Goal: Task Accomplishment & Management: Complete application form

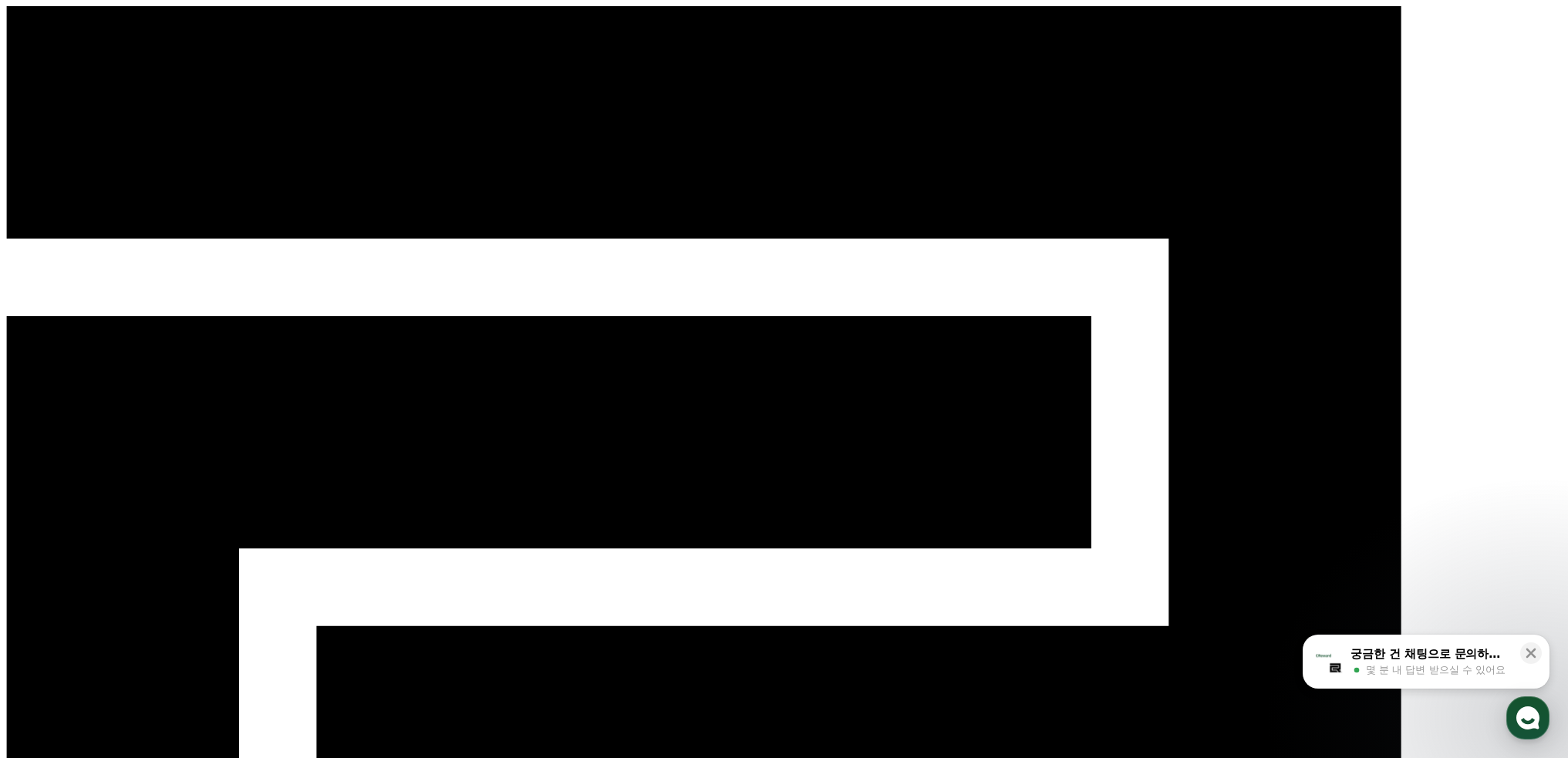
drag, startPoint x: 1428, startPoint y: 444, endPoint x: 1462, endPoint y: 102, distance: 343.7
click at [1302, 6] on div "CReward 로그인" at bounding box center [784, 606] width 1556 height 1200
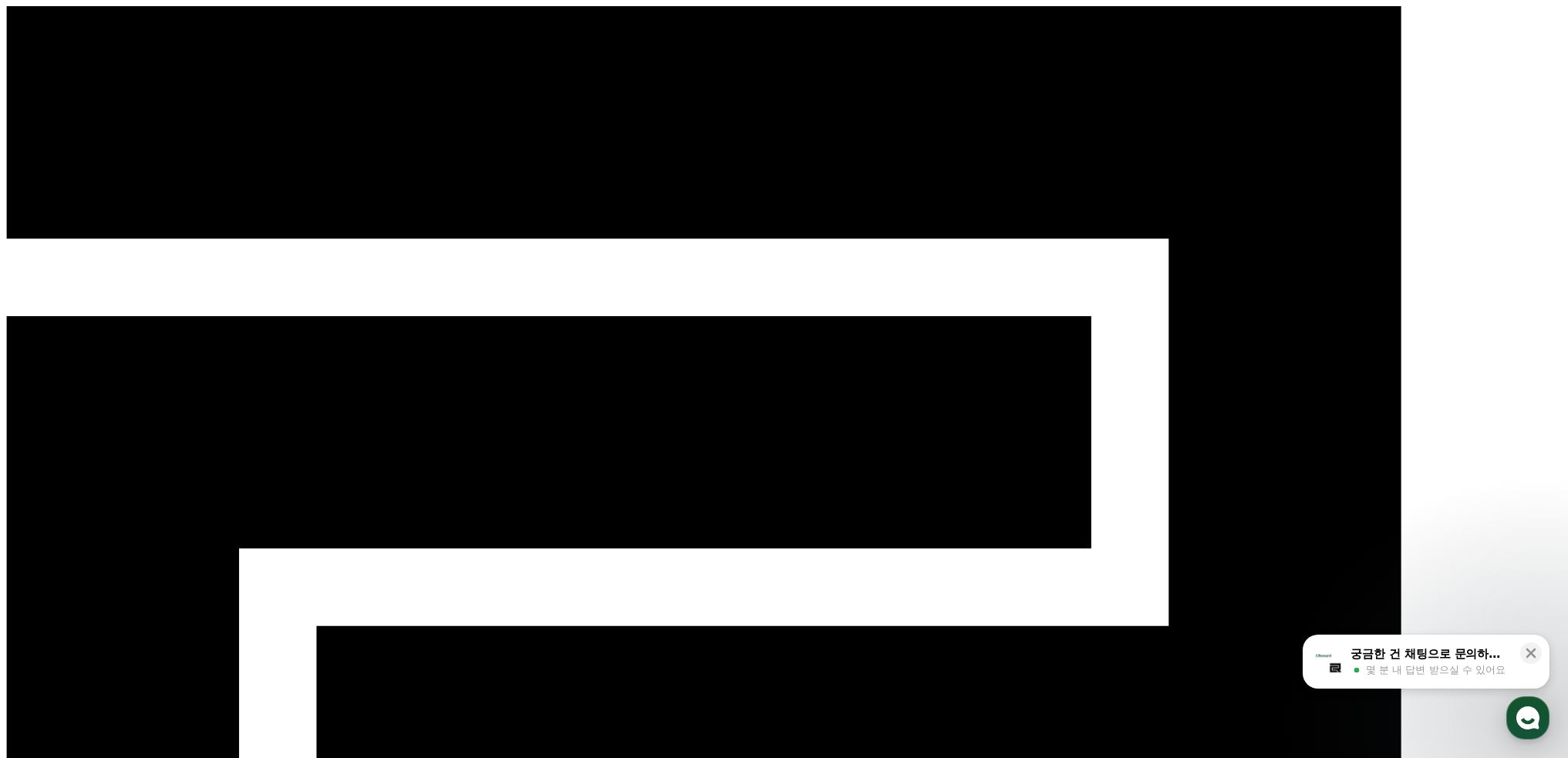
type input "**********"
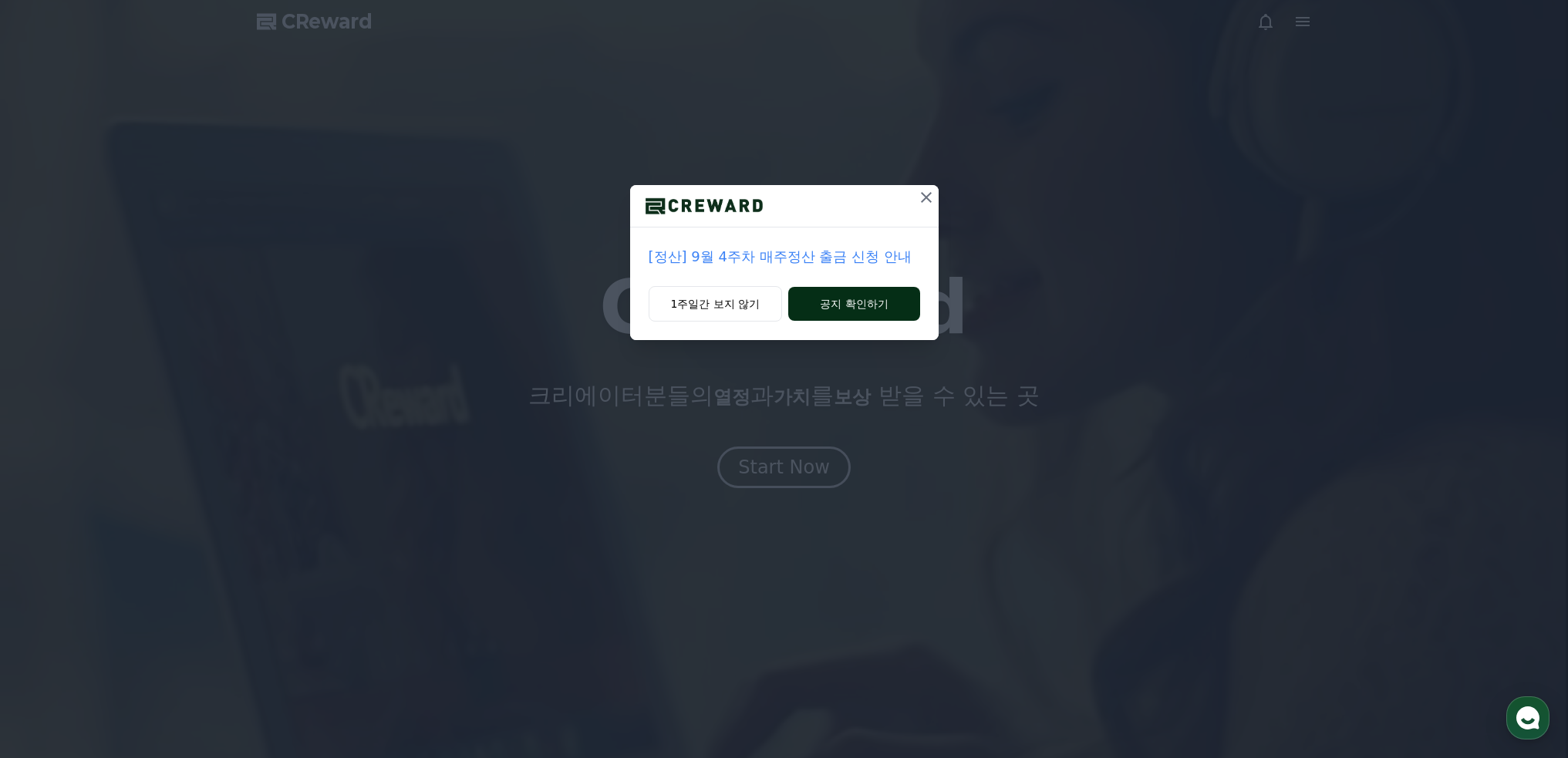
click at [873, 303] on button "공지 확인하기" at bounding box center [853, 304] width 131 height 34
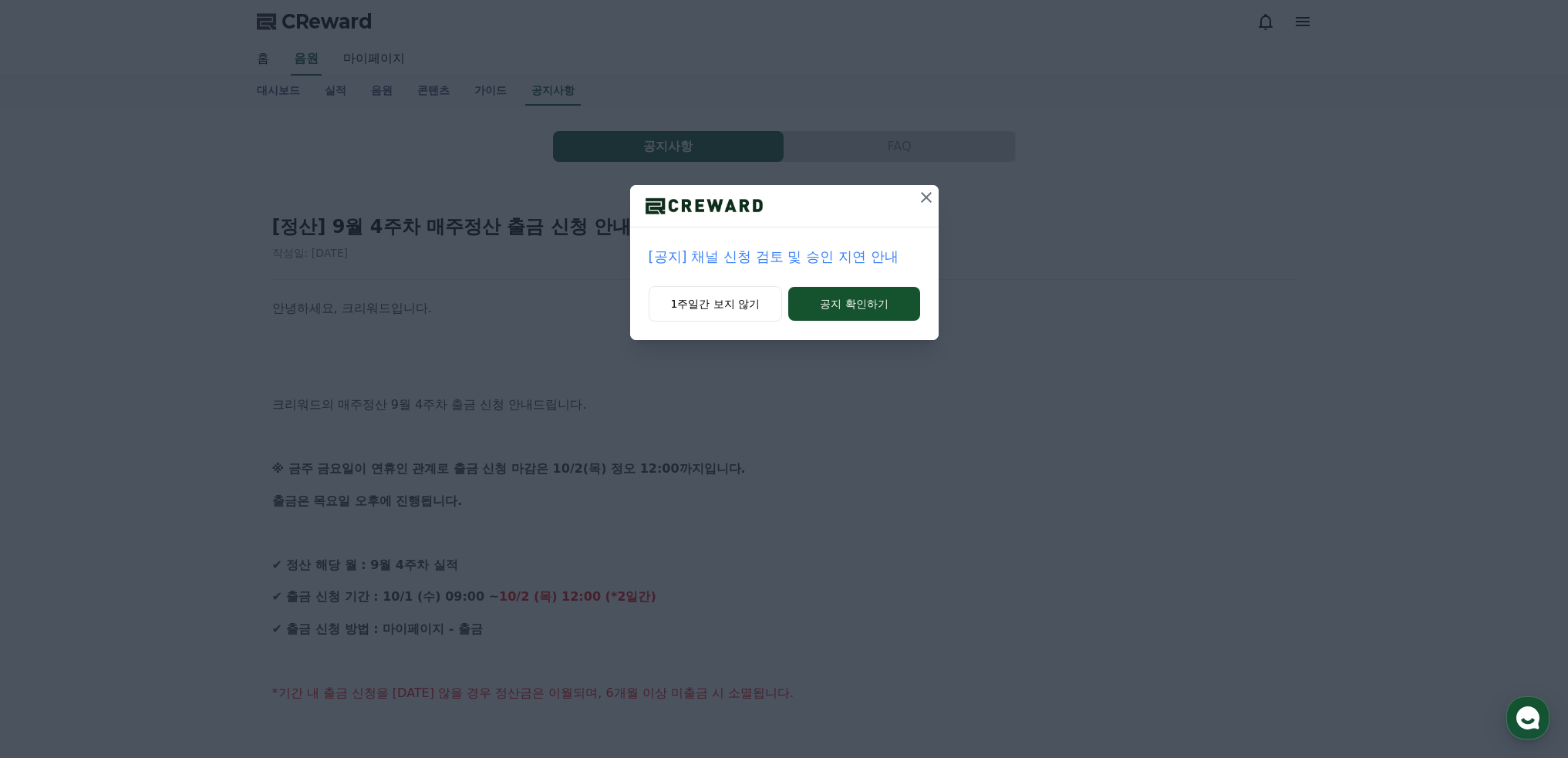
click at [921, 205] on icon at bounding box center [926, 197] width 18 height 18
click at [921, 197] on icon at bounding box center [927, 197] width 18 height 18
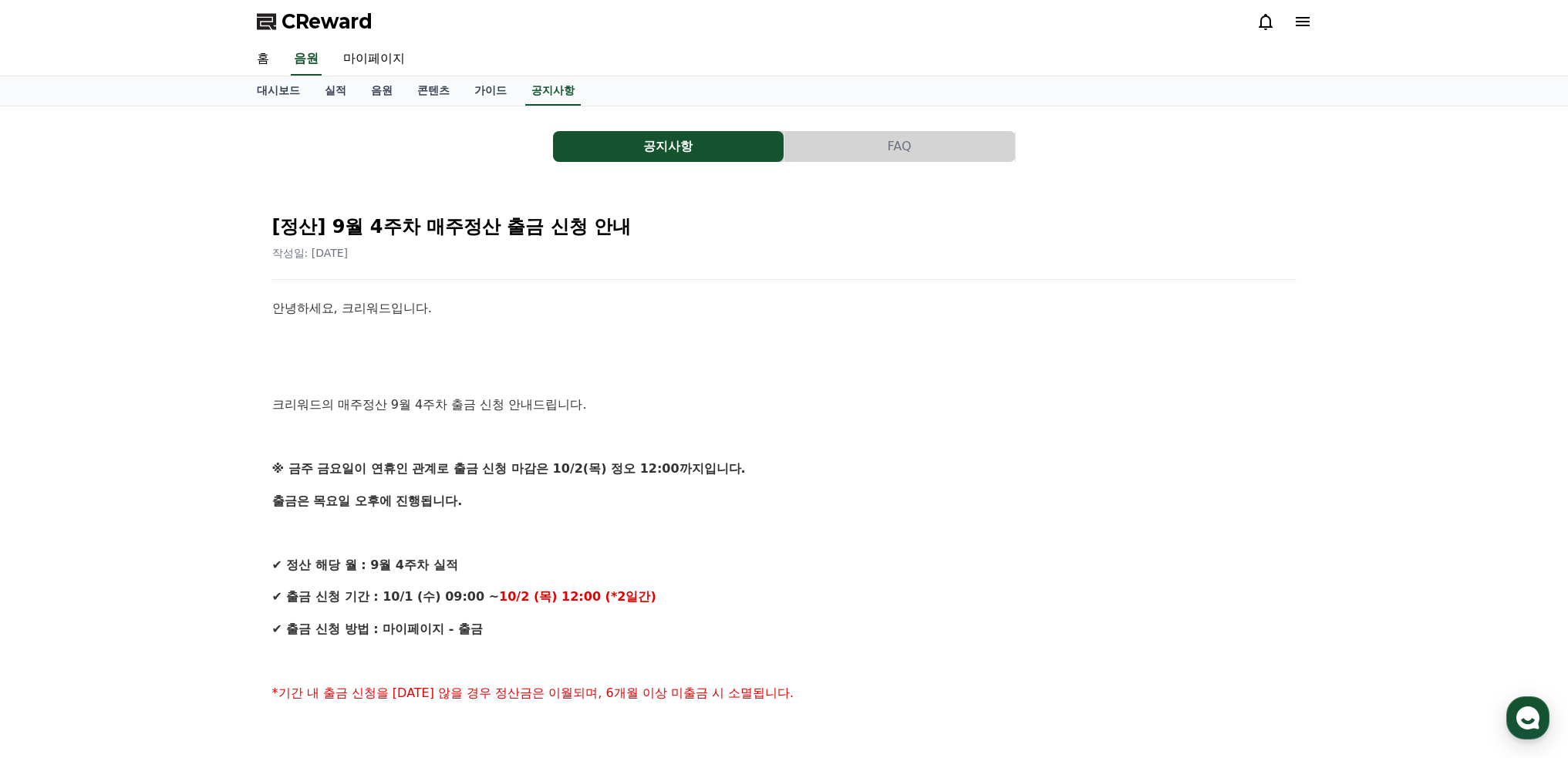
drag, startPoint x: 886, startPoint y: 523, endPoint x: 927, endPoint y: 111, distance: 414.0
click at [379, 91] on link "음원" at bounding box center [381, 90] width 47 height 29
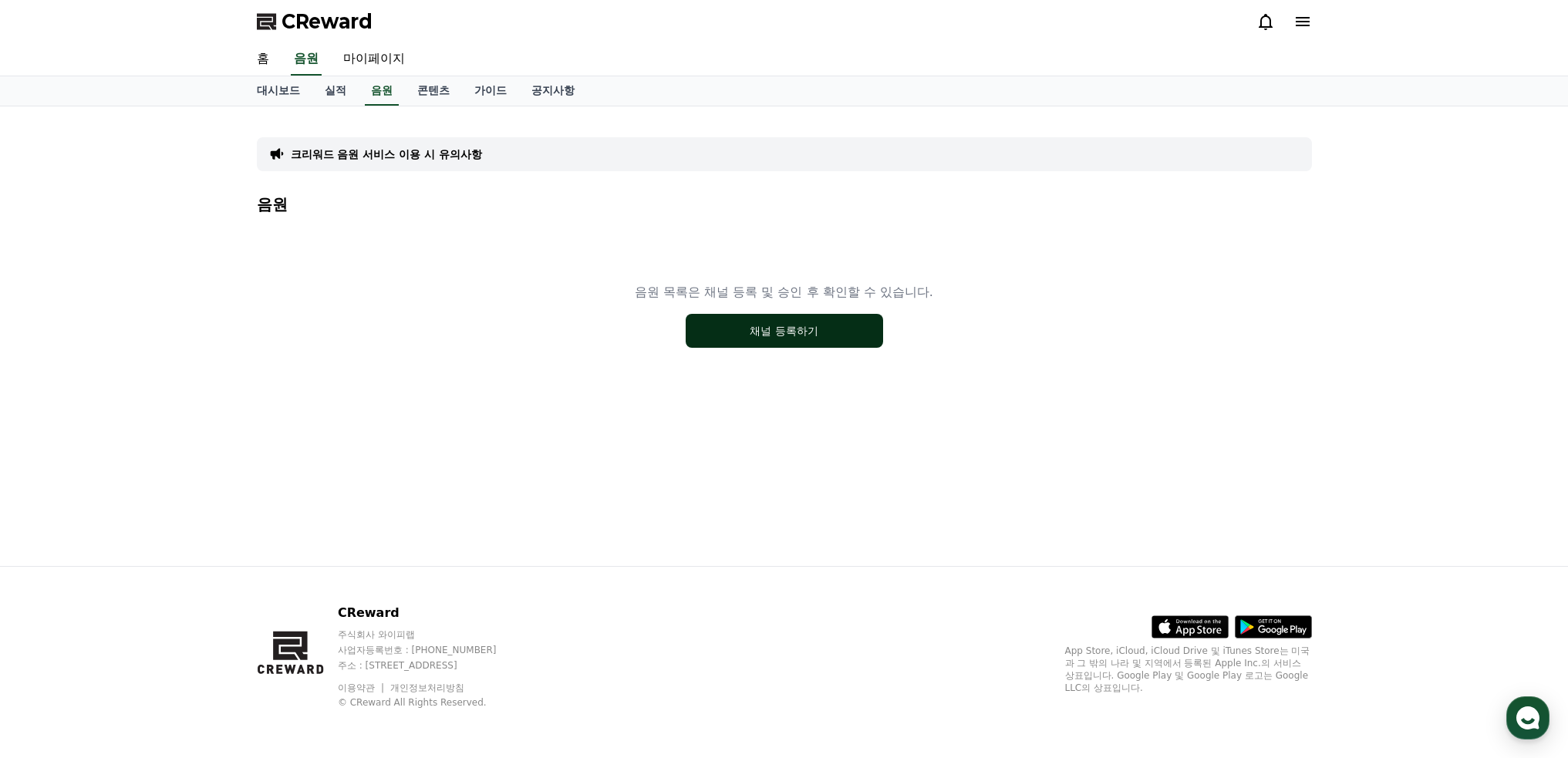
click at [735, 319] on button "채널 등록하기" at bounding box center [784, 330] width 198 height 34
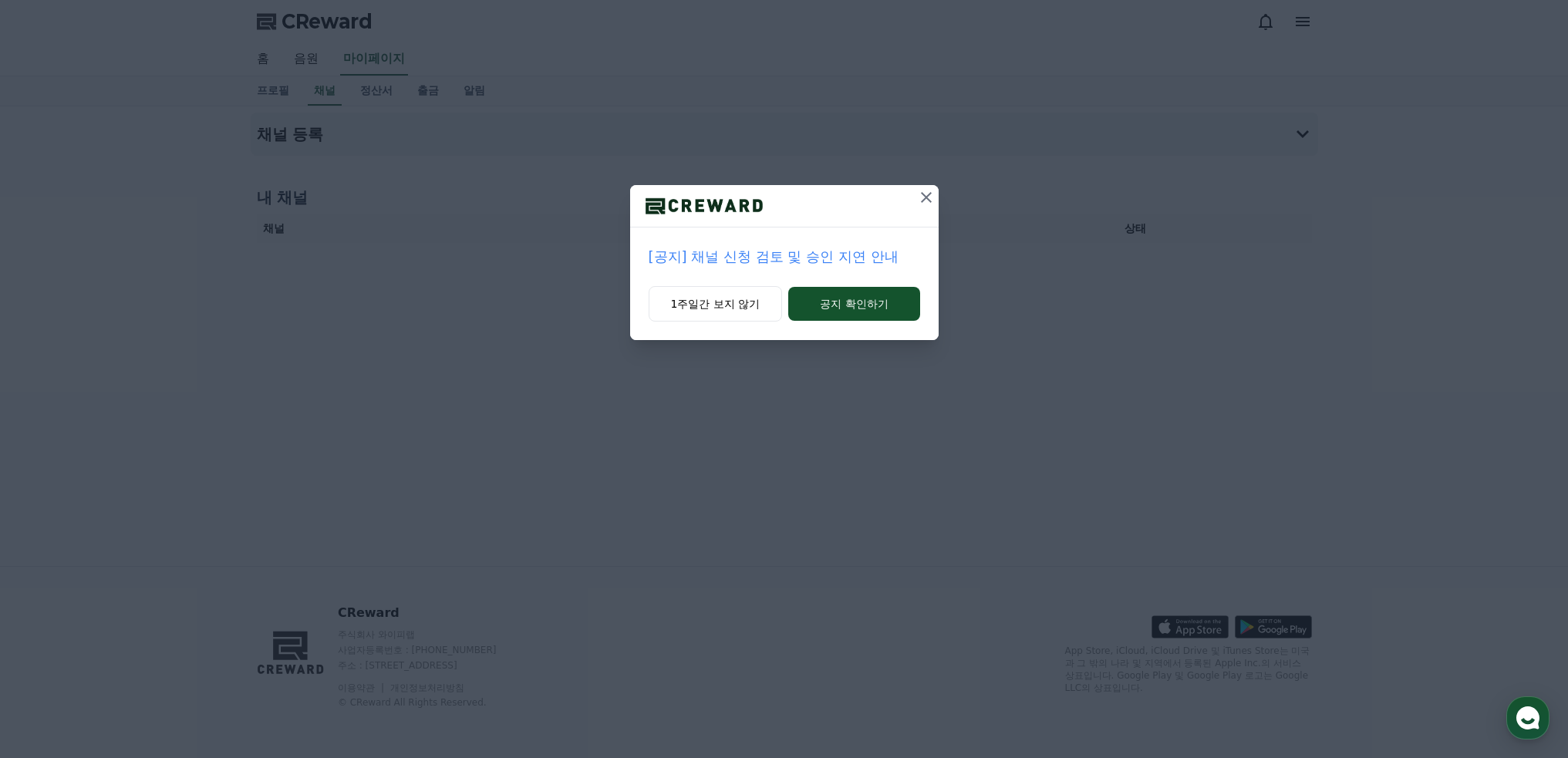
click at [924, 194] on icon at bounding box center [926, 197] width 18 height 18
click at [919, 194] on icon at bounding box center [927, 197] width 18 height 18
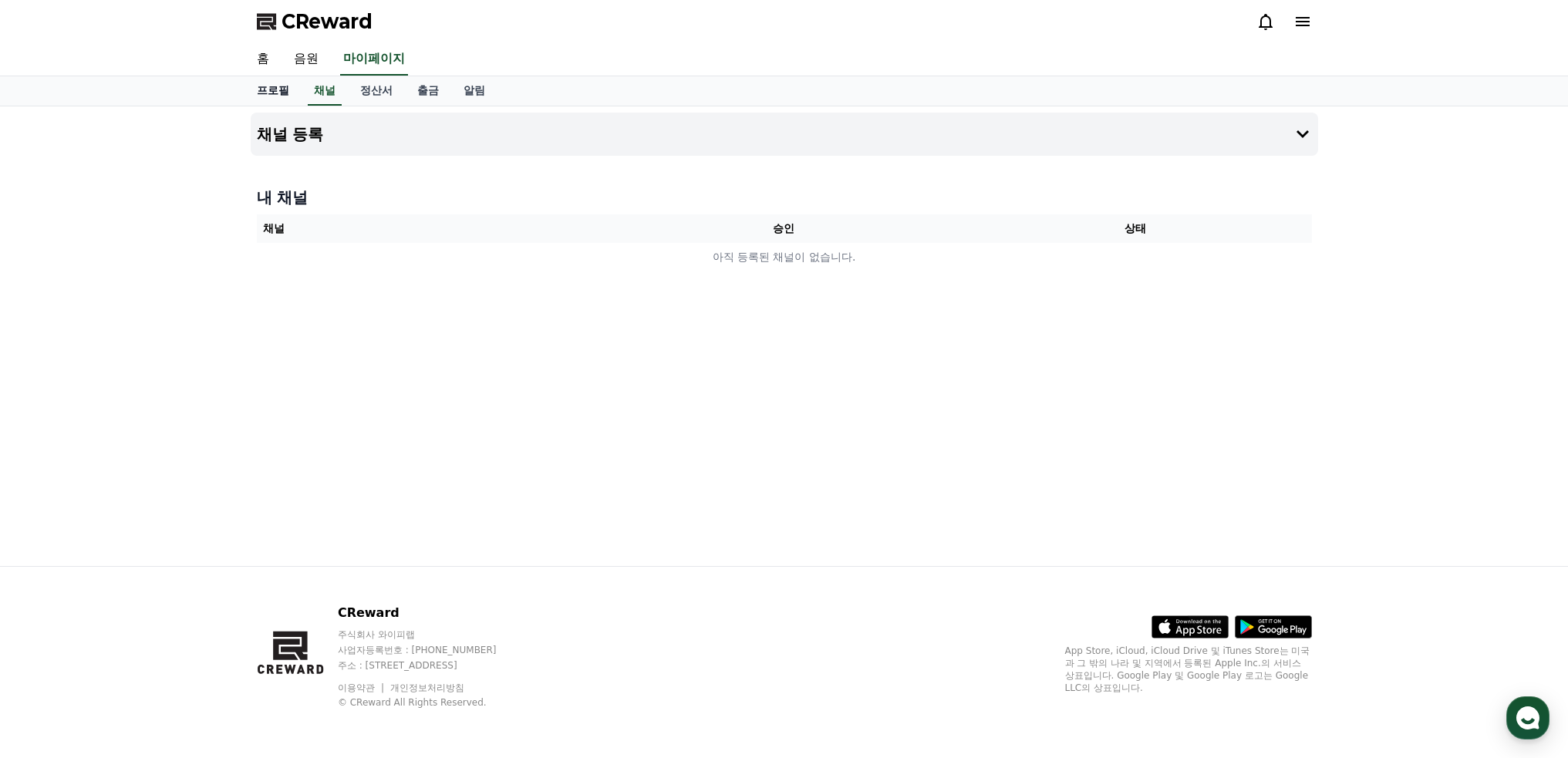
click at [285, 92] on link "프로필" at bounding box center [272, 90] width 57 height 29
select select "**********"
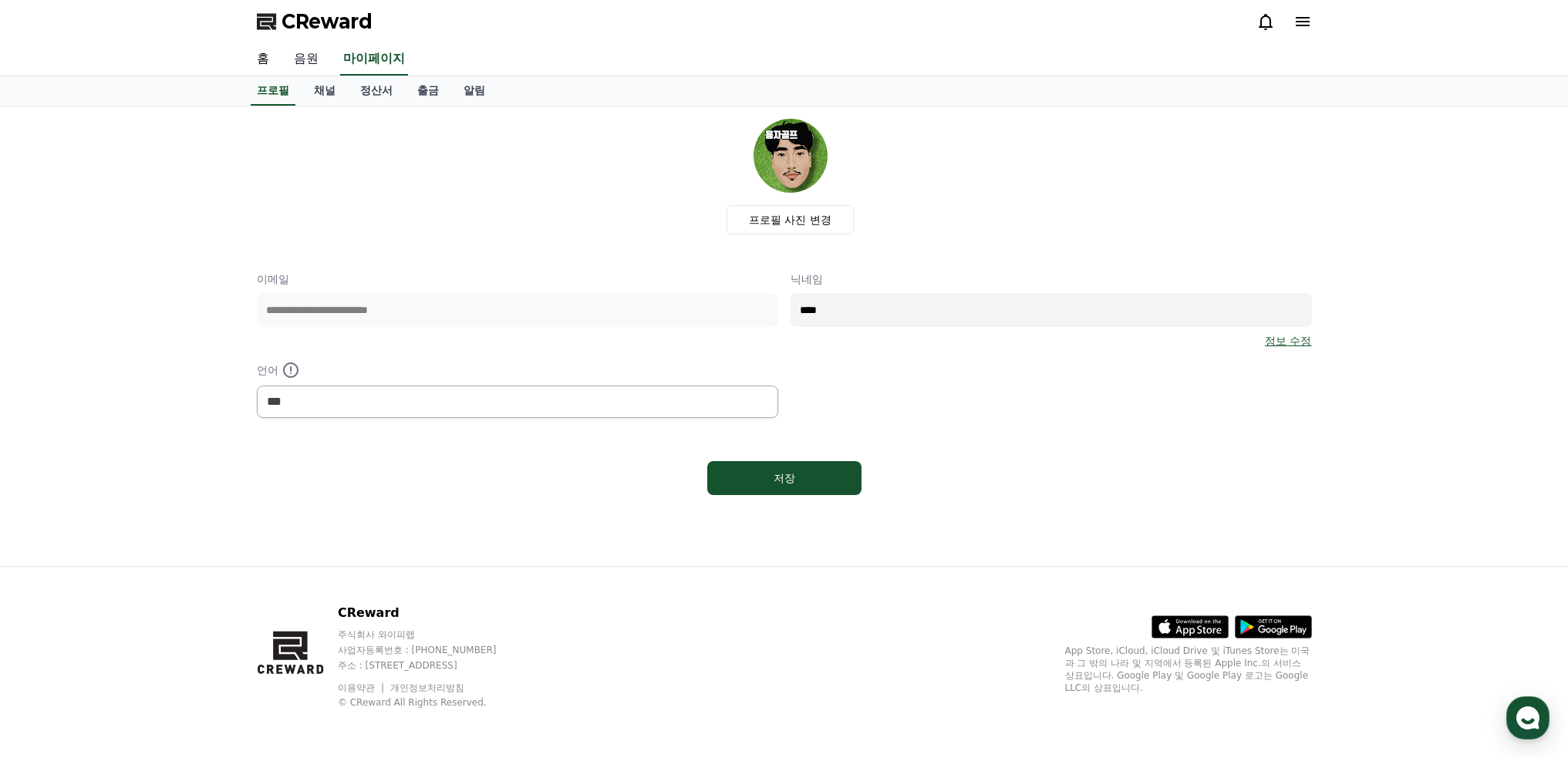
click at [314, 60] on link "음원" at bounding box center [306, 59] width 49 height 32
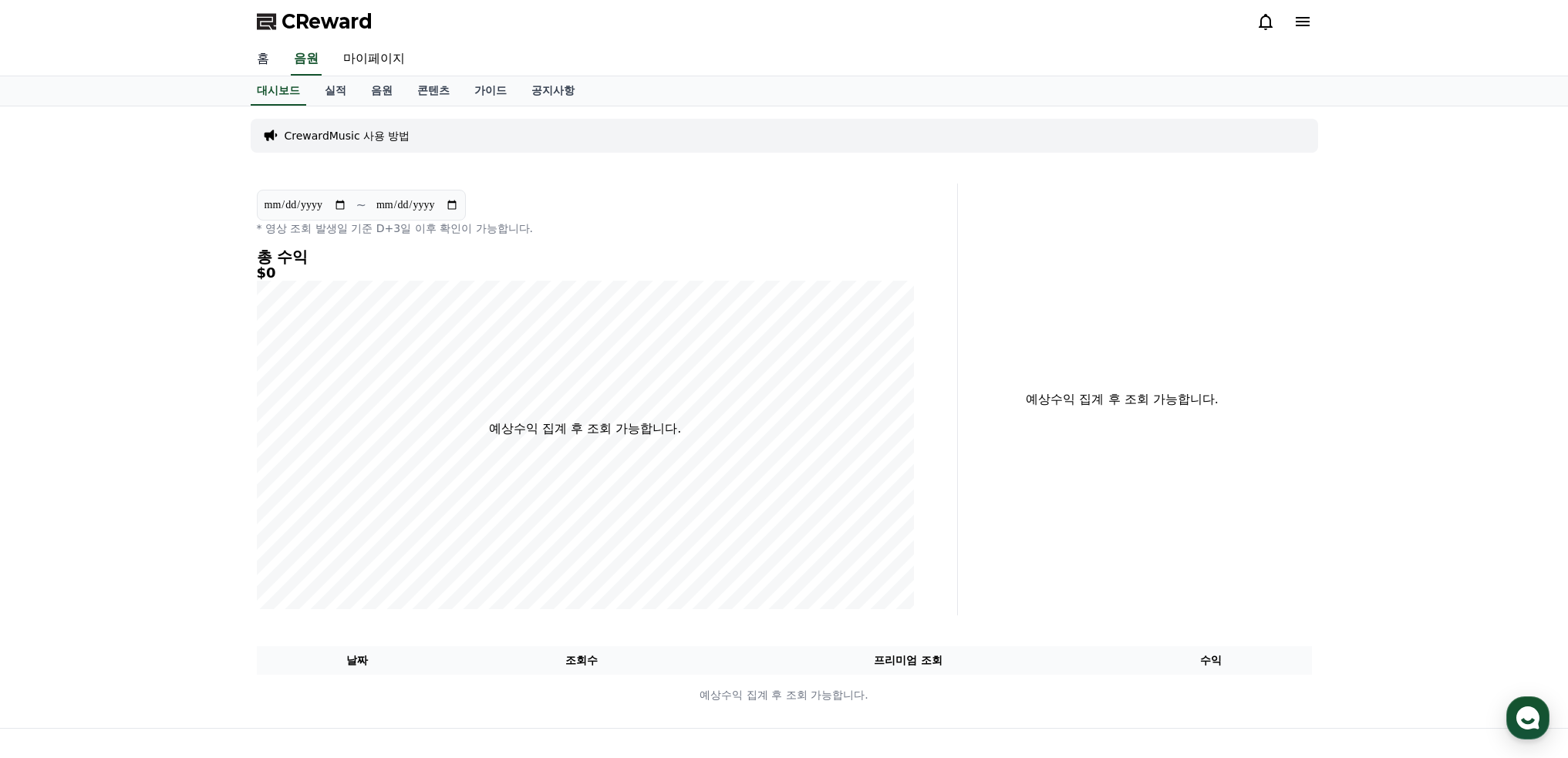
click at [263, 66] on link "홈" at bounding box center [263, 59] width 37 height 32
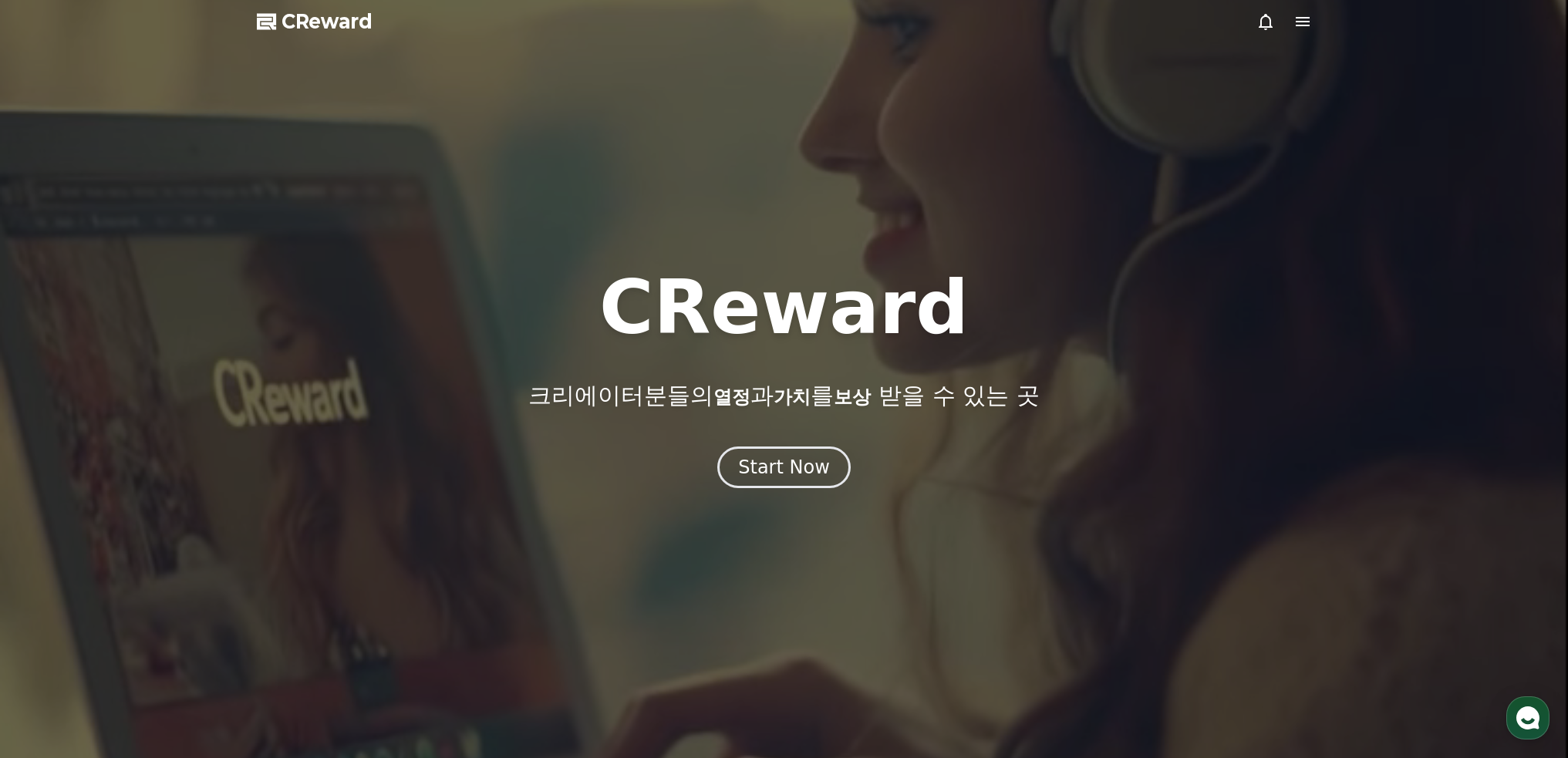
click at [1304, 28] on icon at bounding box center [1303, 21] width 18 height 18
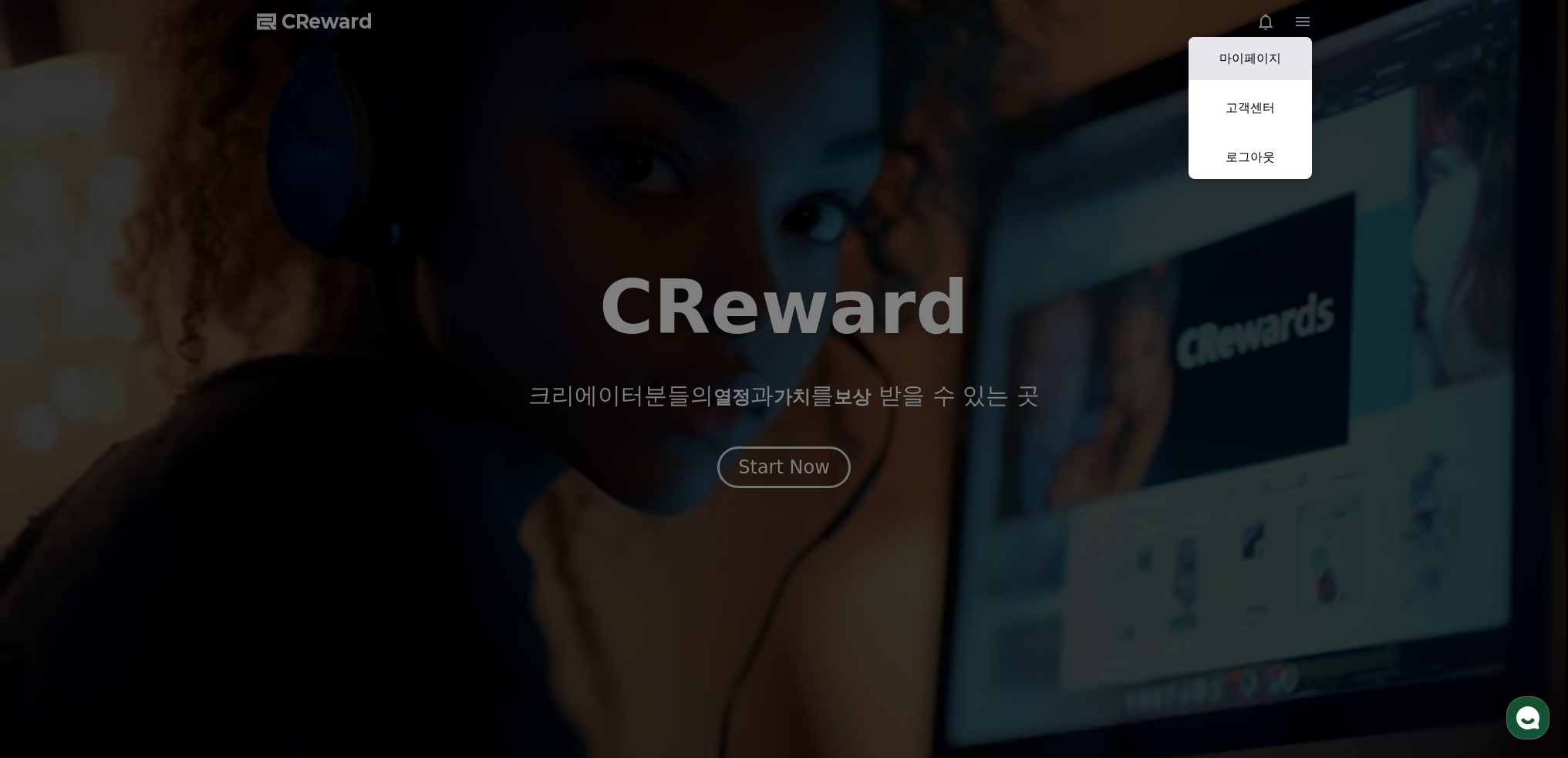
click at [1268, 69] on link "마이페이지" at bounding box center [1250, 58] width 123 height 43
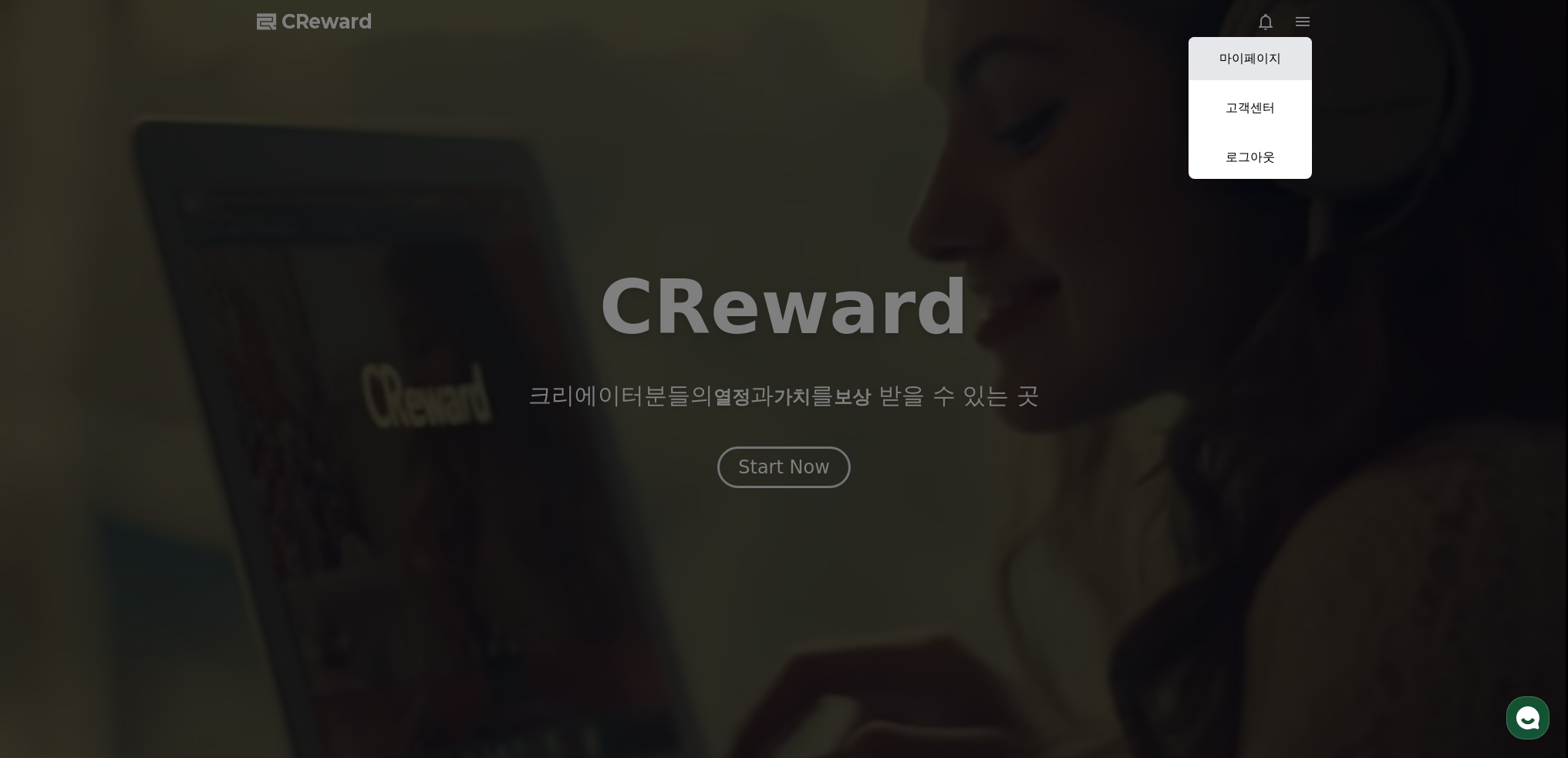
select select "**********"
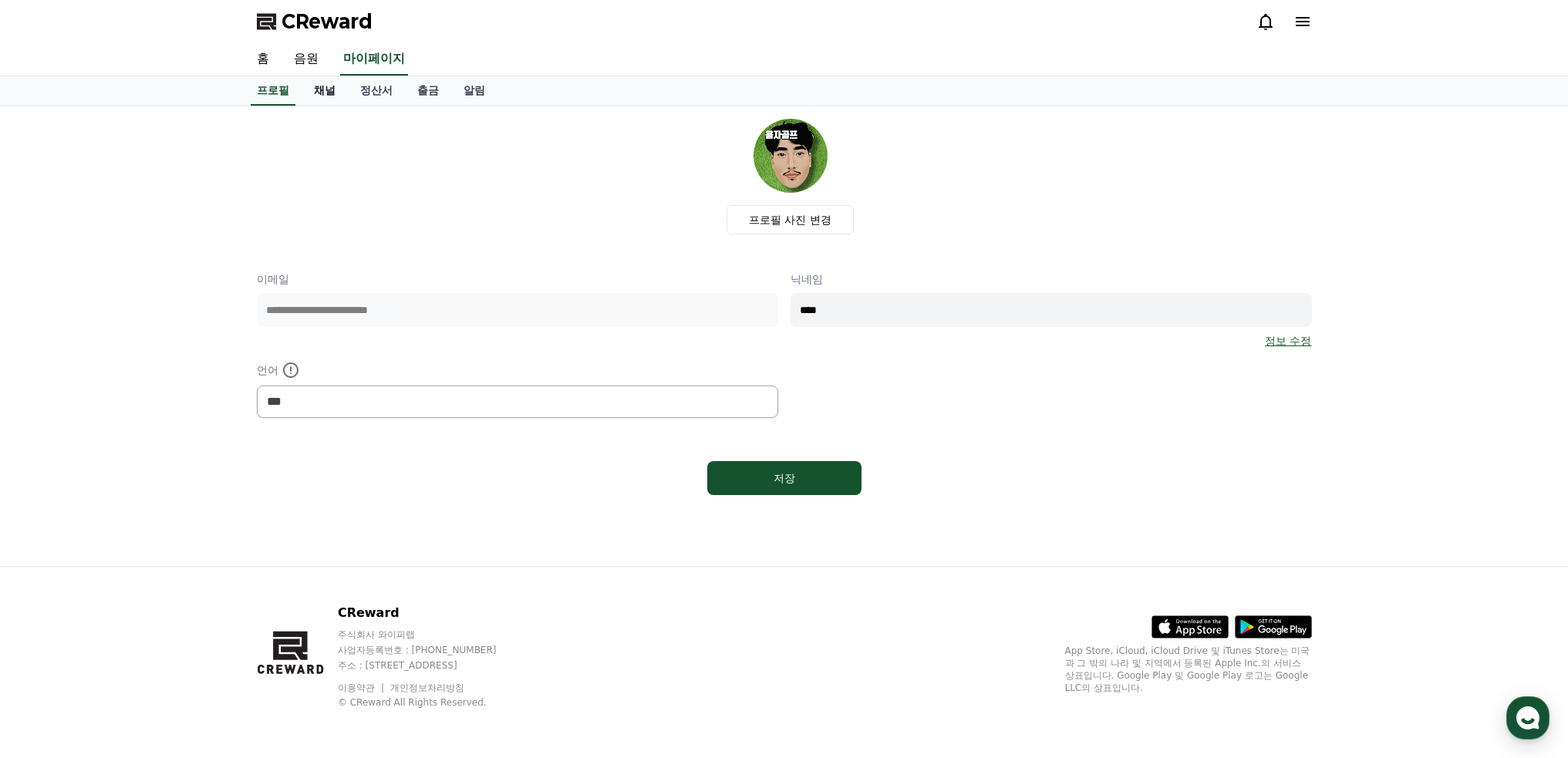
click at [329, 91] on link "채널" at bounding box center [324, 90] width 47 height 29
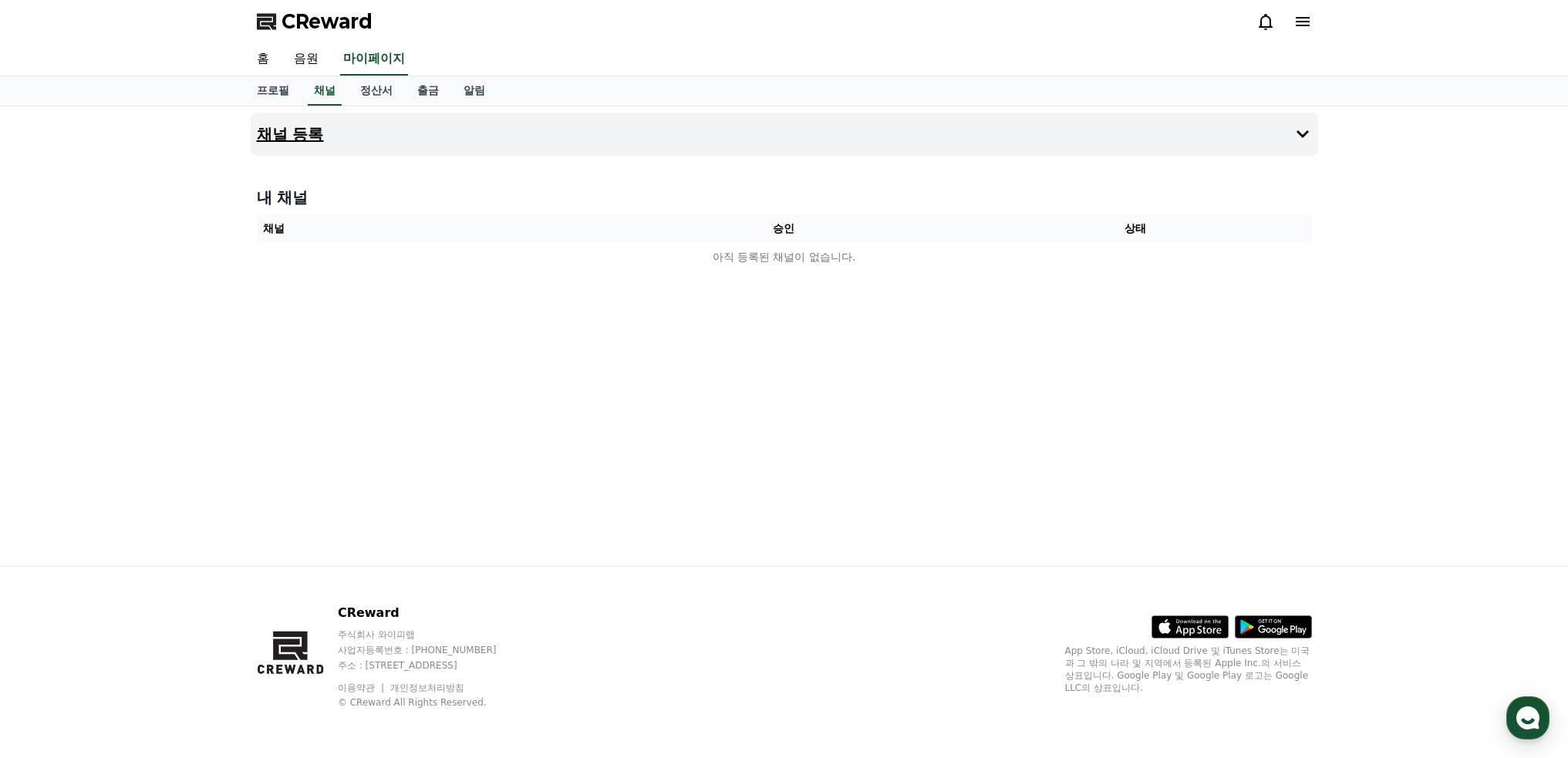
click at [321, 134] on h4 "채널 등록" at bounding box center [290, 134] width 67 height 17
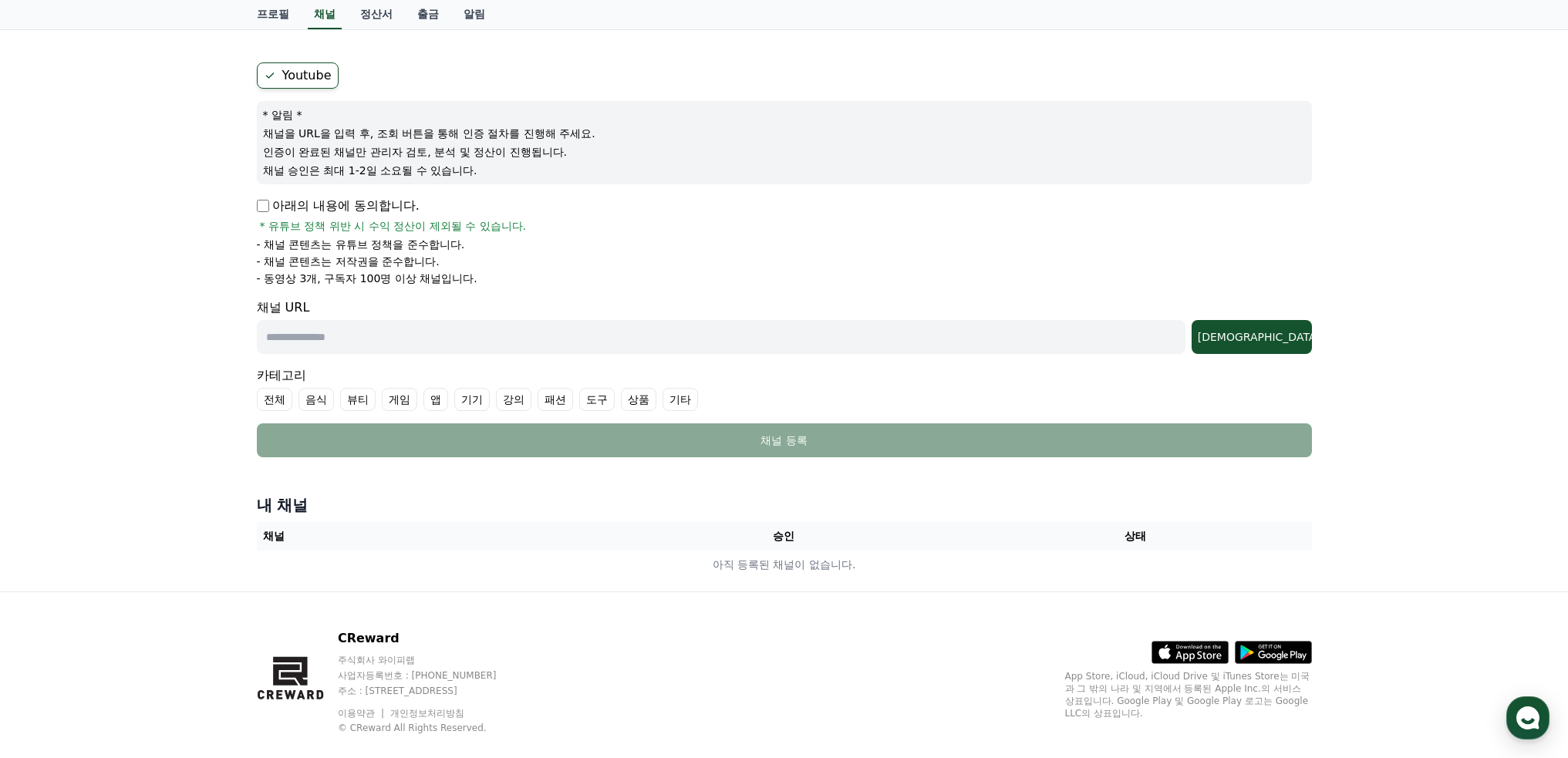
scroll to position [137, 0]
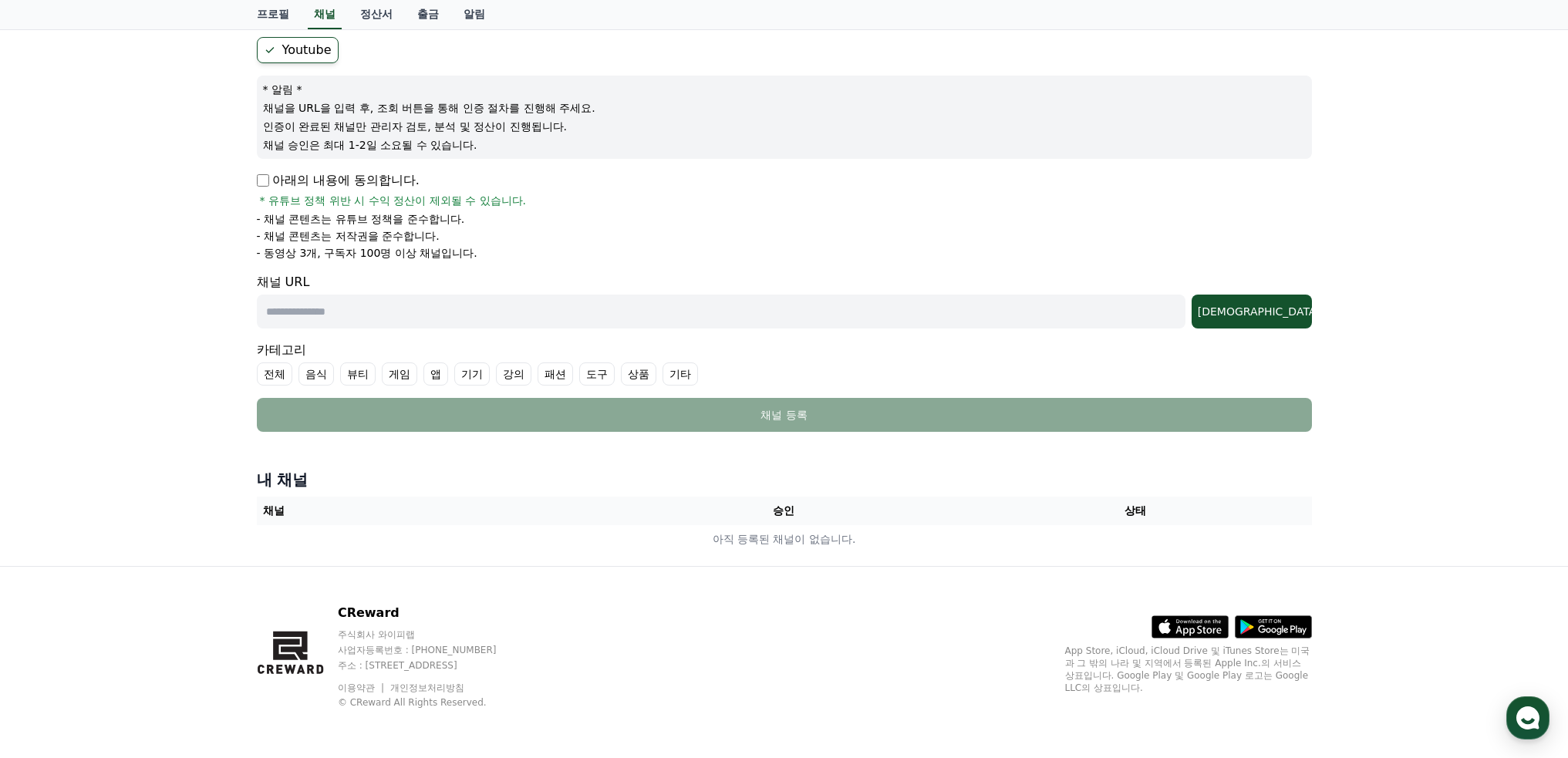
click at [331, 307] on input "text" at bounding box center [720, 311] width 929 height 34
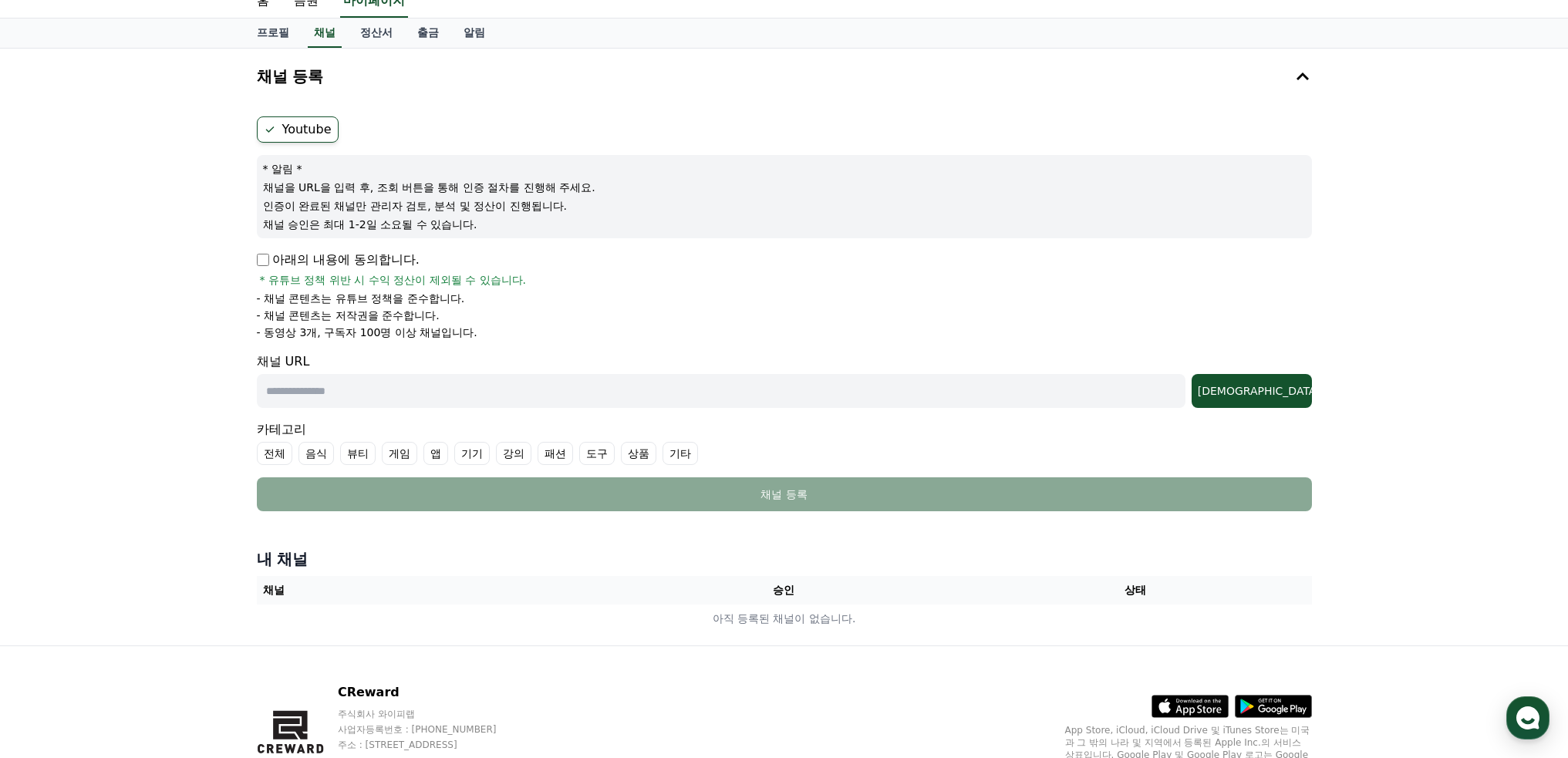
scroll to position [0, 0]
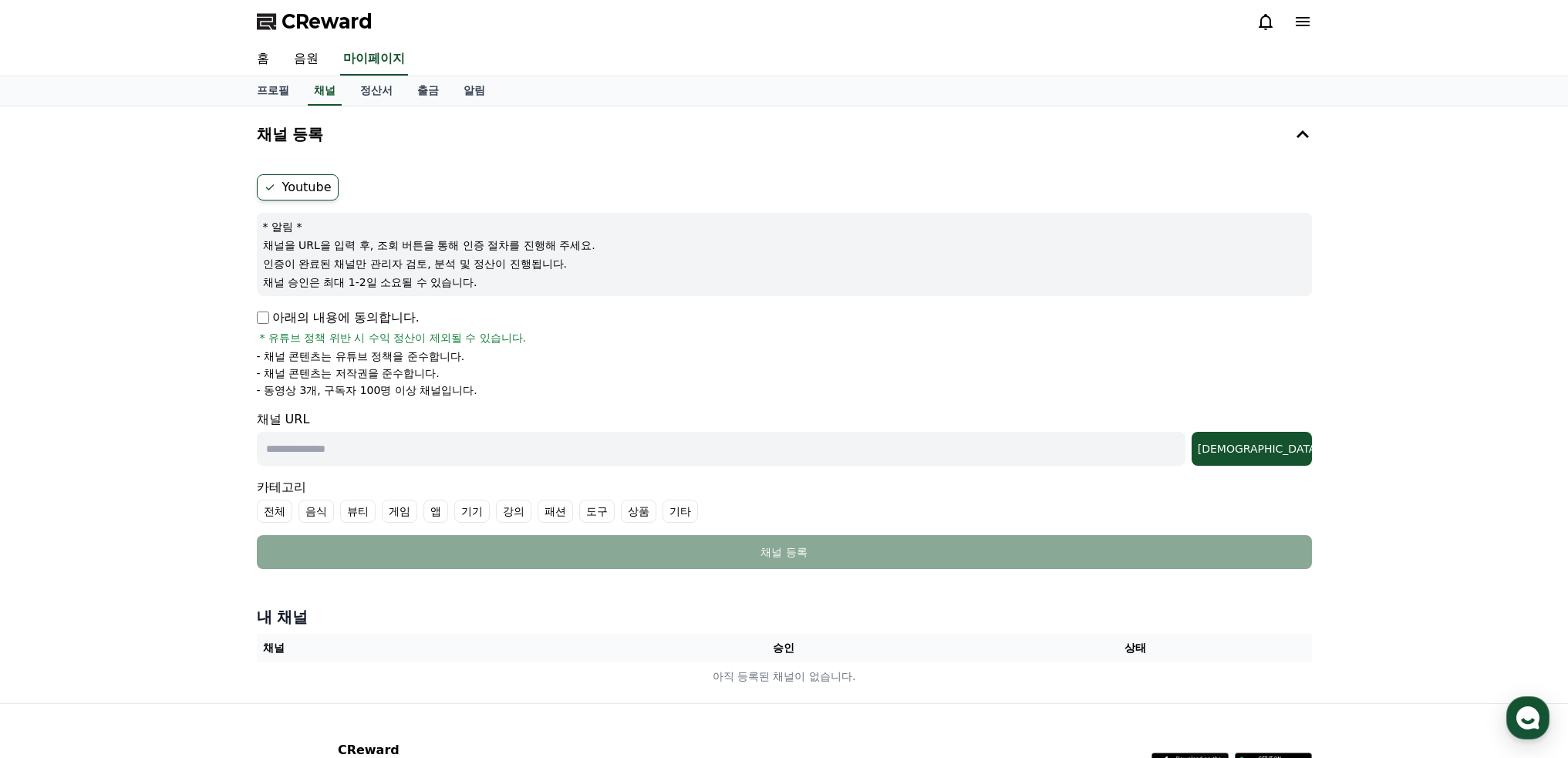
click at [459, 447] on input "text" at bounding box center [720, 449] width 929 height 34
paste input "**********"
type input "**********"
click at [1286, 462] on button "조회" at bounding box center [1252, 449] width 120 height 34
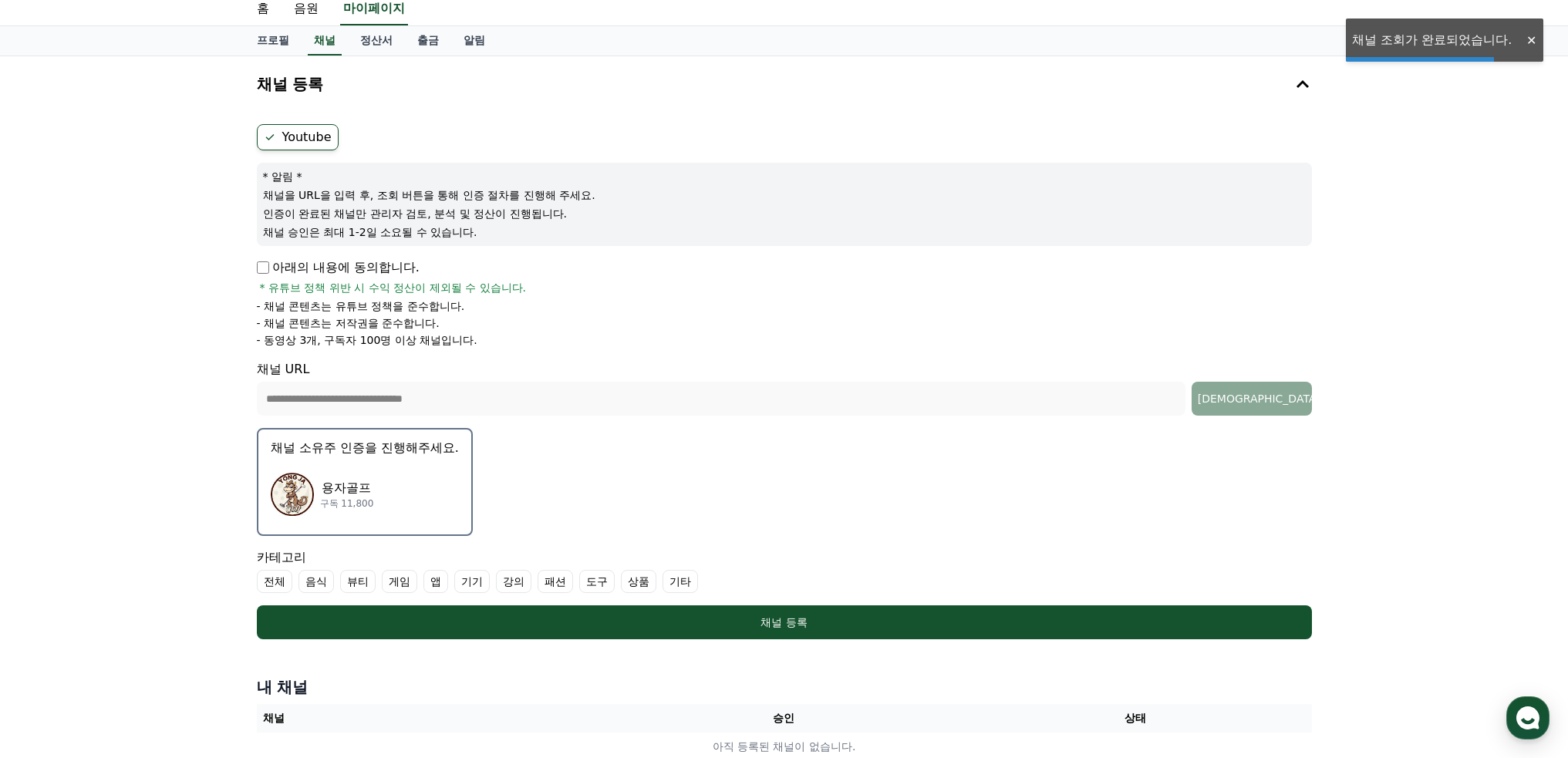
scroll to position [77, 0]
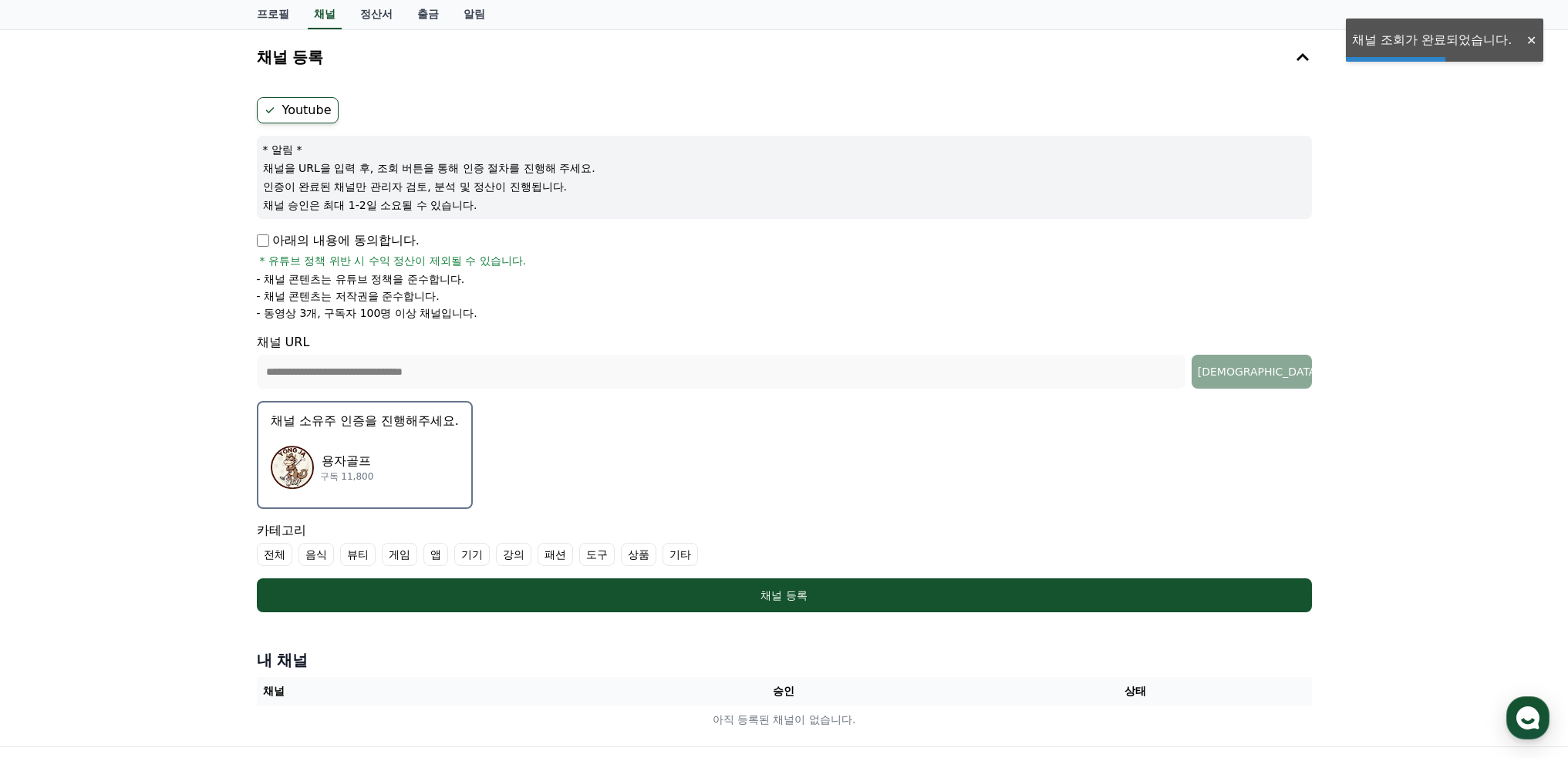
click at [378, 458] on div "용자골프 구독 11,800" at bounding box center [365, 467] width 188 height 61
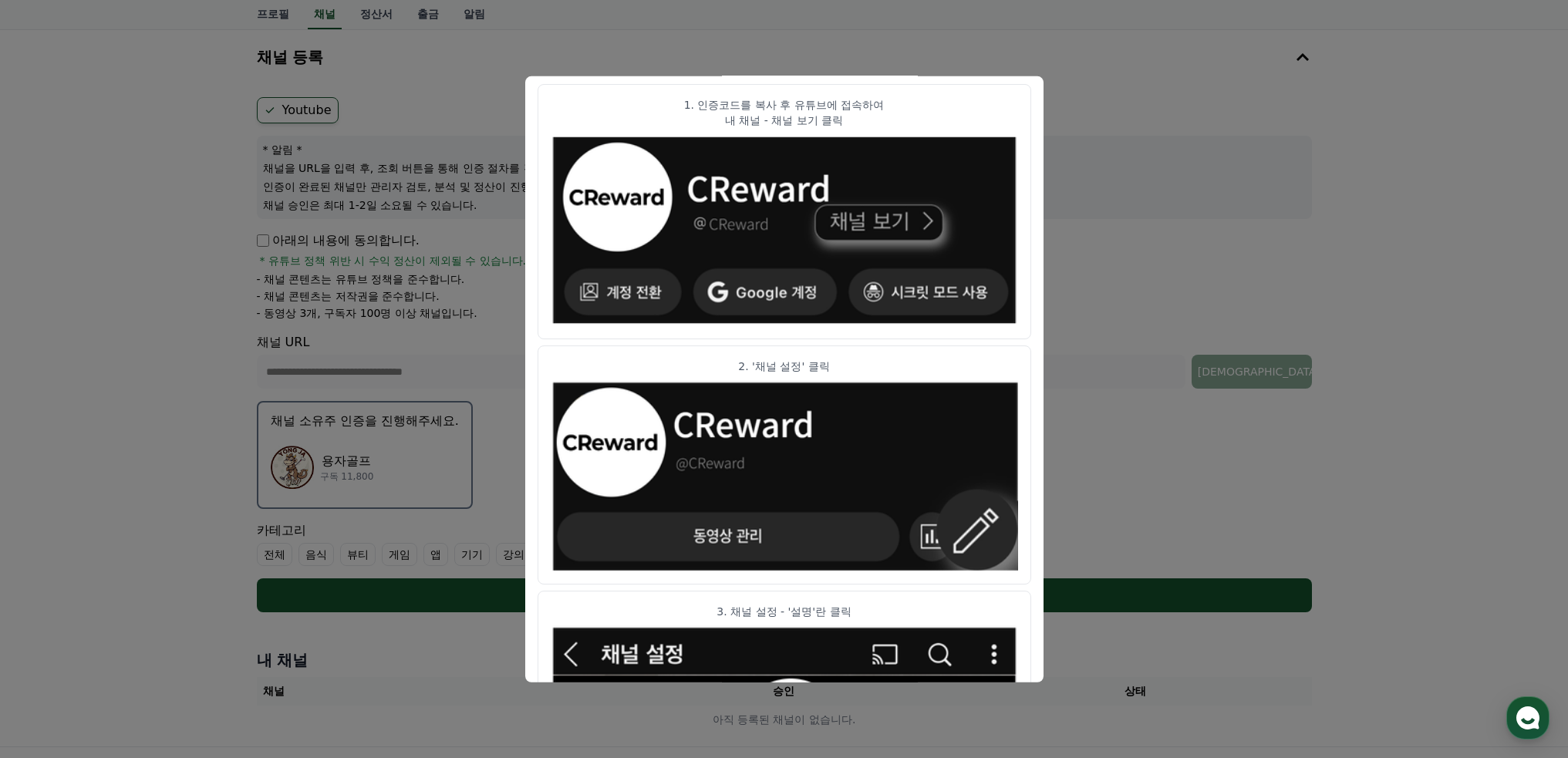
scroll to position [31, 0]
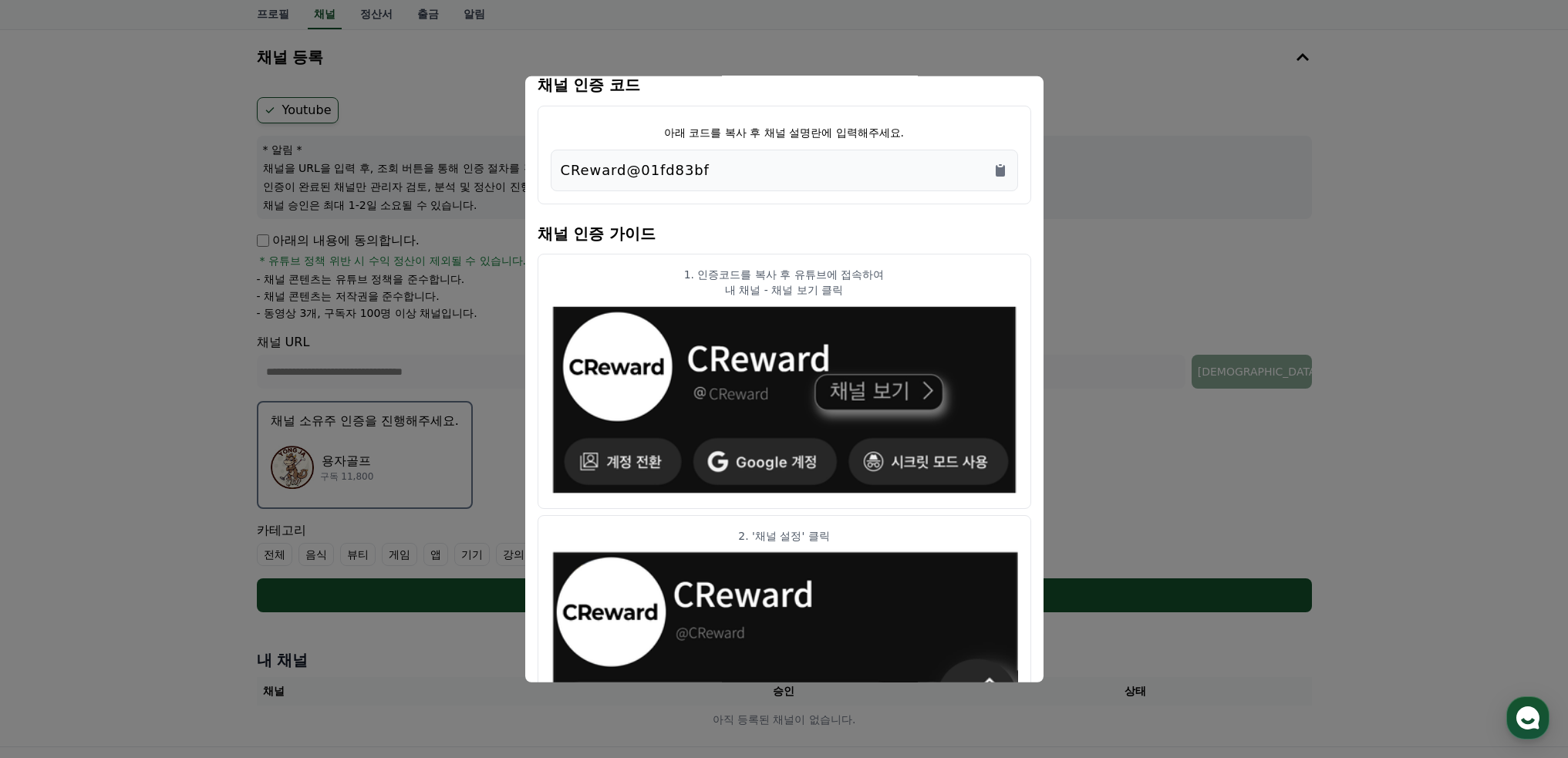
click at [1011, 162] on div "CReward@01fd83bf" at bounding box center [784, 169] width 467 height 41
click at [1008, 168] on div "CReward@01fd83bf" at bounding box center [784, 169] width 467 height 41
click at [996, 168] on icon "Copy to clipboard" at bounding box center [1001, 170] width 10 height 11
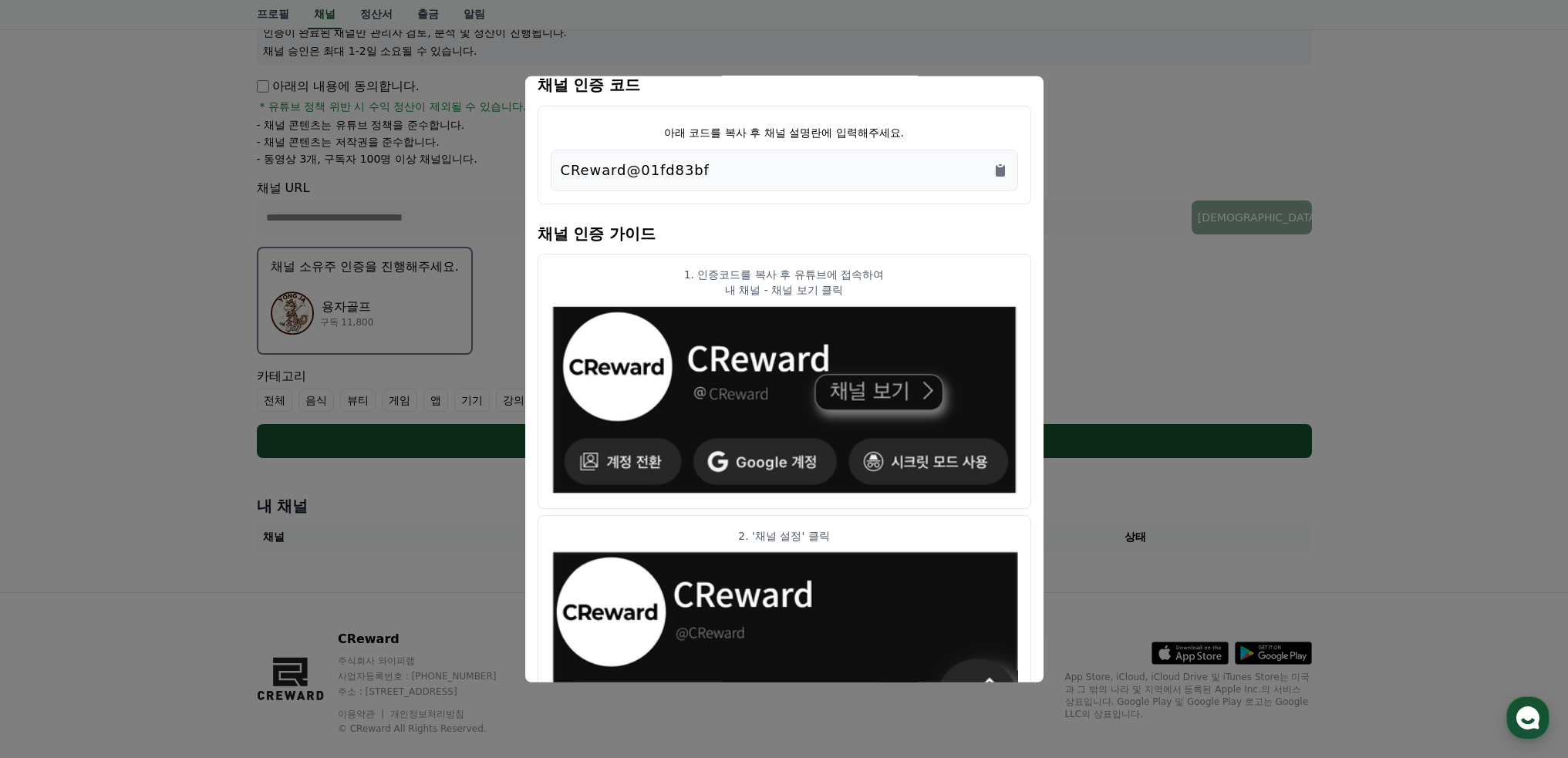
scroll to position [0, 0]
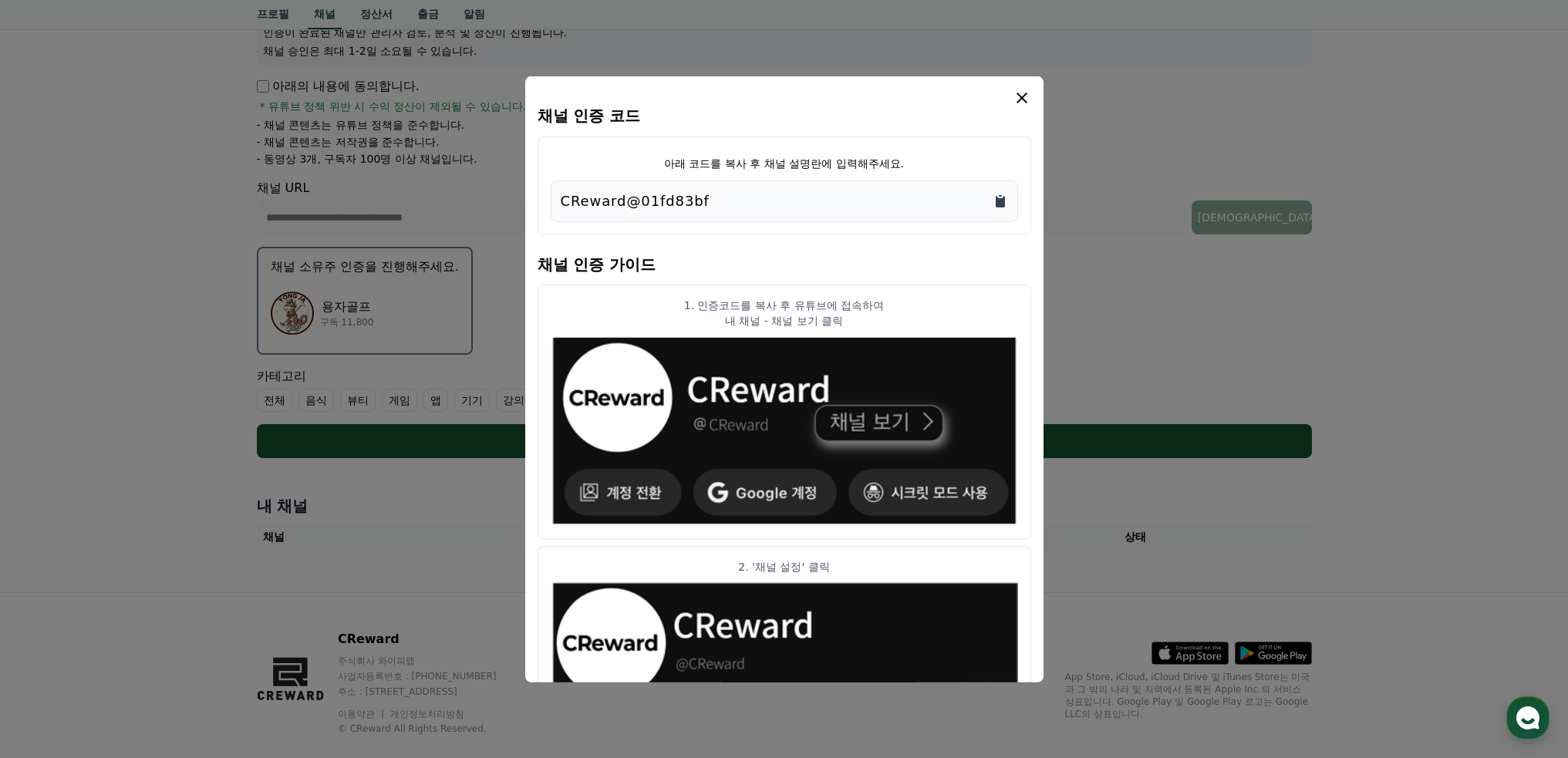
click at [1000, 200] on icon "Copy to clipboard" at bounding box center [1001, 200] width 10 height 11
click at [1015, 98] on icon "modal" at bounding box center [1022, 97] width 18 height 18
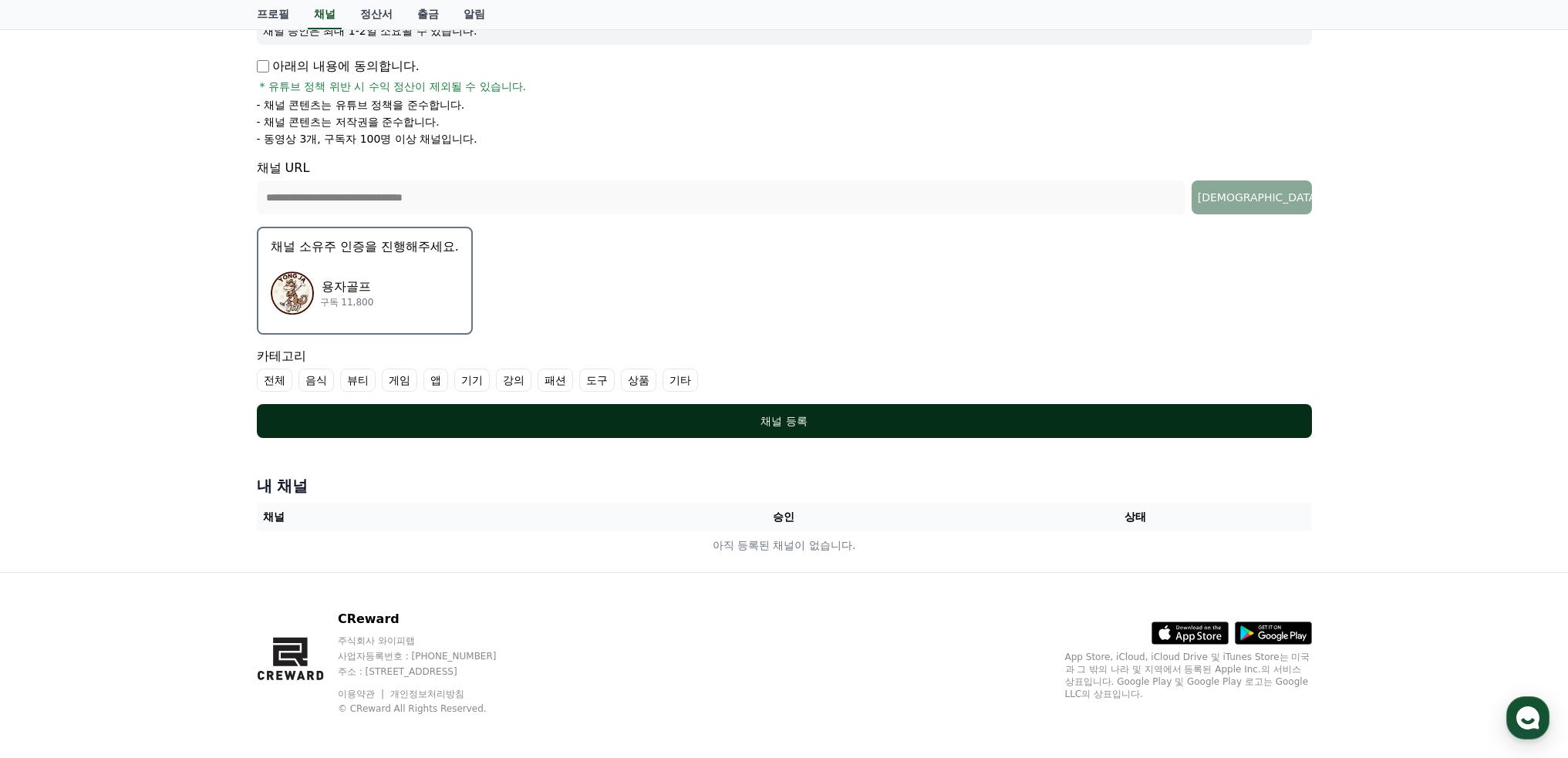
scroll to position [257, 0]
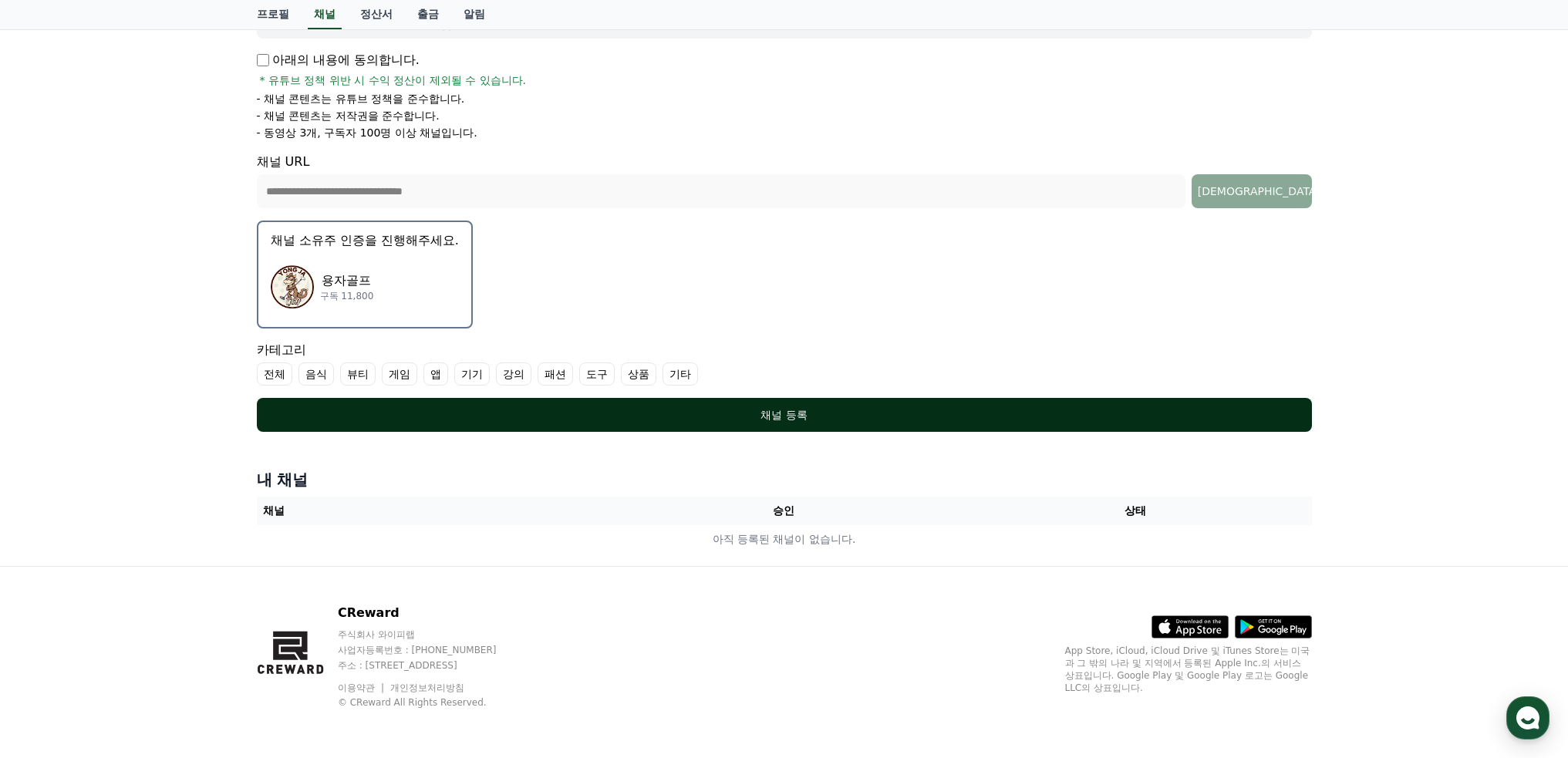
click at [649, 415] on div "채널 등록" at bounding box center [784, 415] width 994 height 16
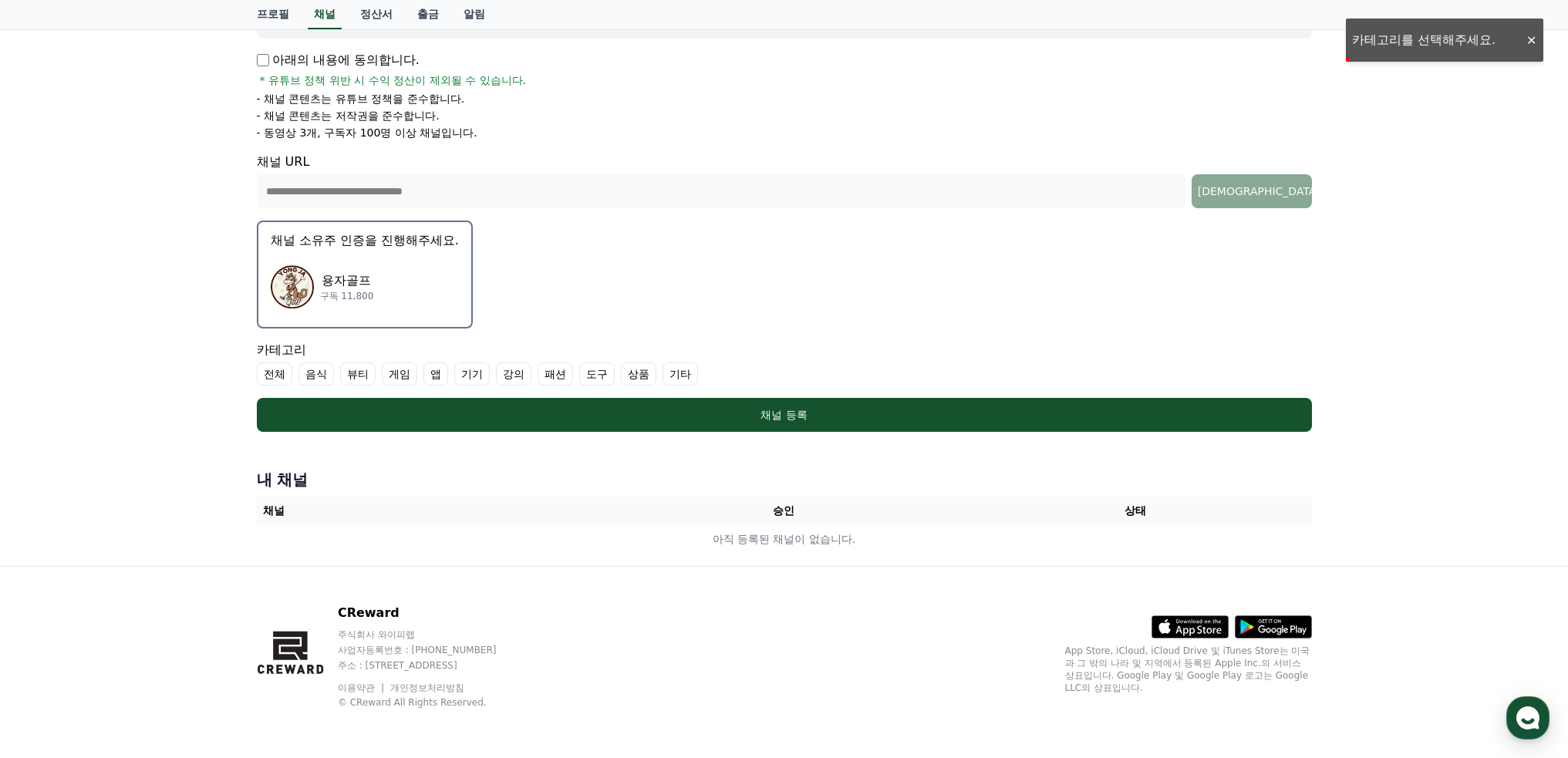
drag, startPoint x: 687, startPoint y: 376, endPoint x: 296, endPoint y: 375, distance: 391.0
click at [296, 375] on ul "전체 음식 뷰티 게임 앱 기기 강의 패션 도구 상품 기타" at bounding box center [784, 374] width 1055 height 23
click at [584, 332] on form "**********" at bounding box center [784, 174] width 1055 height 516
click at [281, 370] on label "전체" at bounding box center [274, 374] width 35 height 23
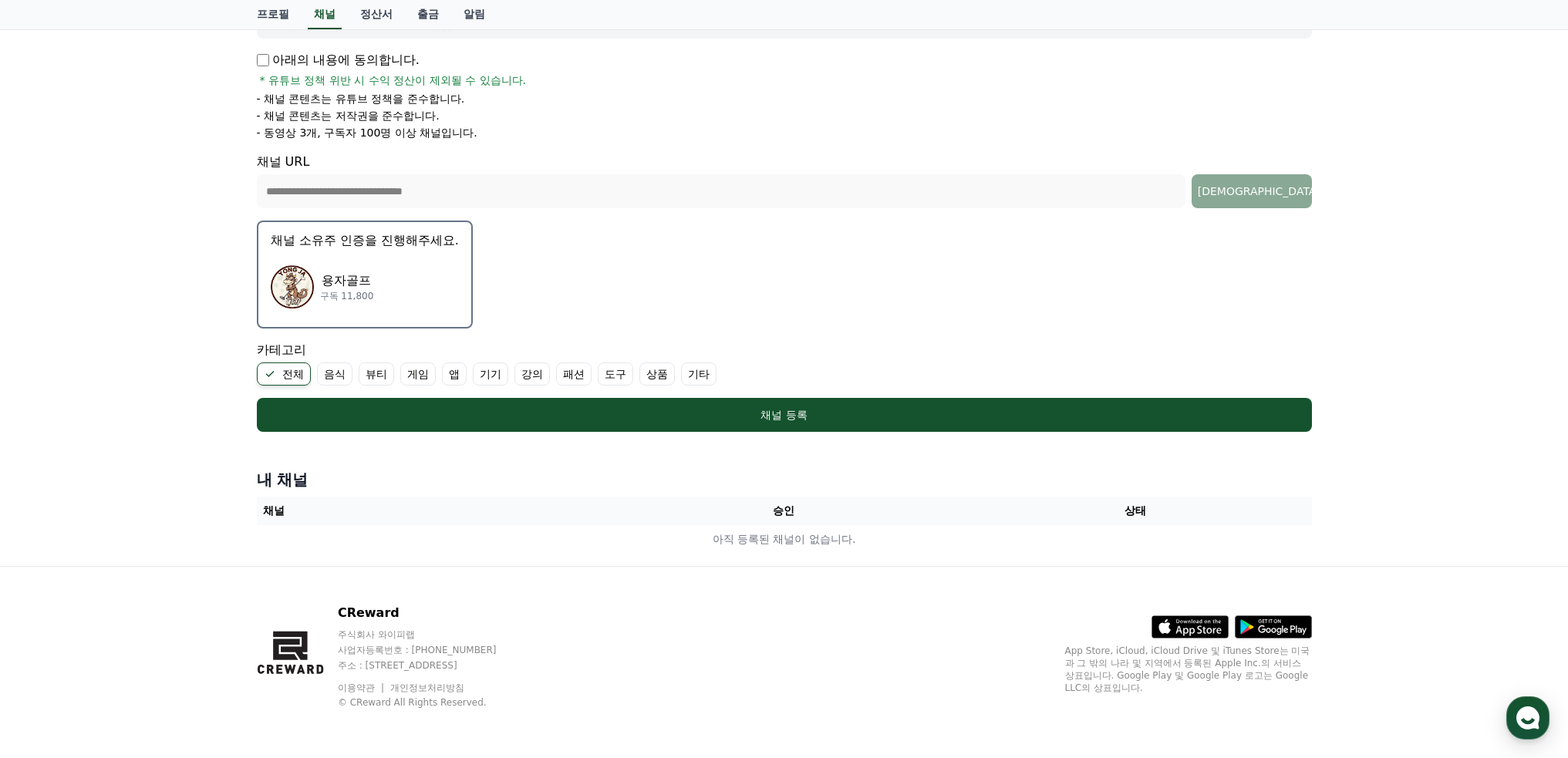
click at [284, 377] on label "전체" at bounding box center [283, 374] width 54 height 23
click at [264, 378] on label "전체" at bounding box center [274, 374] width 35 height 23
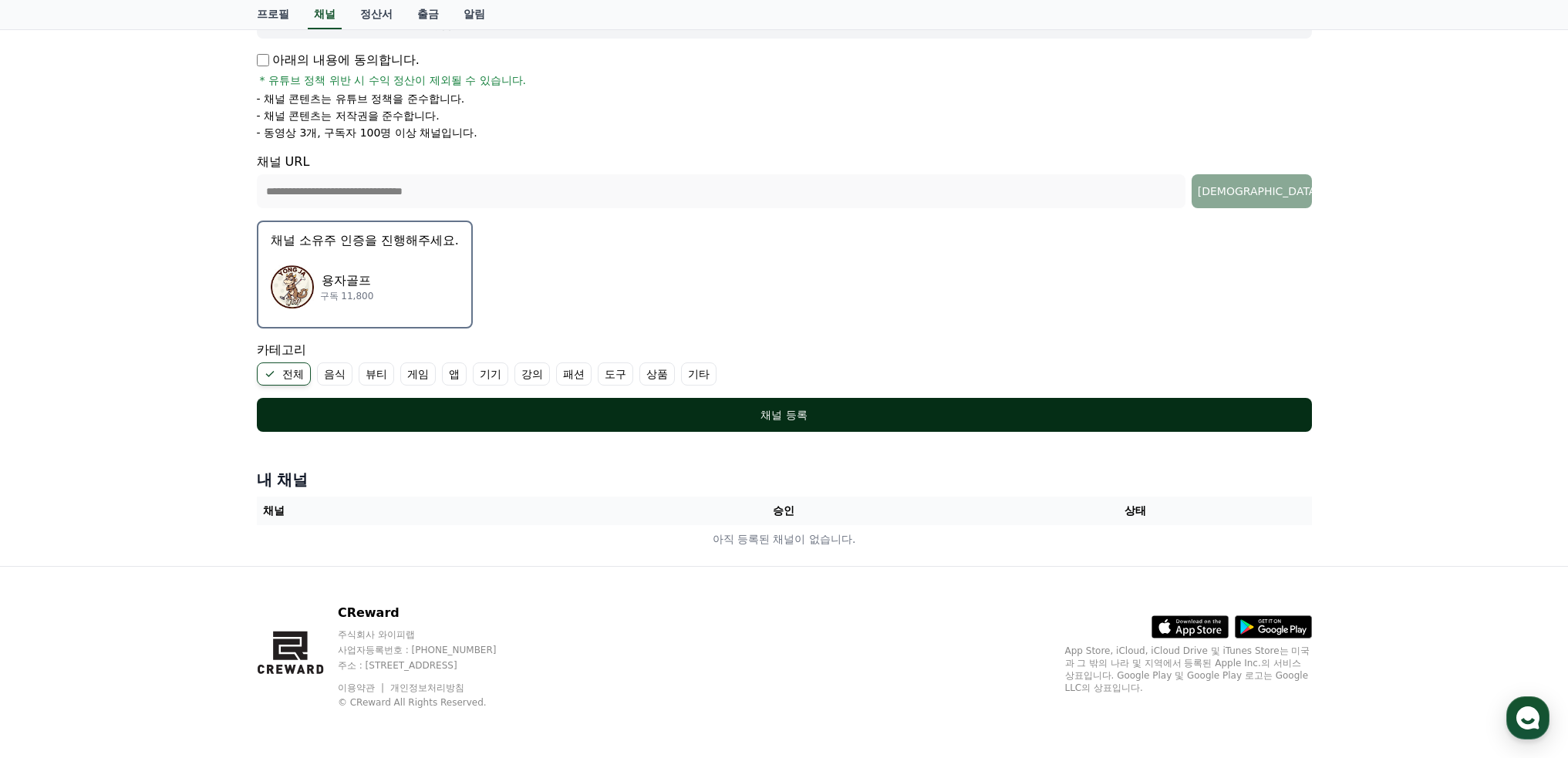
click at [700, 410] on div "채널 등록" at bounding box center [784, 415] width 994 height 16
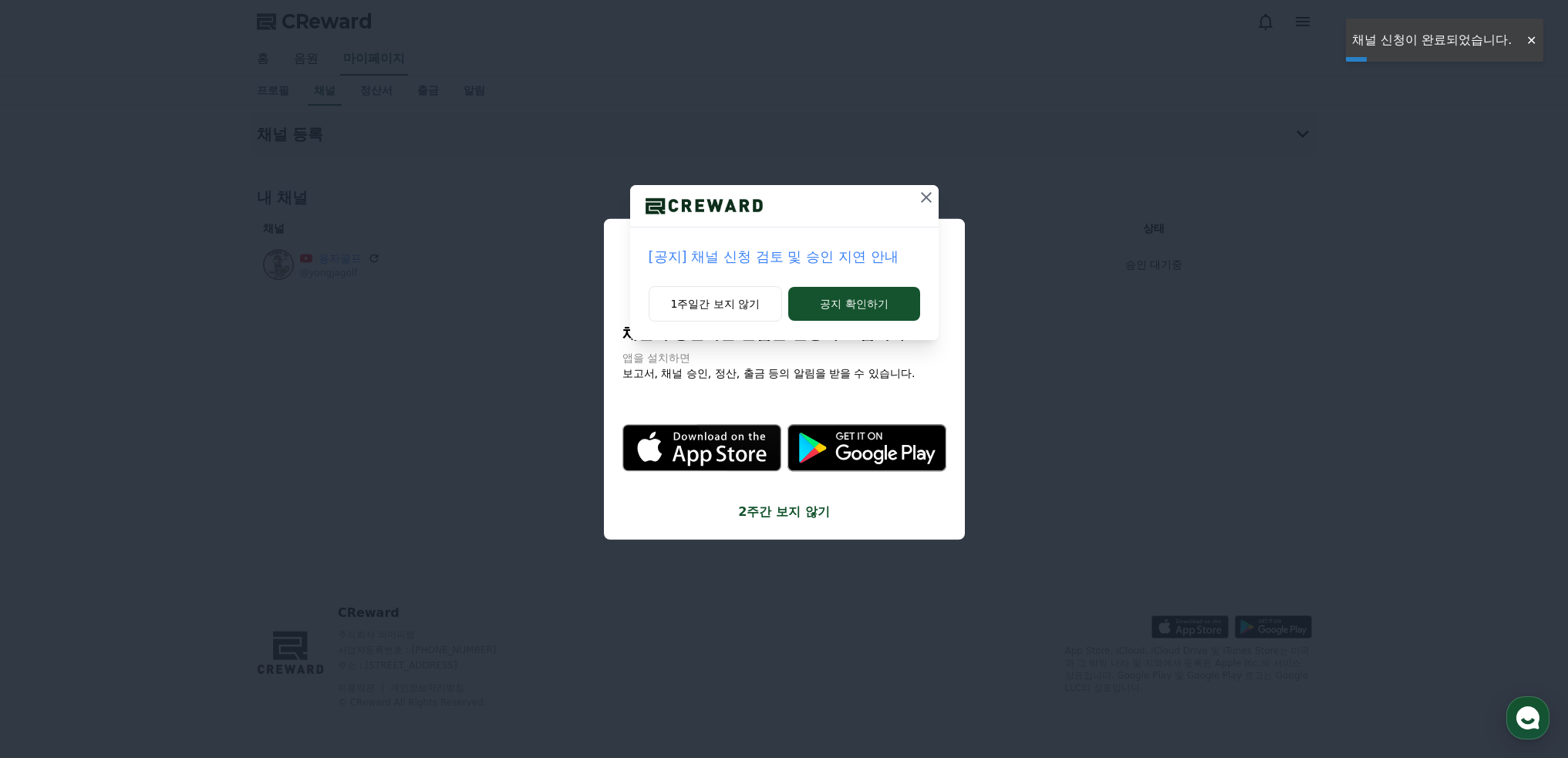
click at [917, 199] on icon at bounding box center [926, 197] width 18 height 18
click at [921, 198] on icon at bounding box center [927, 197] width 18 height 18
click at [921, 198] on button "close modal" at bounding box center [784, 379] width 1568 height 758
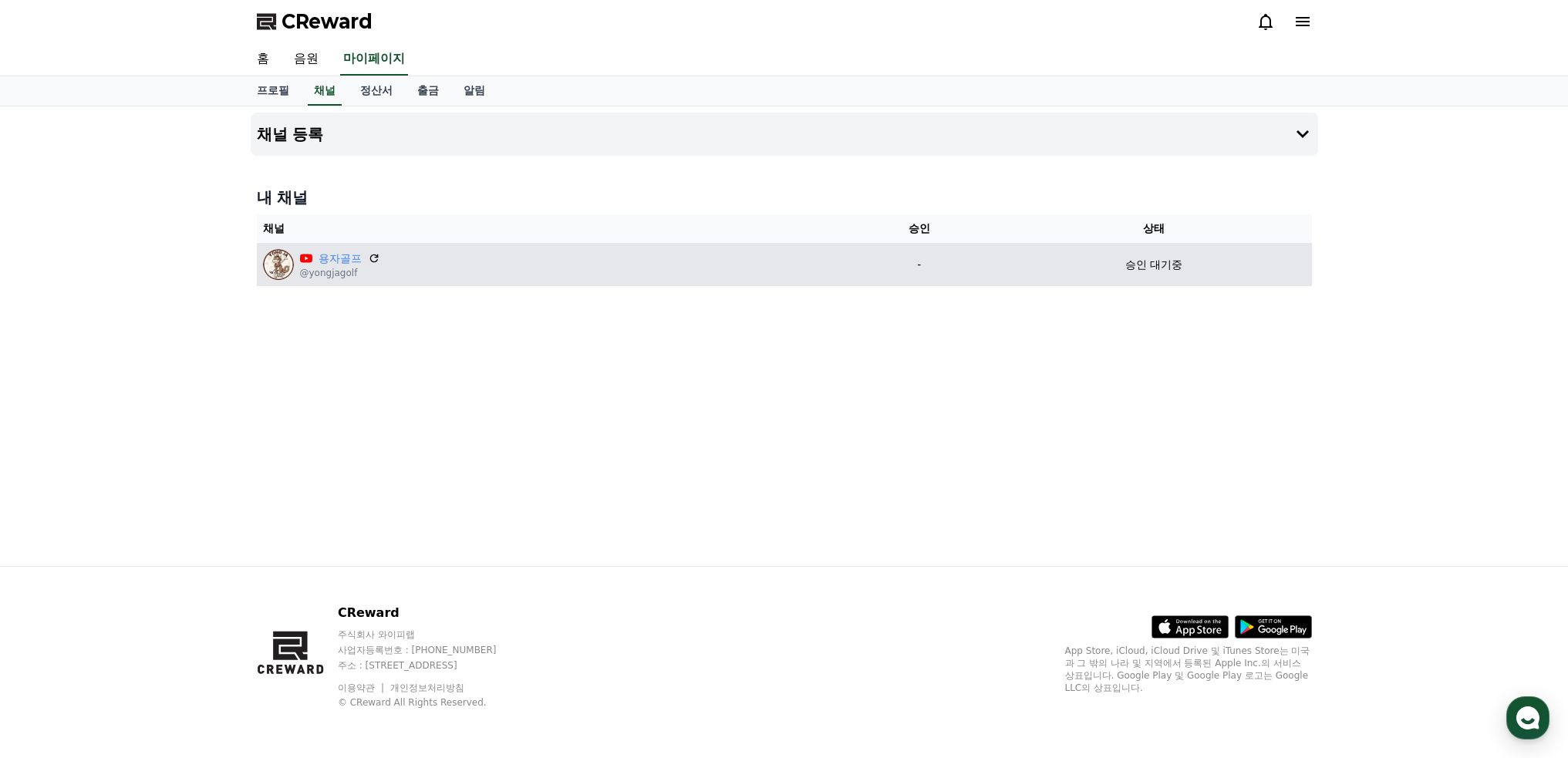
click at [1024, 265] on div "승인 대기중" at bounding box center [1153, 264] width 303 height 16
click at [338, 260] on link "용자골프" at bounding box center [340, 258] width 43 height 16
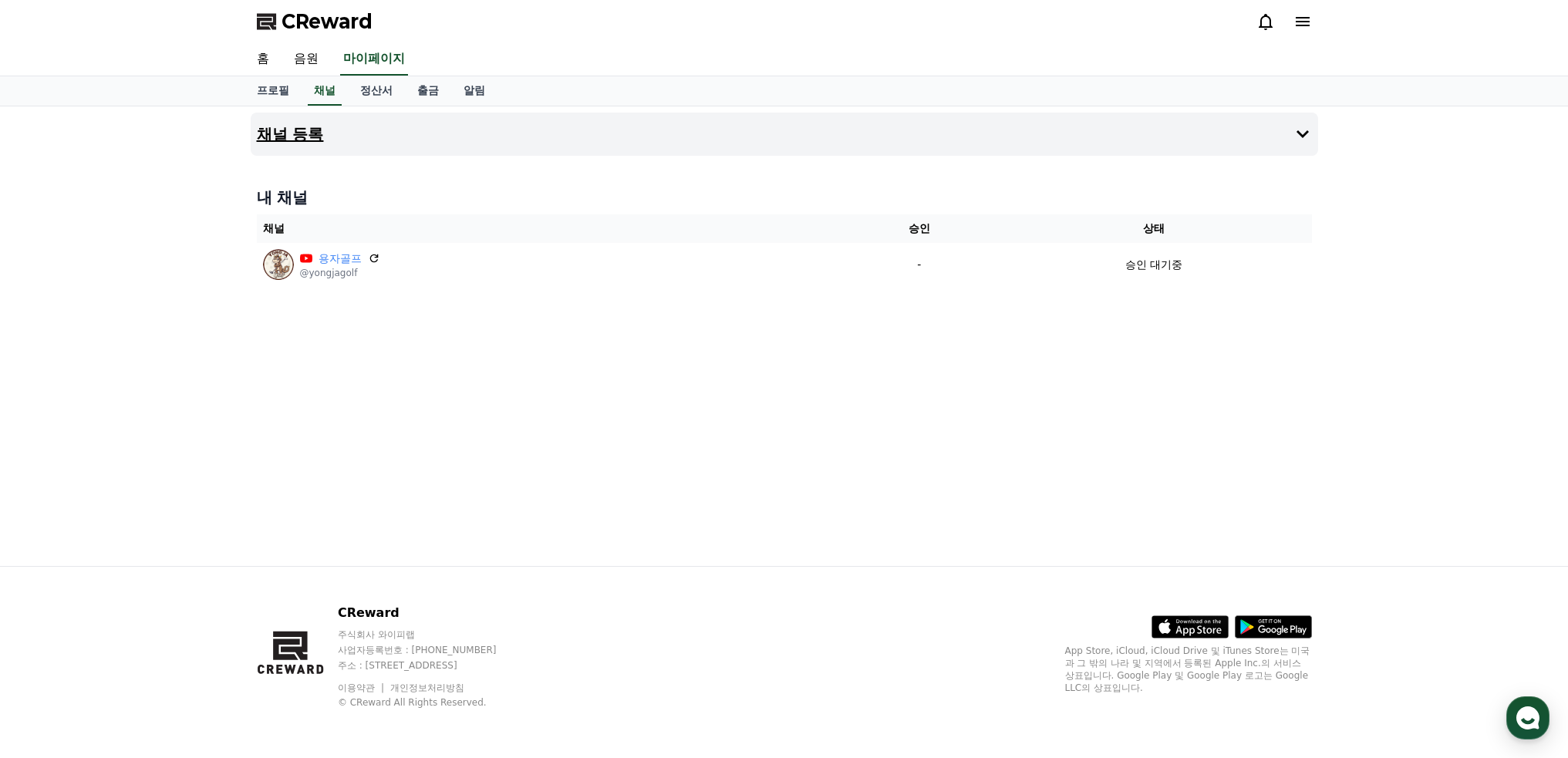
click at [317, 126] on h4 "채널 등록" at bounding box center [290, 134] width 67 height 17
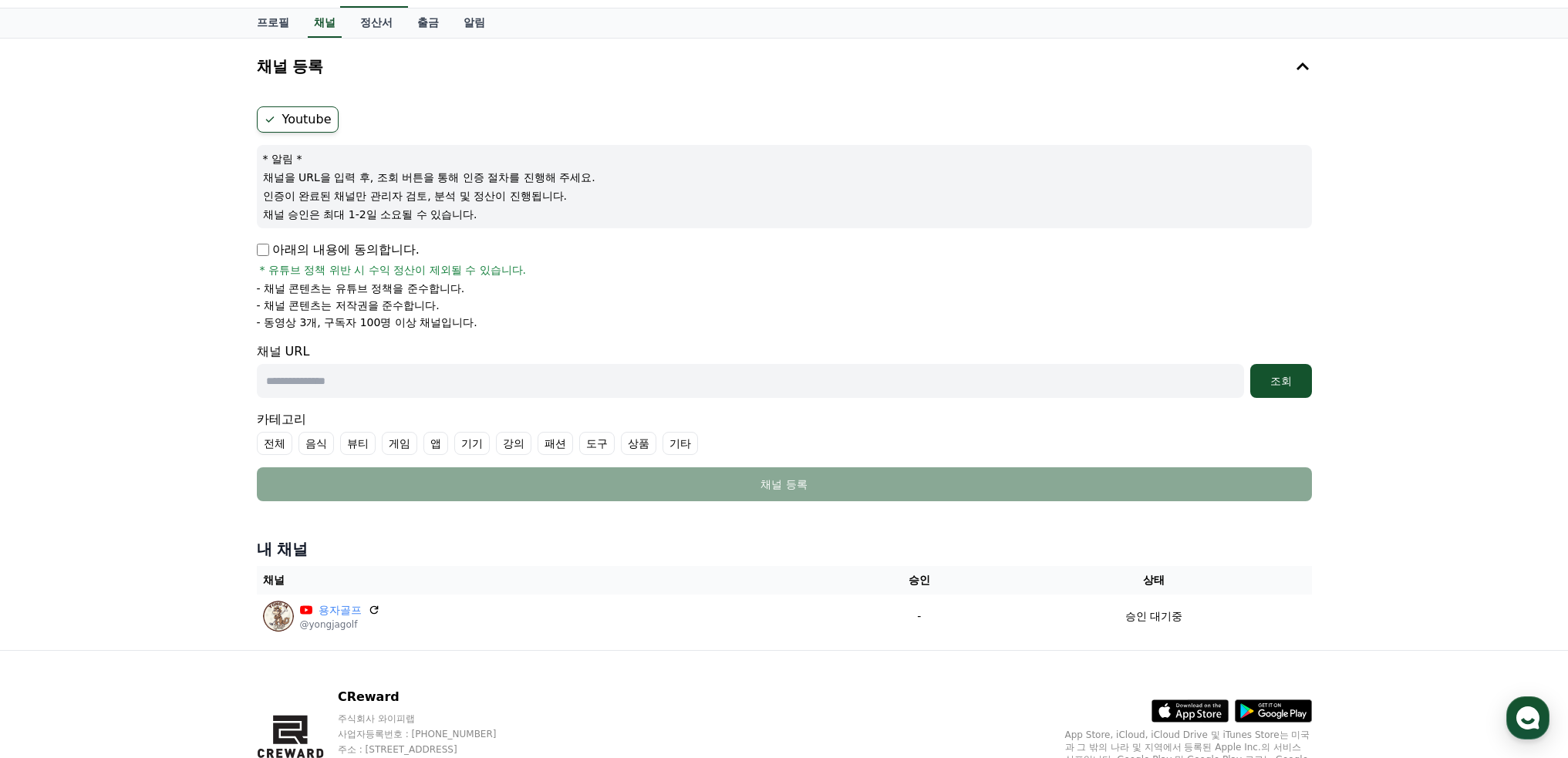
scroll to position [152, 0]
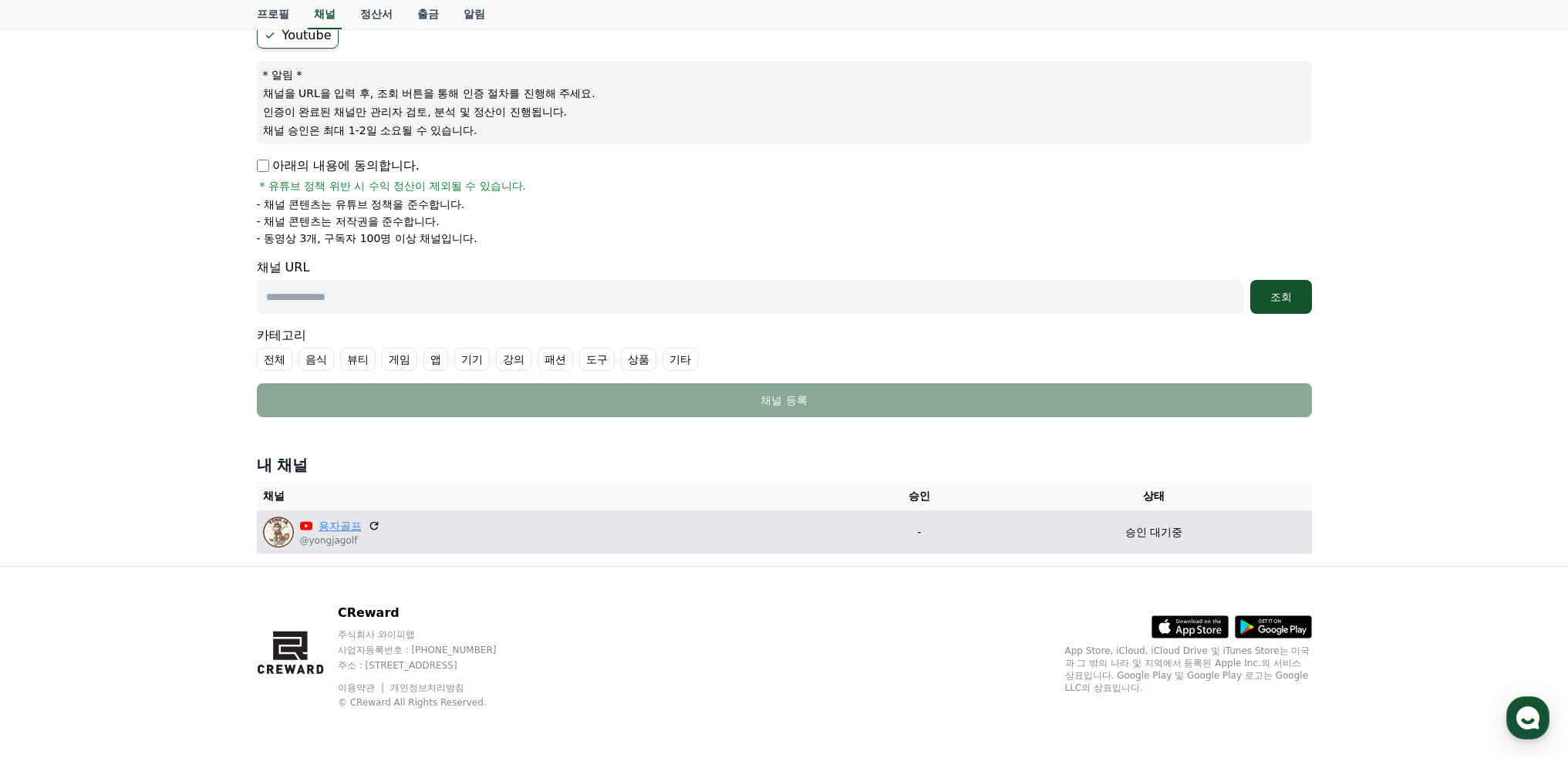
click at [329, 529] on link "용자골프" at bounding box center [340, 526] width 43 height 16
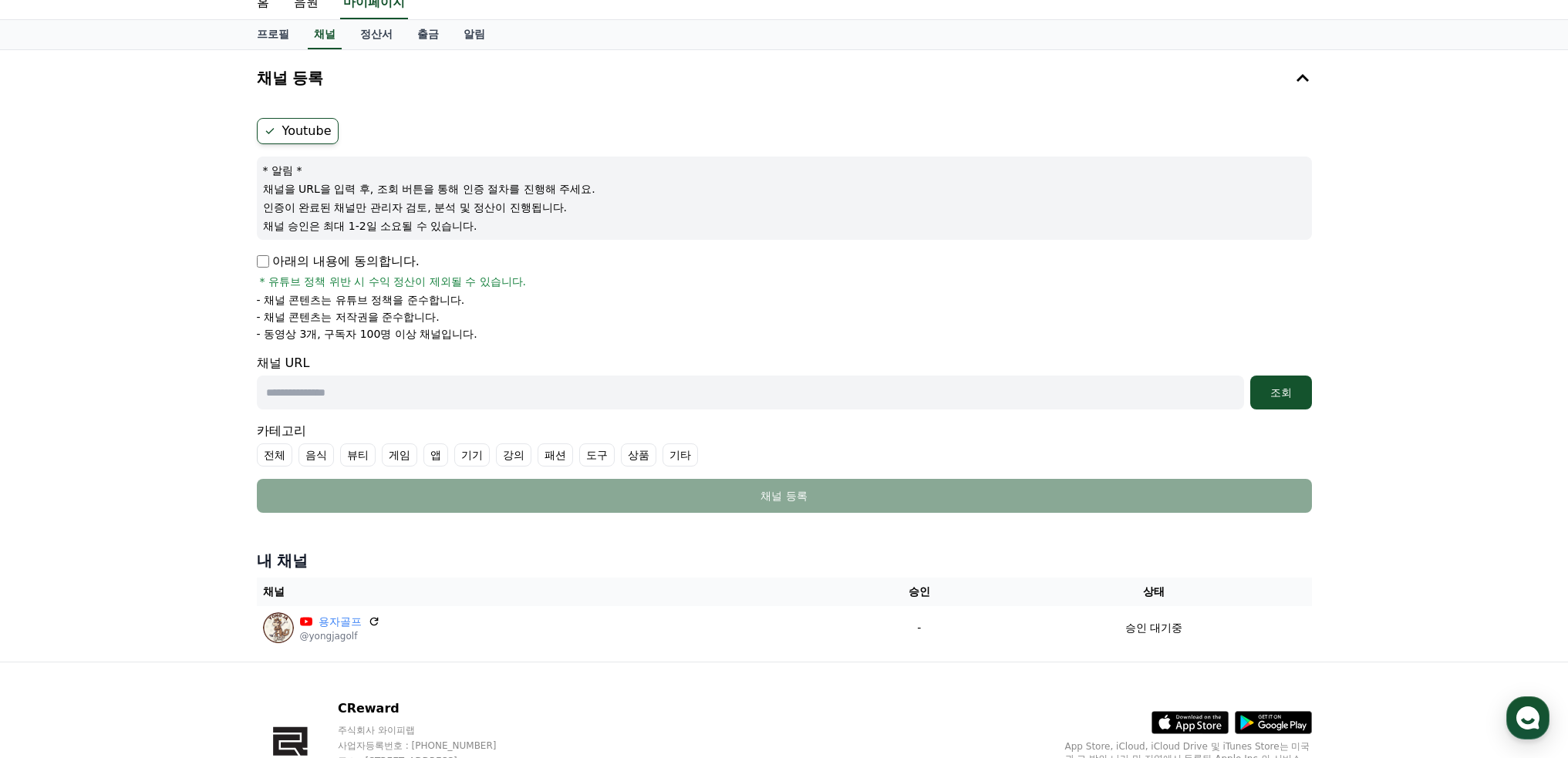
scroll to position [0, 0]
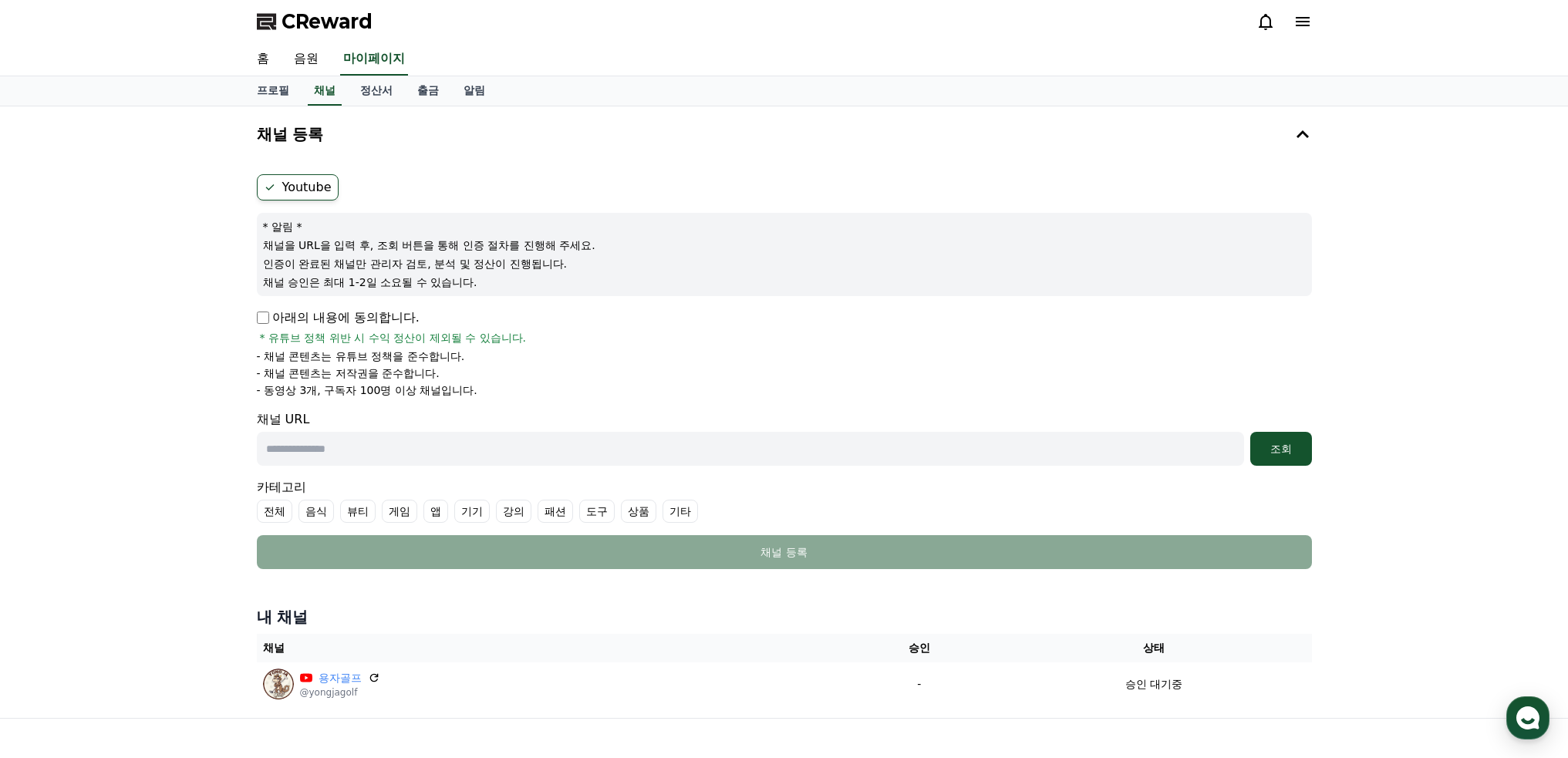
click at [297, 395] on p "- 동영상 3개, 구독자 100명 이상 채널입니다." at bounding box center [366, 391] width 220 height 16
click at [280, 415] on div "채널 URL 조회" at bounding box center [784, 437] width 1055 height 55
click at [269, 91] on link "프로필" at bounding box center [272, 90] width 57 height 29
select select "**********"
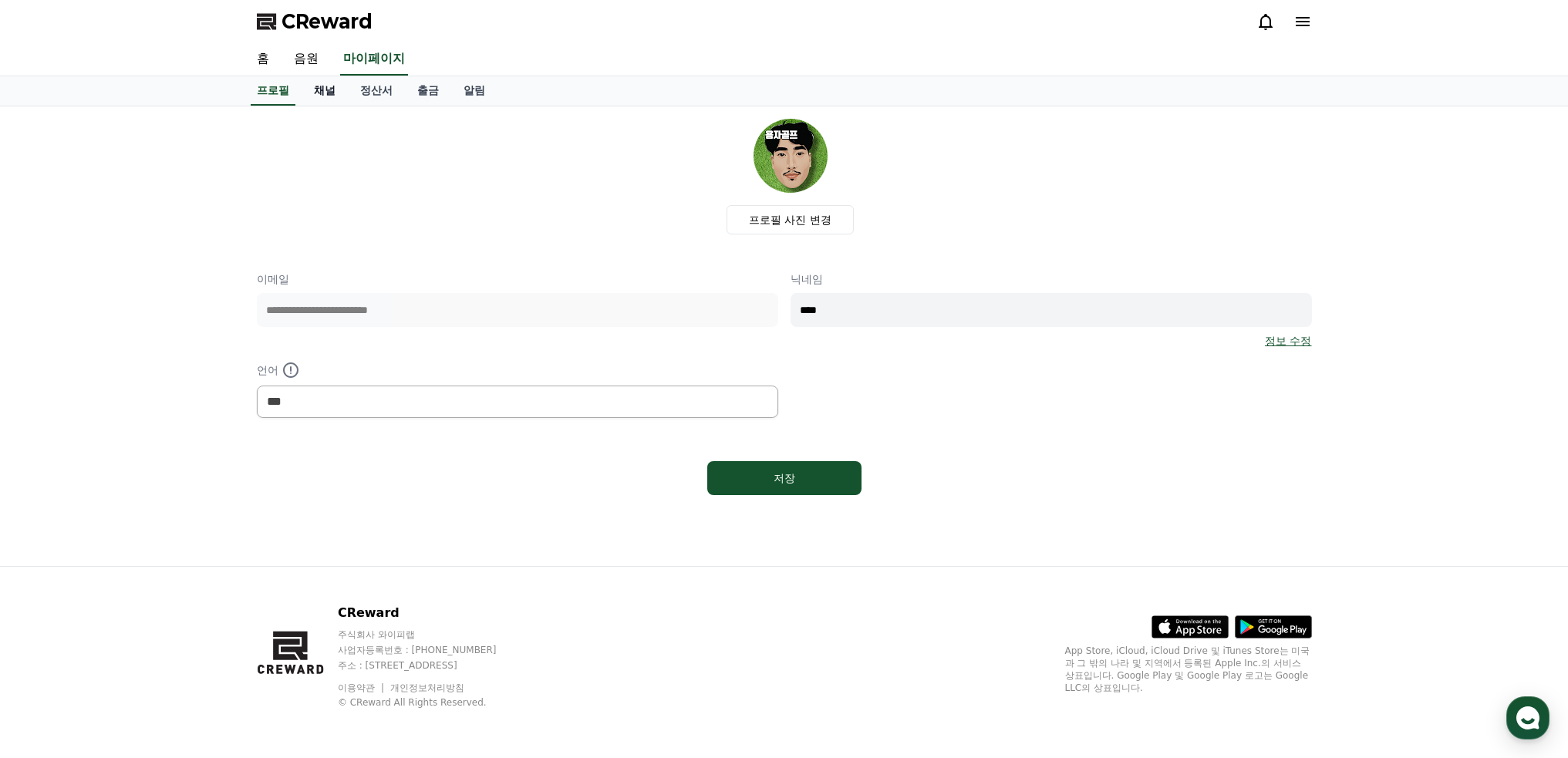
click at [344, 89] on link "채널" at bounding box center [324, 90] width 47 height 29
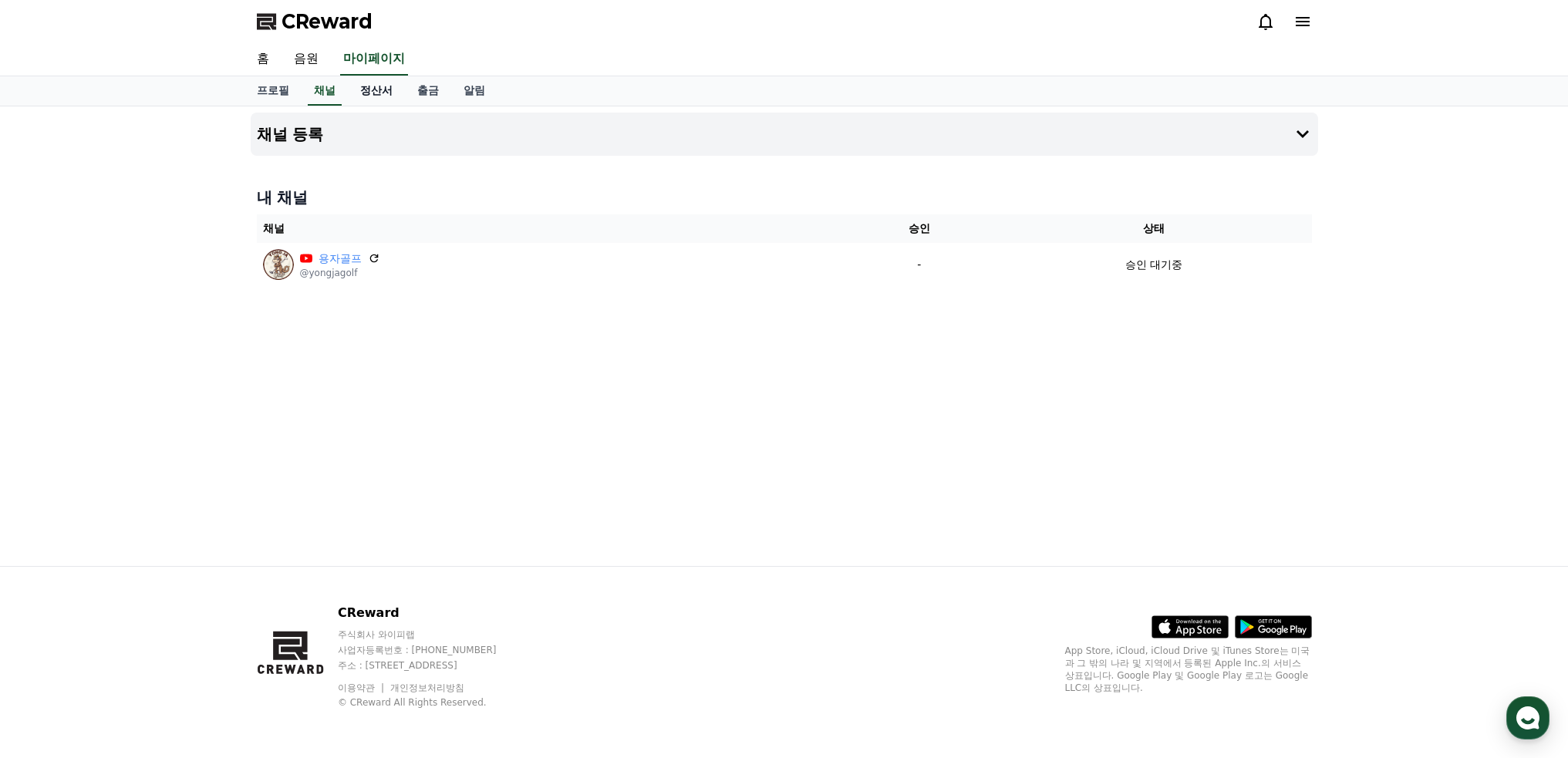
click at [369, 95] on link "정산서" at bounding box center [376, 90] width 57 height 29
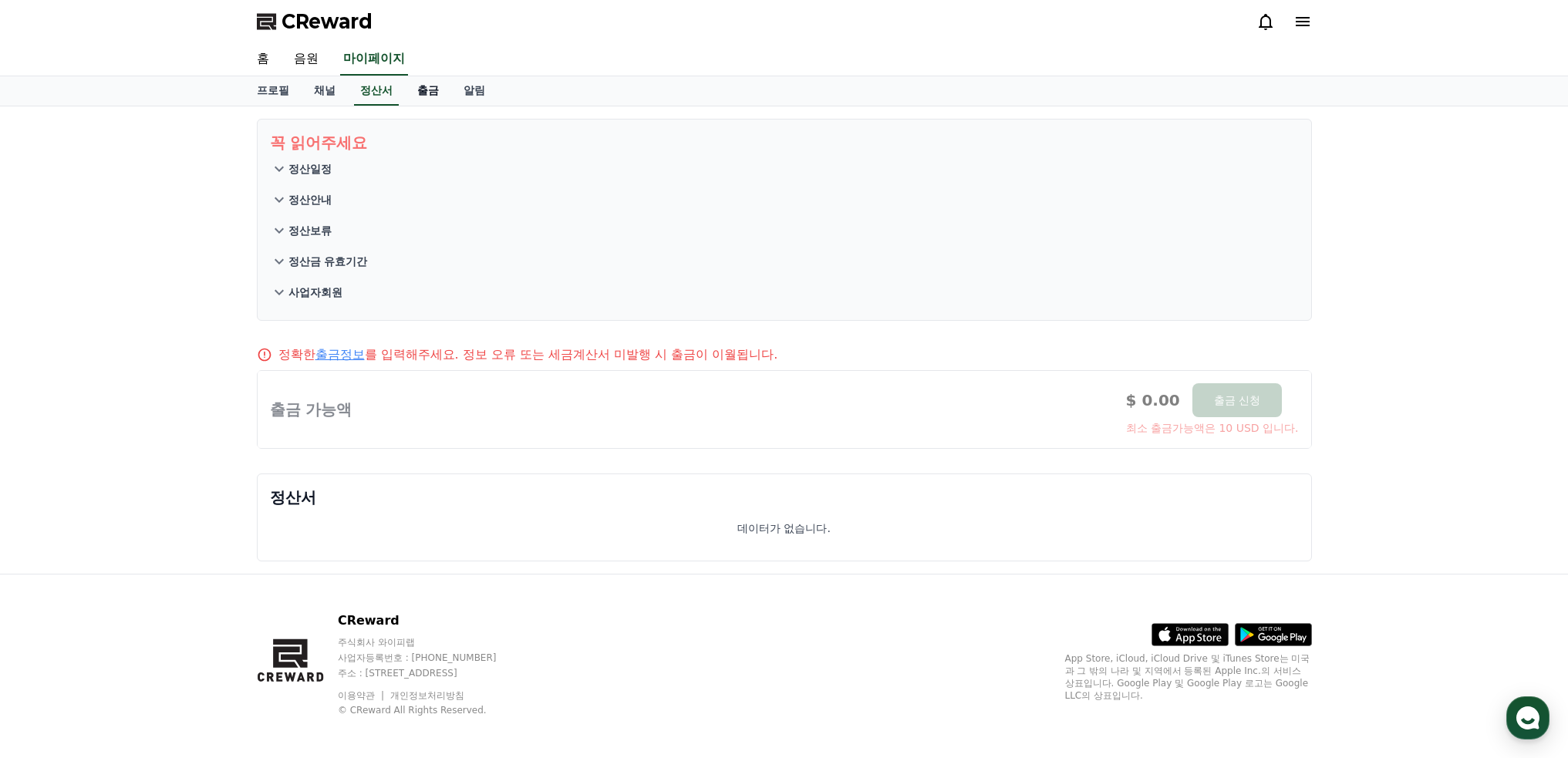
click at [405, 90] on link "출금" at bounding box center [428, 90] width 47 height 29
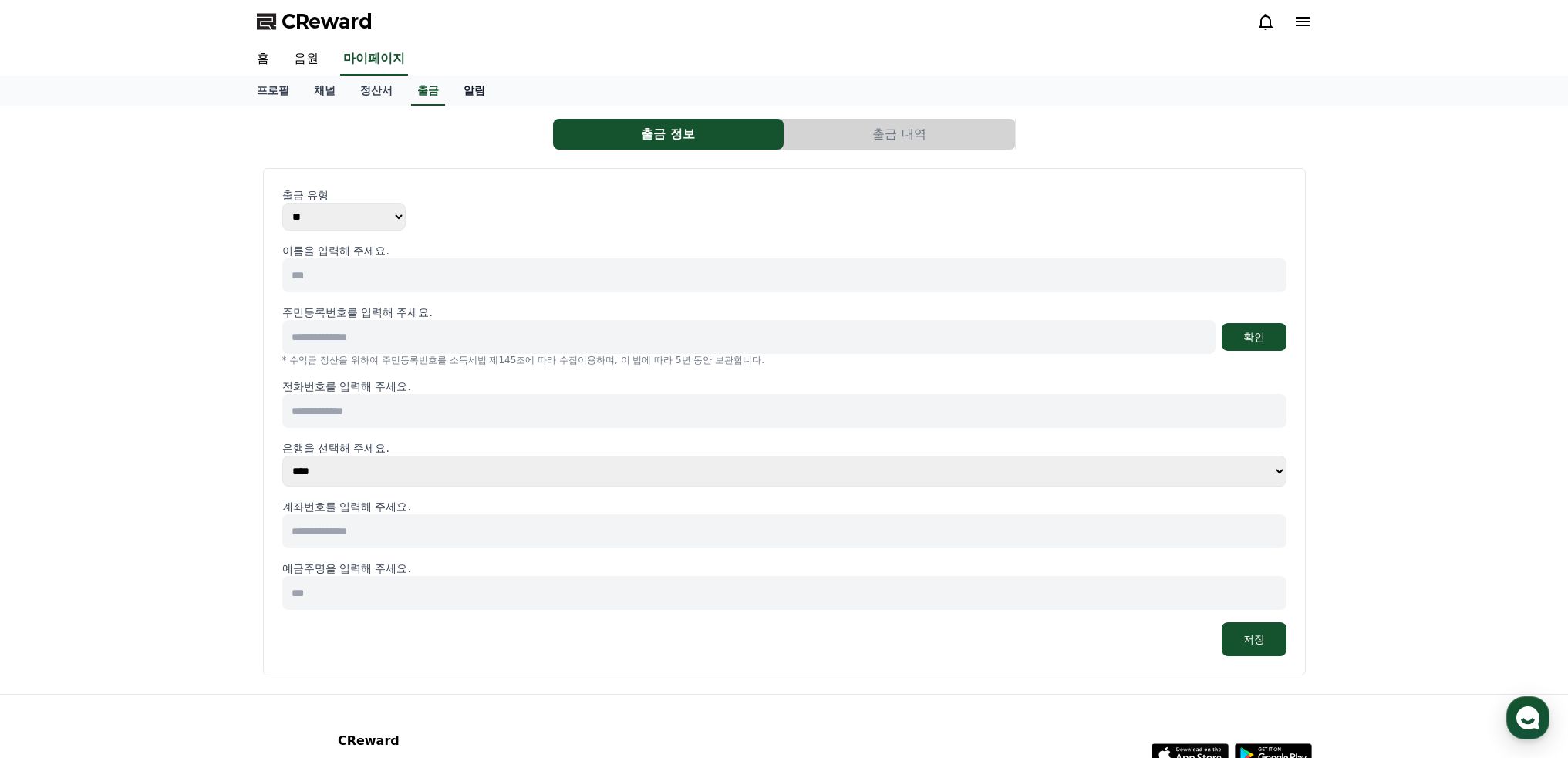
click at [467, 79] on link "알림" at bounding box center [474, 90] width 47 height 29
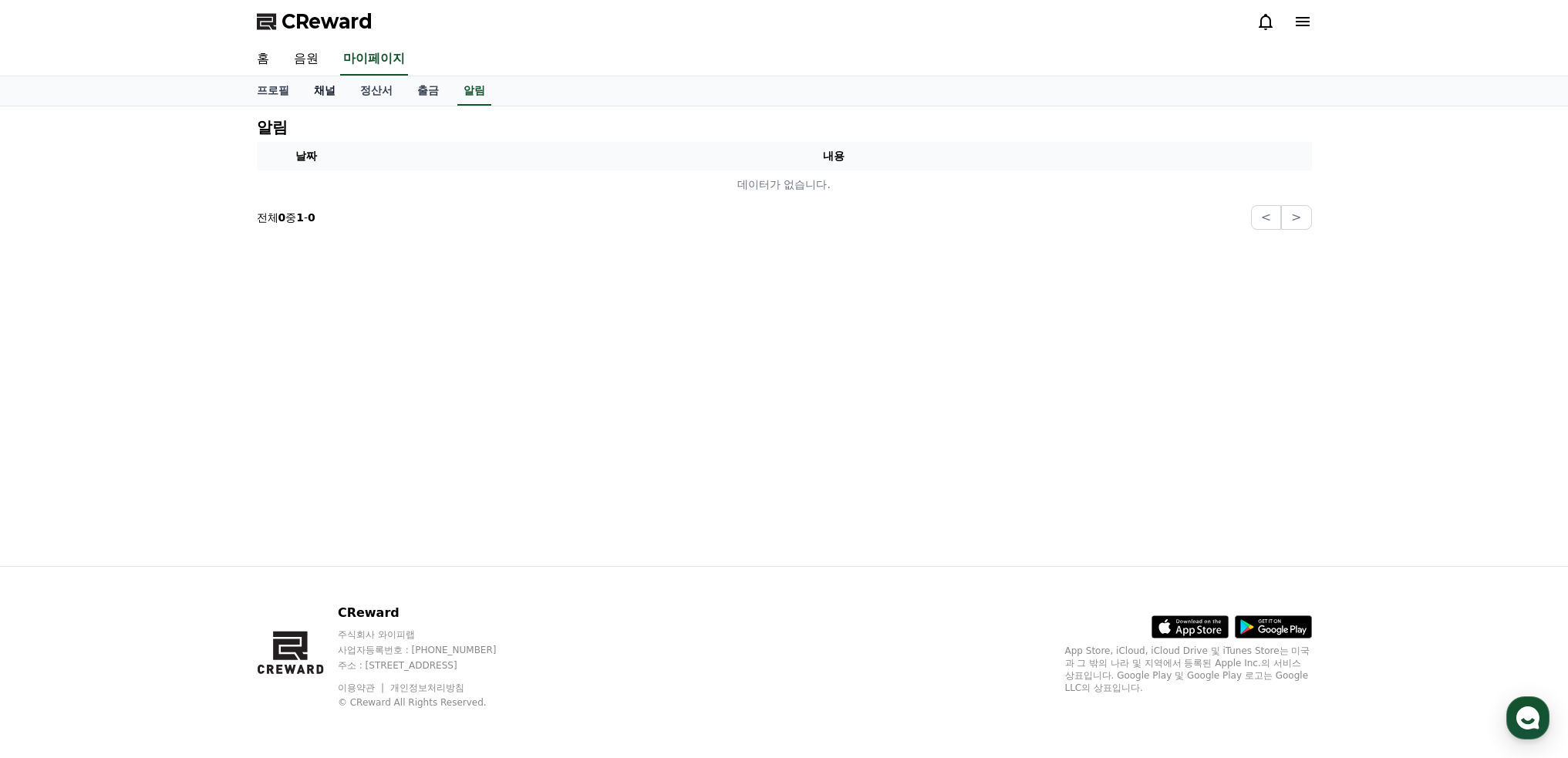
click at [330, 90] on link "채널" at bounding box center [324, 90] width 47 height 29
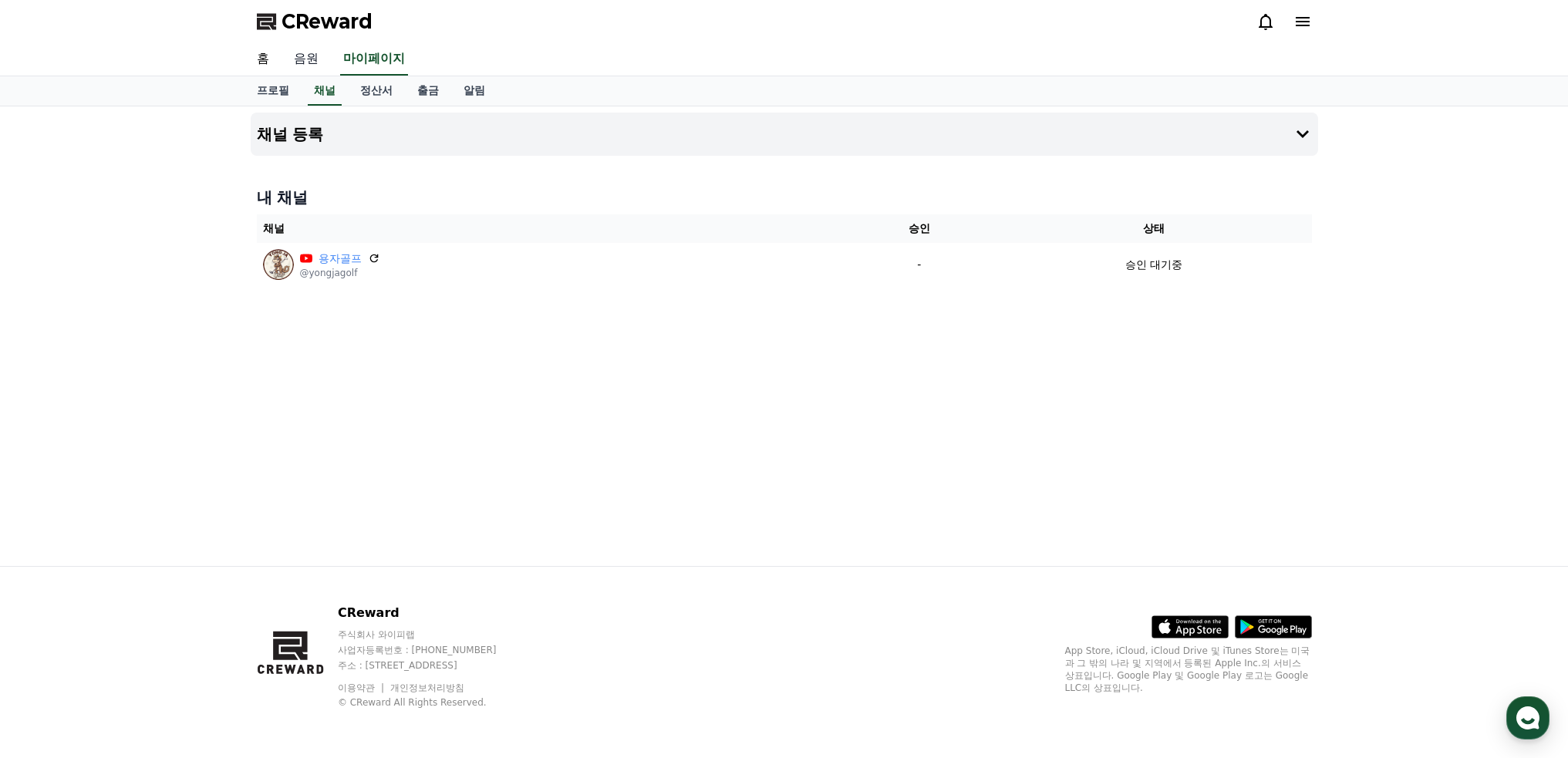
click at [309, 54] on link "음원" at bounding box center [306, 59] width 49 height 32
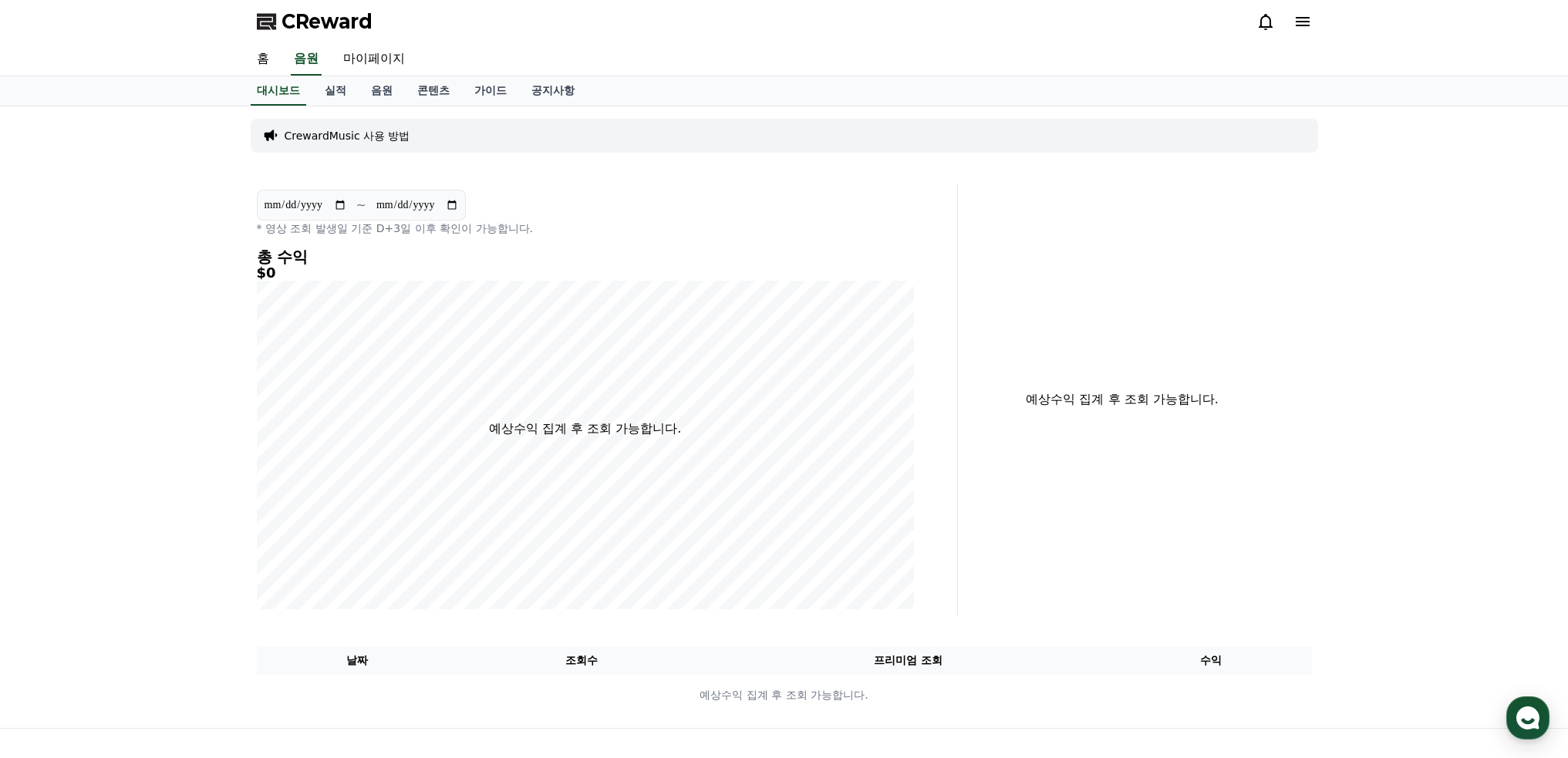
click at [345, 139] on p "CrewardMusic 사용 방법" at bounding box center [347, 136] width 126 height 16
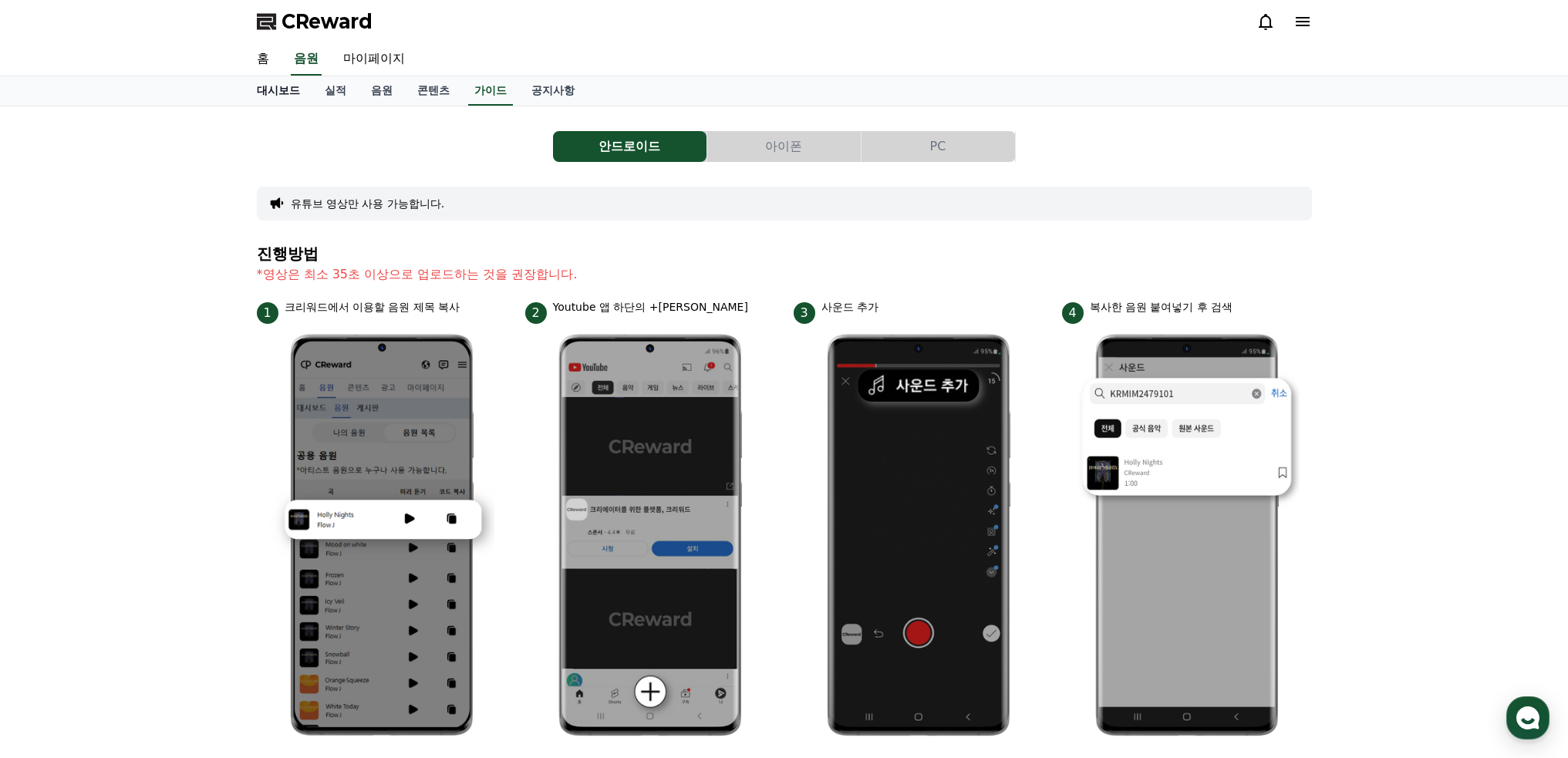
click at [268, 85] on link "대시보드" at bounding box center [278, 90] width 68 height 29
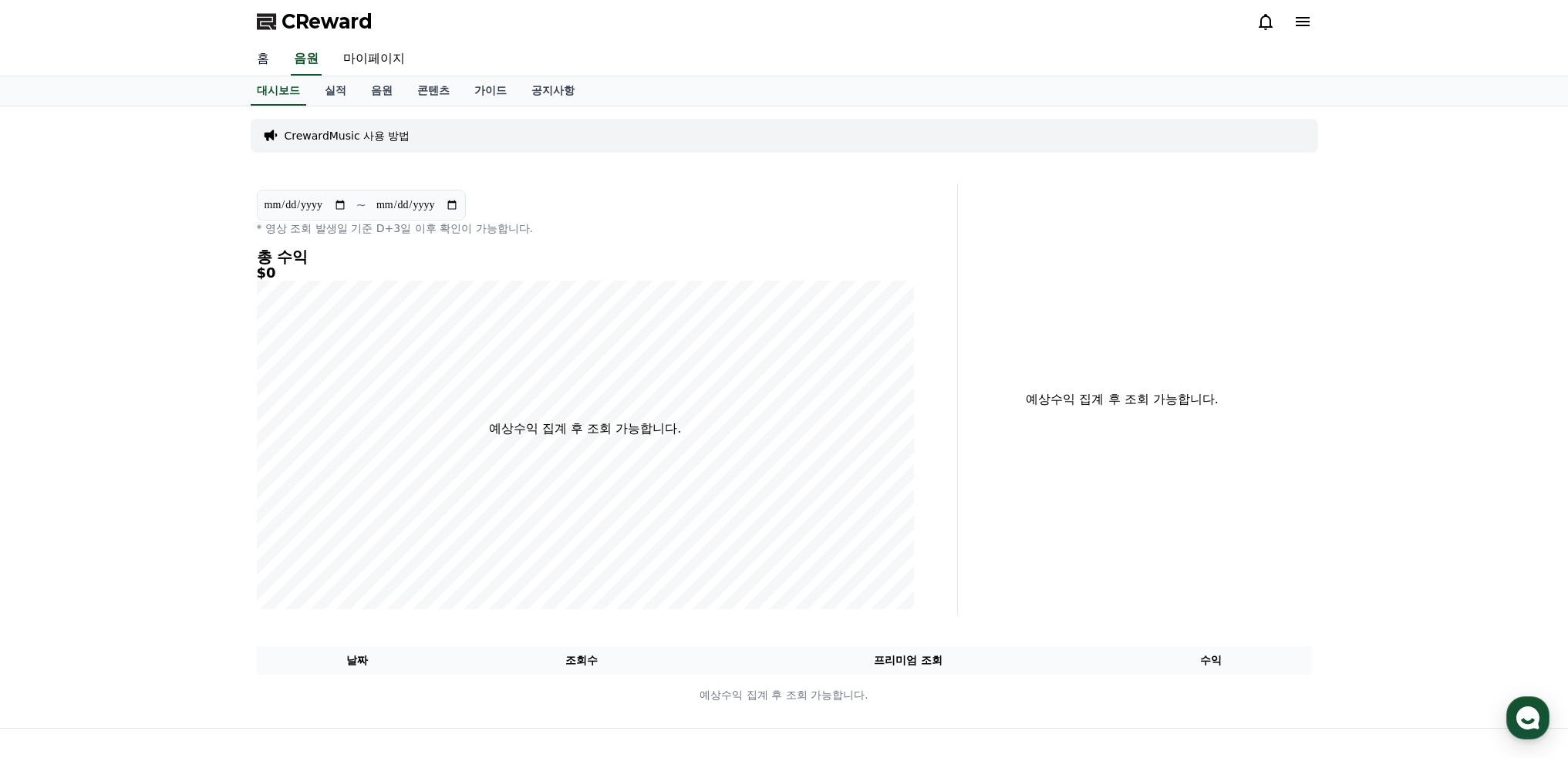
click at [258, 61] on link "홈" at bounding box center [263, 59] width 37 height 32
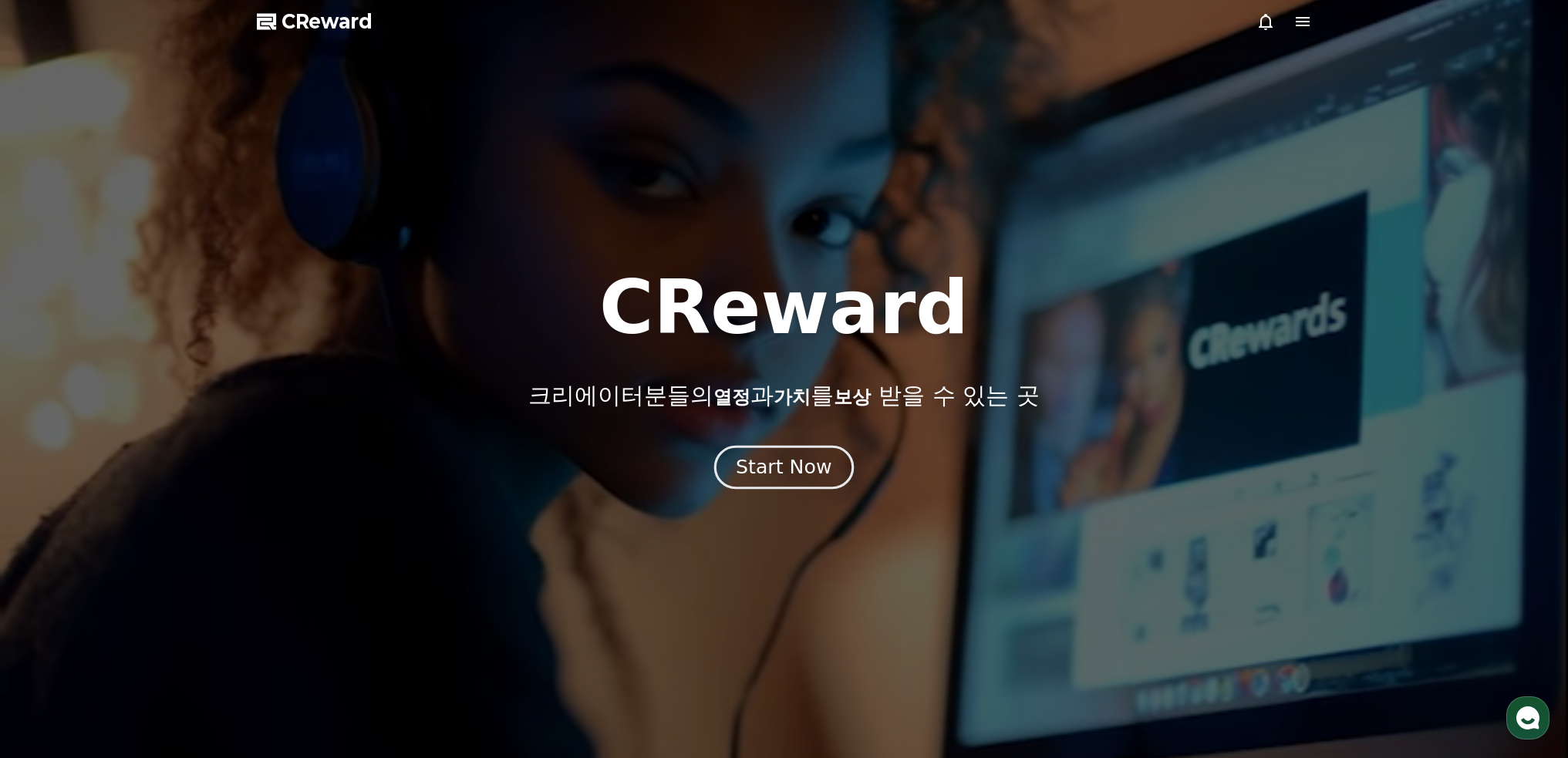
click at [820, 474] on div "Start Now" at bounding box center [784, 467] width 96 height 26
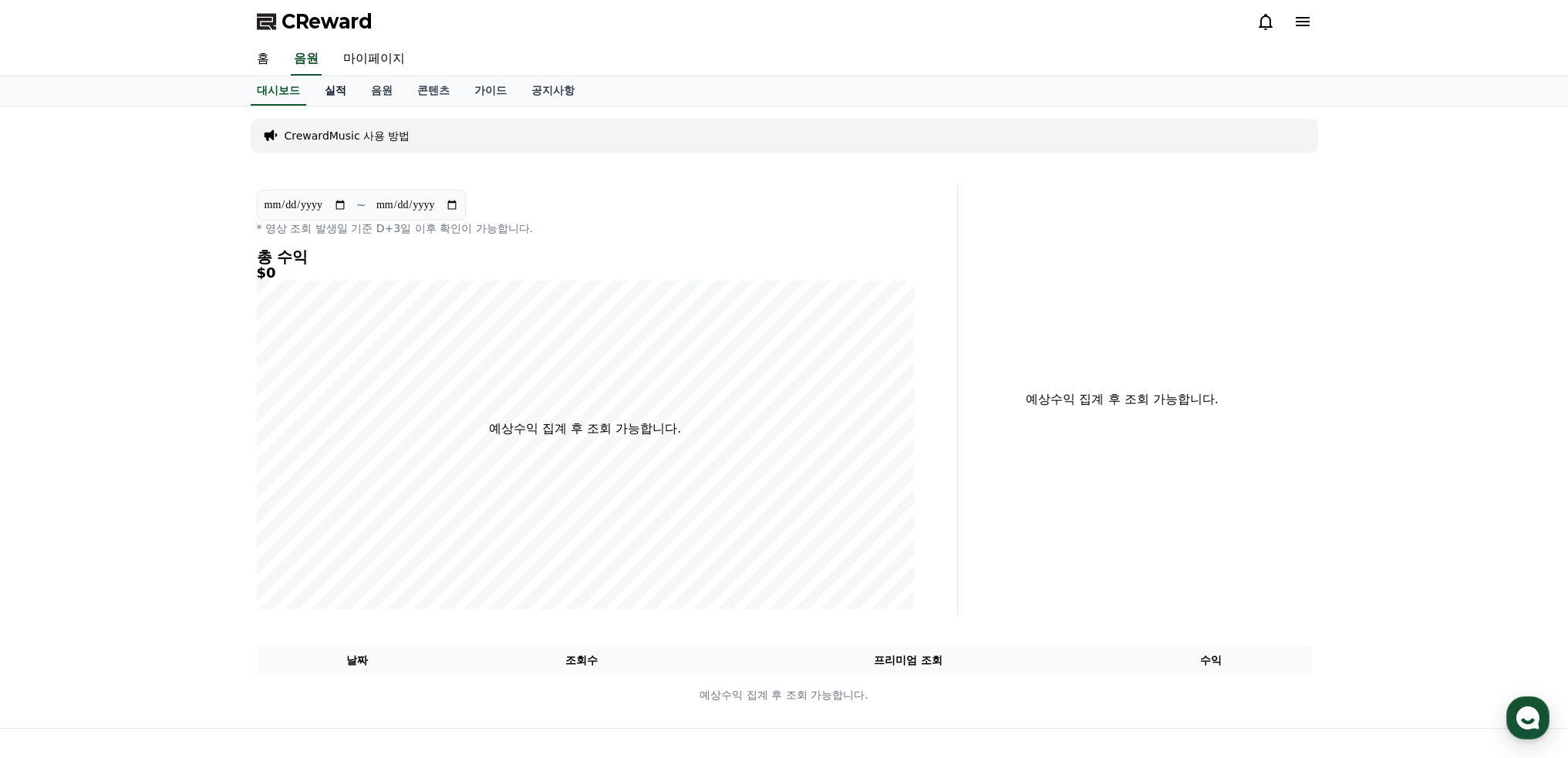
click at [344, 98] on link "실적" at bounding box center [336, 90] width 47 height 29
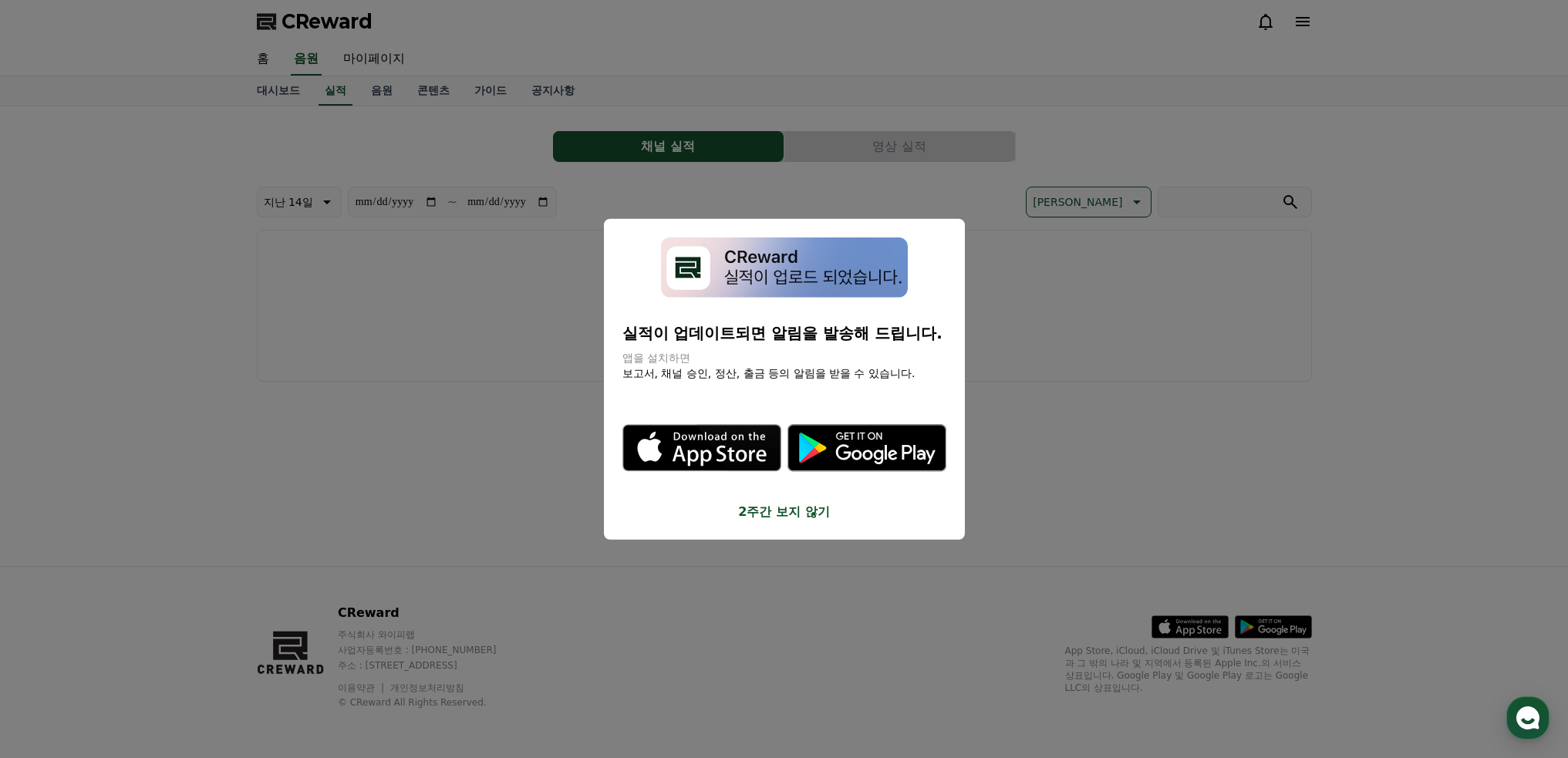
click at [383, 91] on button "close modal" at bounding box center [784, 379] width 1568 height 758
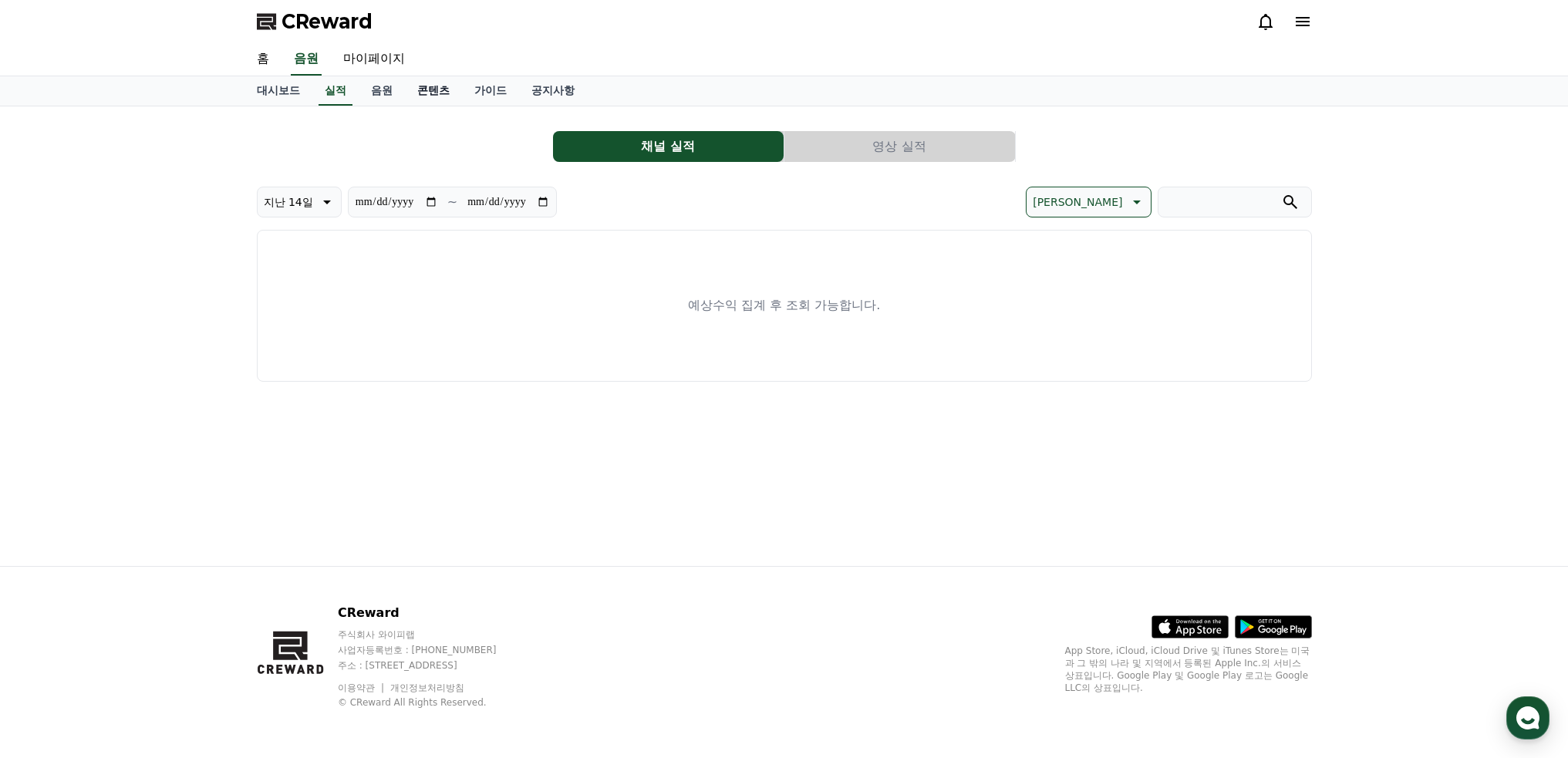
click at [440, 88] on link "콘텐츠" at bounding box center [433, 90] width 57 height 29
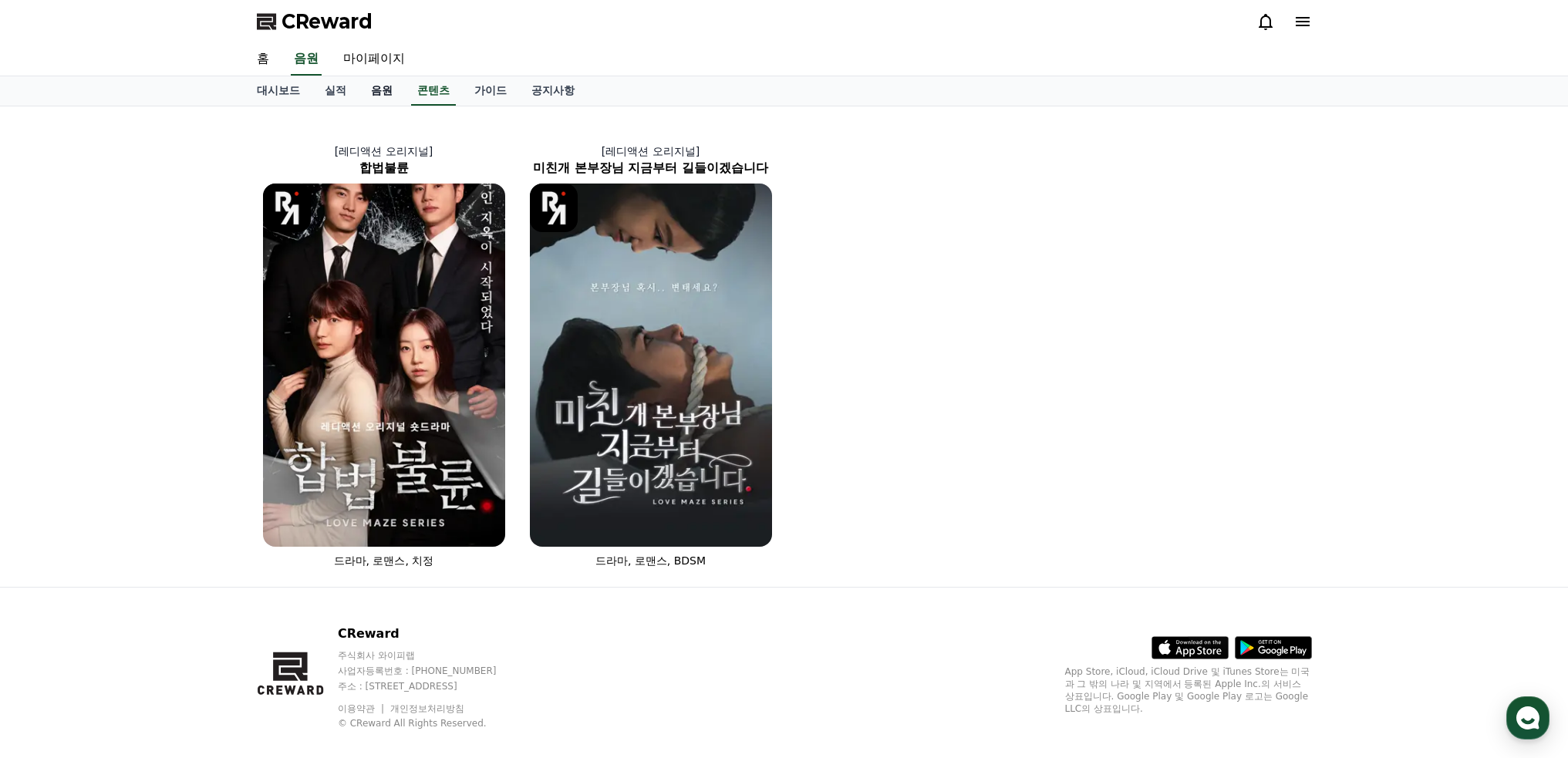
click at [393, 91] on link "음원" at bounding box center [381, 90] width 47 height 29
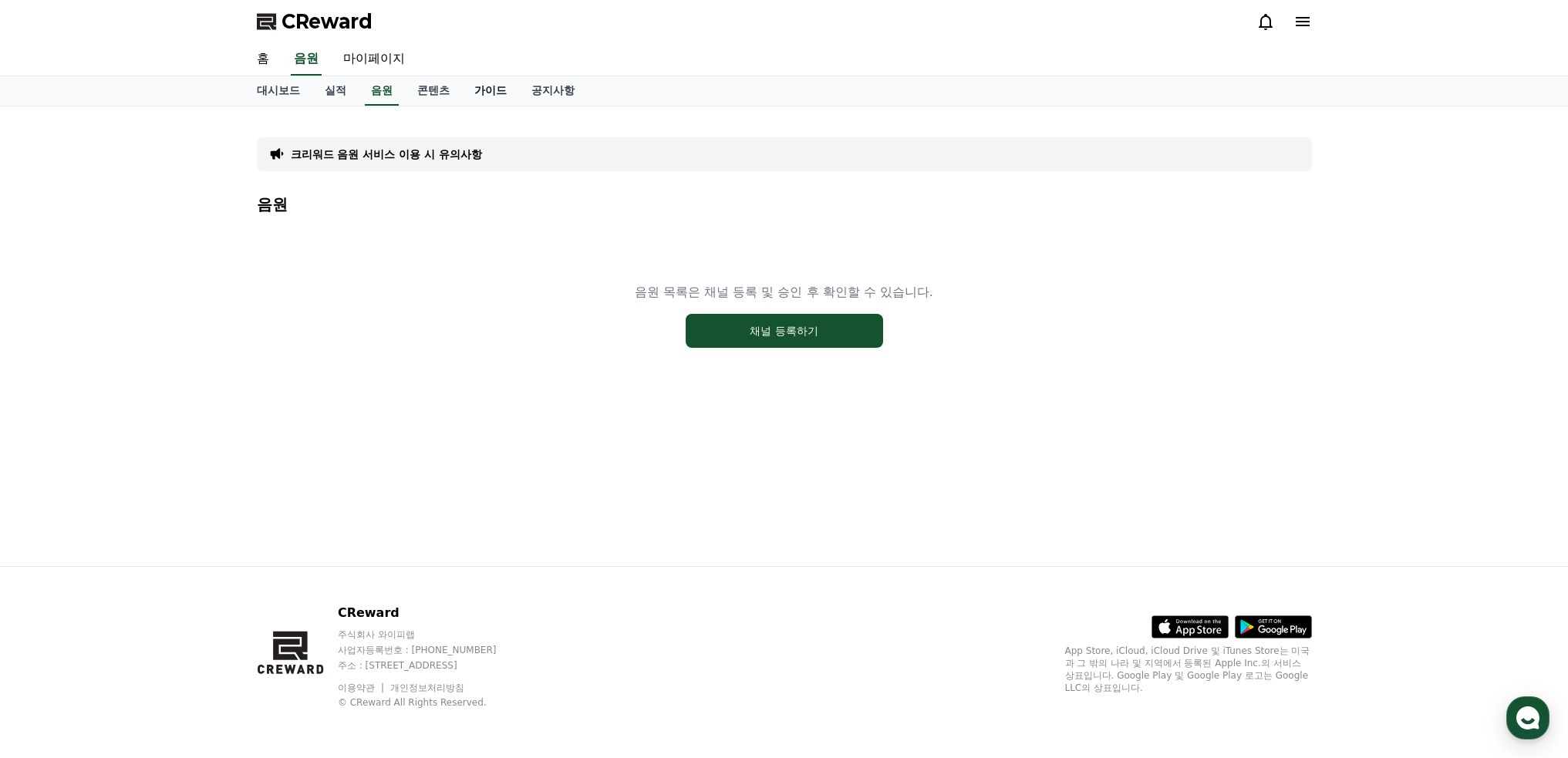
click at [485, 90] on link "가이드" at bounding box center [490, 90] width 57 height 29
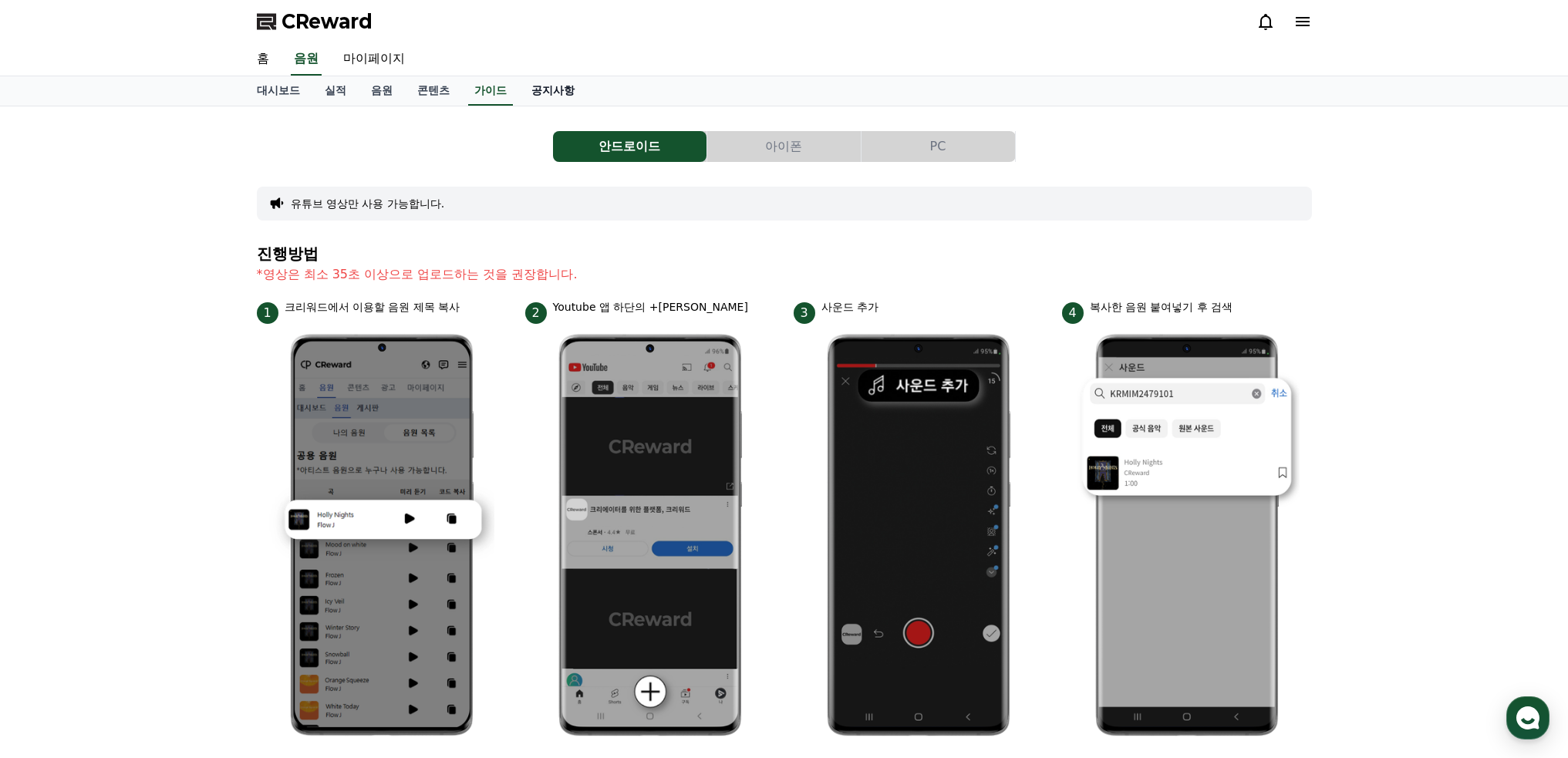
click at [549, 83] on link "공지사항" at bounding box center [553, 90] width 68 height 29
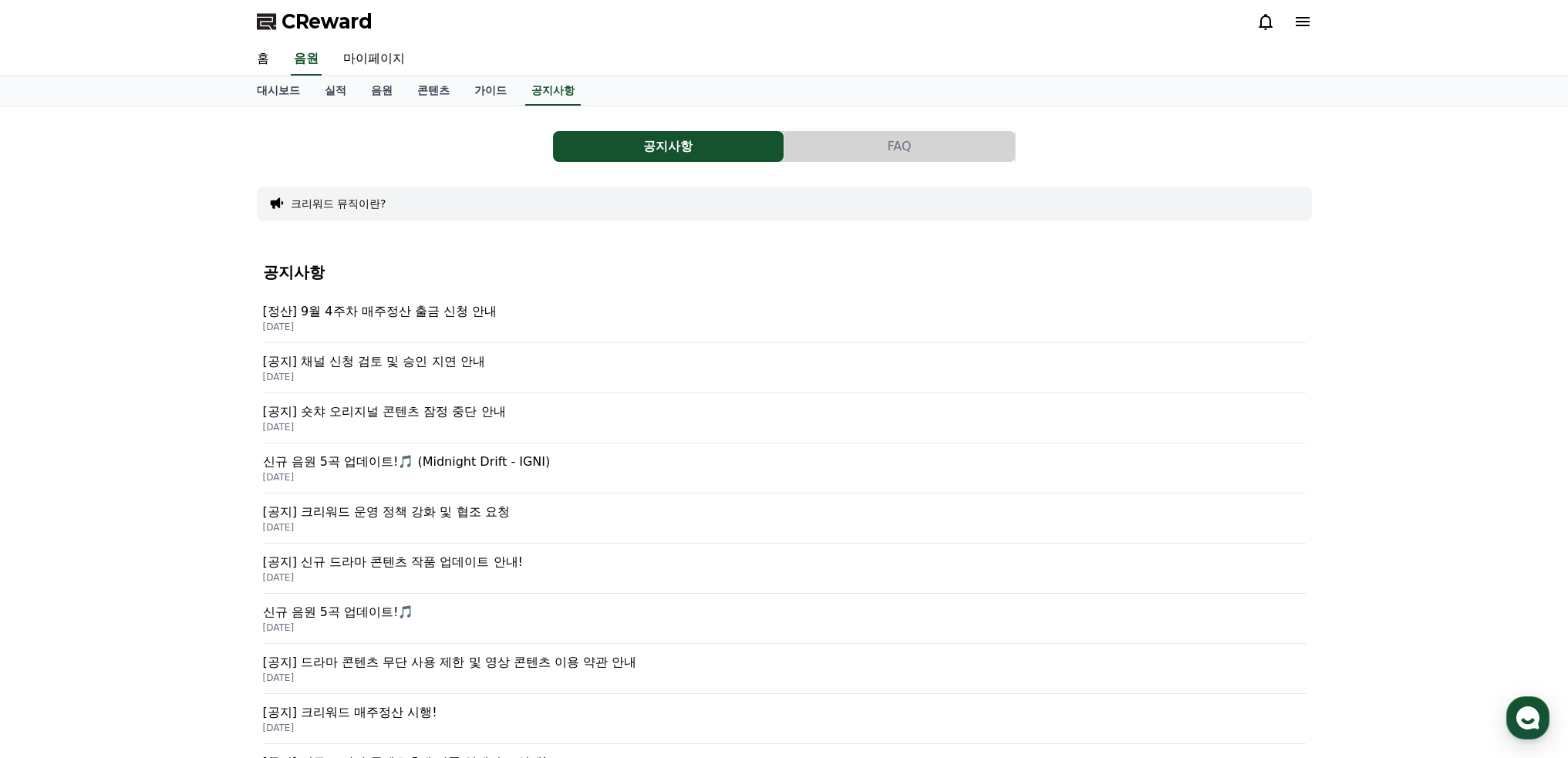
click at [405, 361] on p "[공지] 채널 신청 검토 및 승인 지연 안내" at bounding box center [784, 361] width 1043 height 18
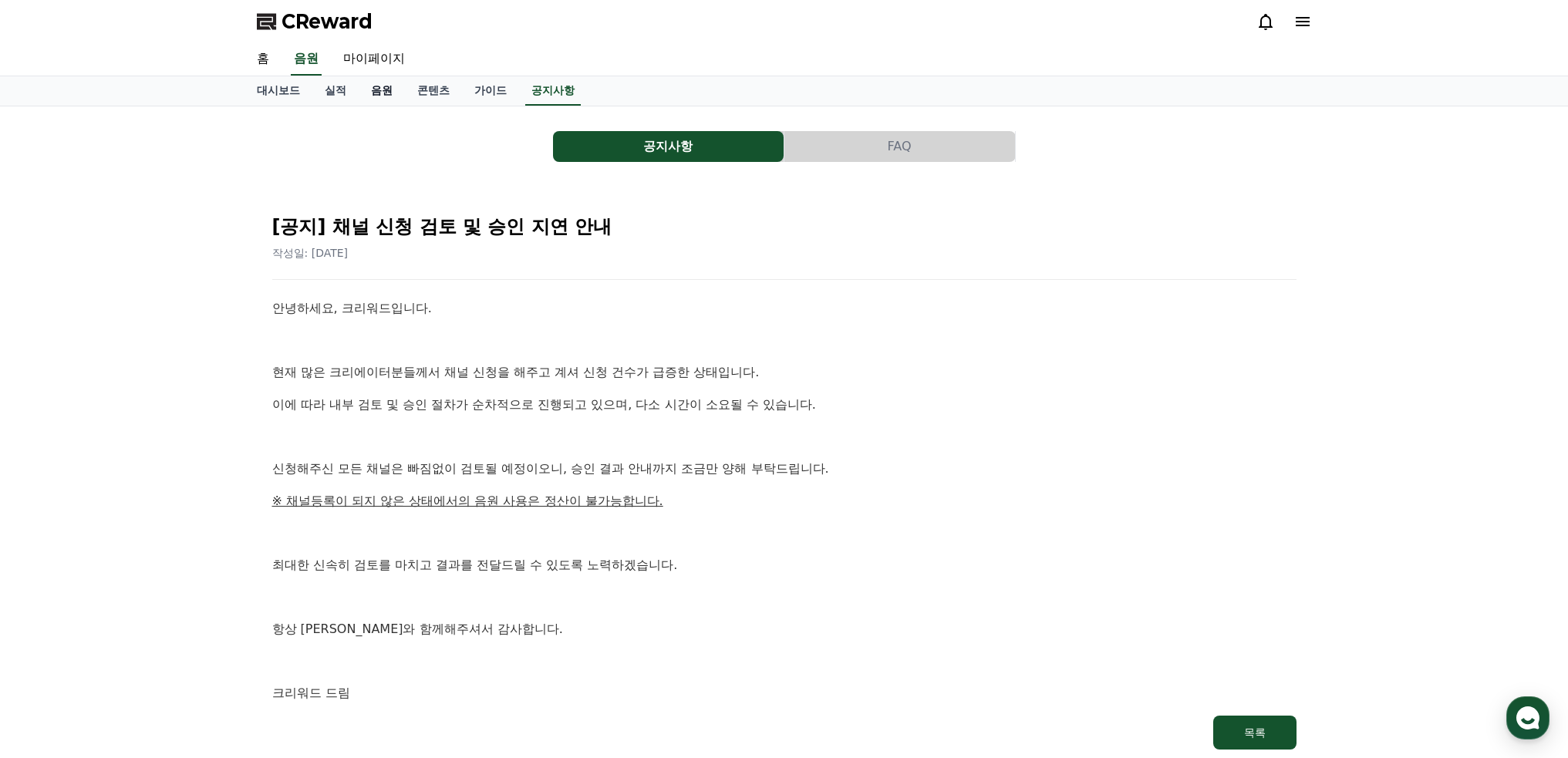
click at [388, 91] on link "음원" at bounding box center [381, 90] width 47 height 29
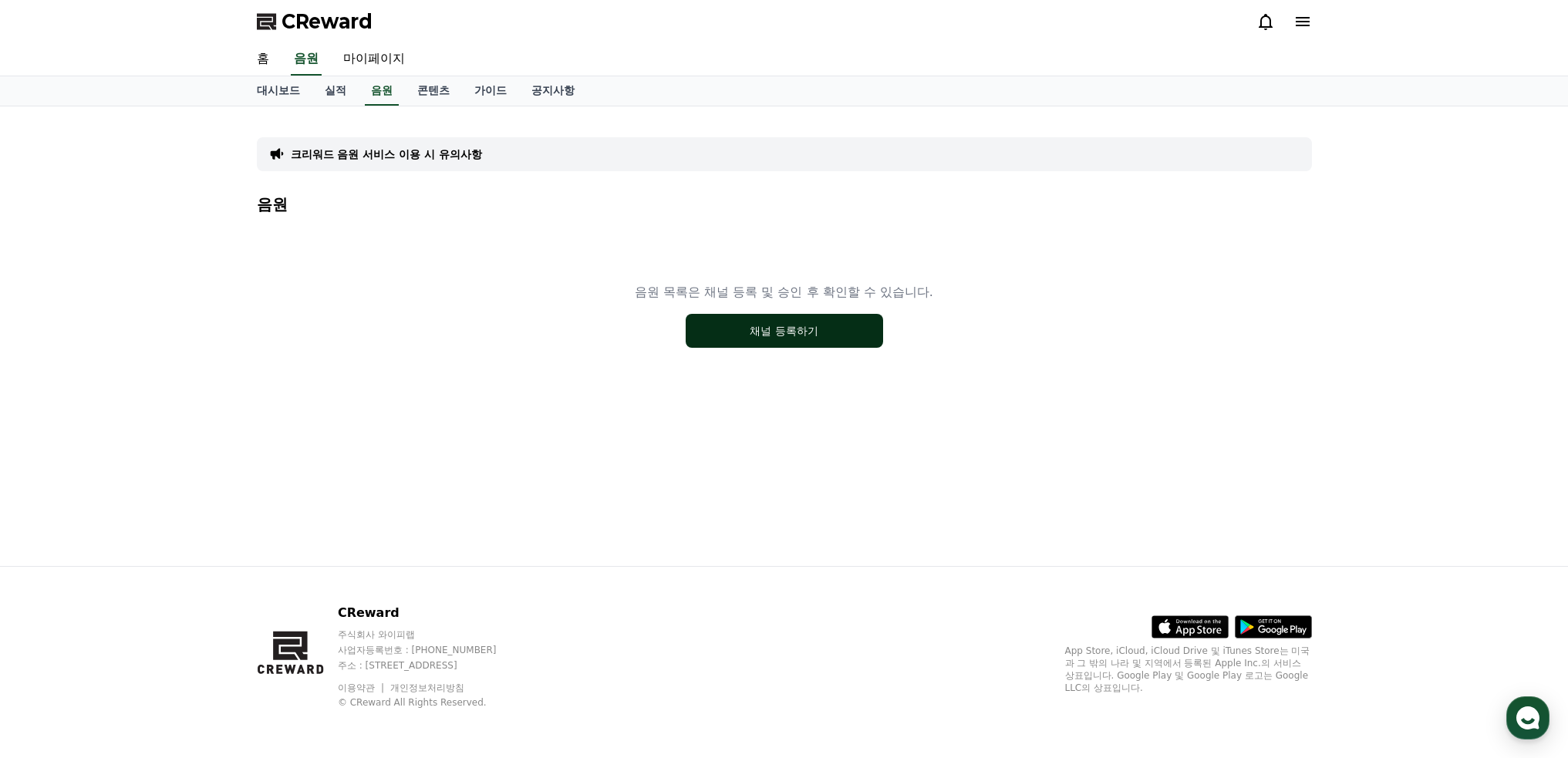
click at [700, 340] on button "채널 등록하기" at bounding box center [784, 330] width 198 height 34
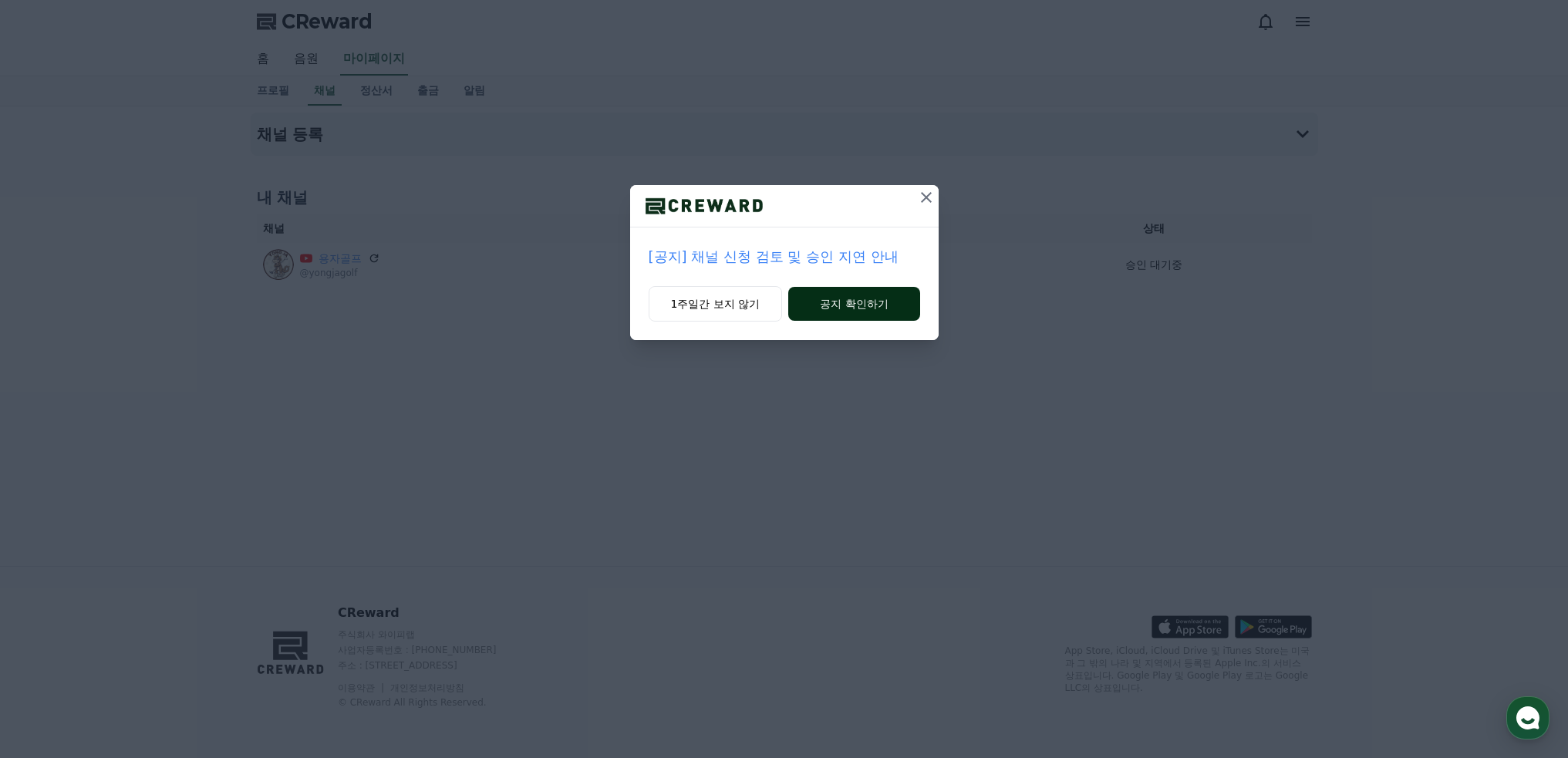
click at [850, 306] on button "공지 확인하기" at bounding box center [853, 304] width 131 height 34
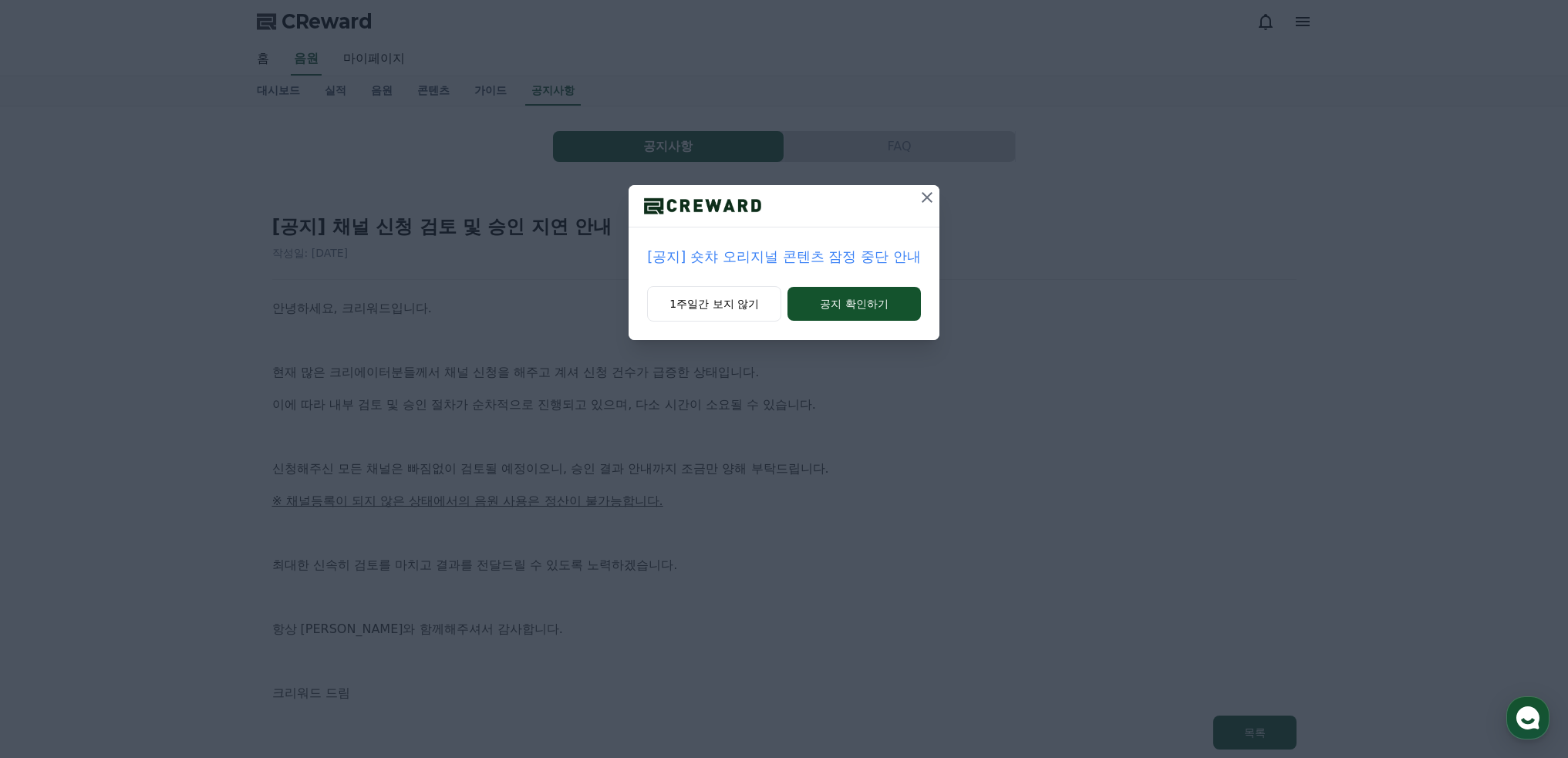
click at [918, 206] on button at bounding box center [927, 198] width 25 height 25
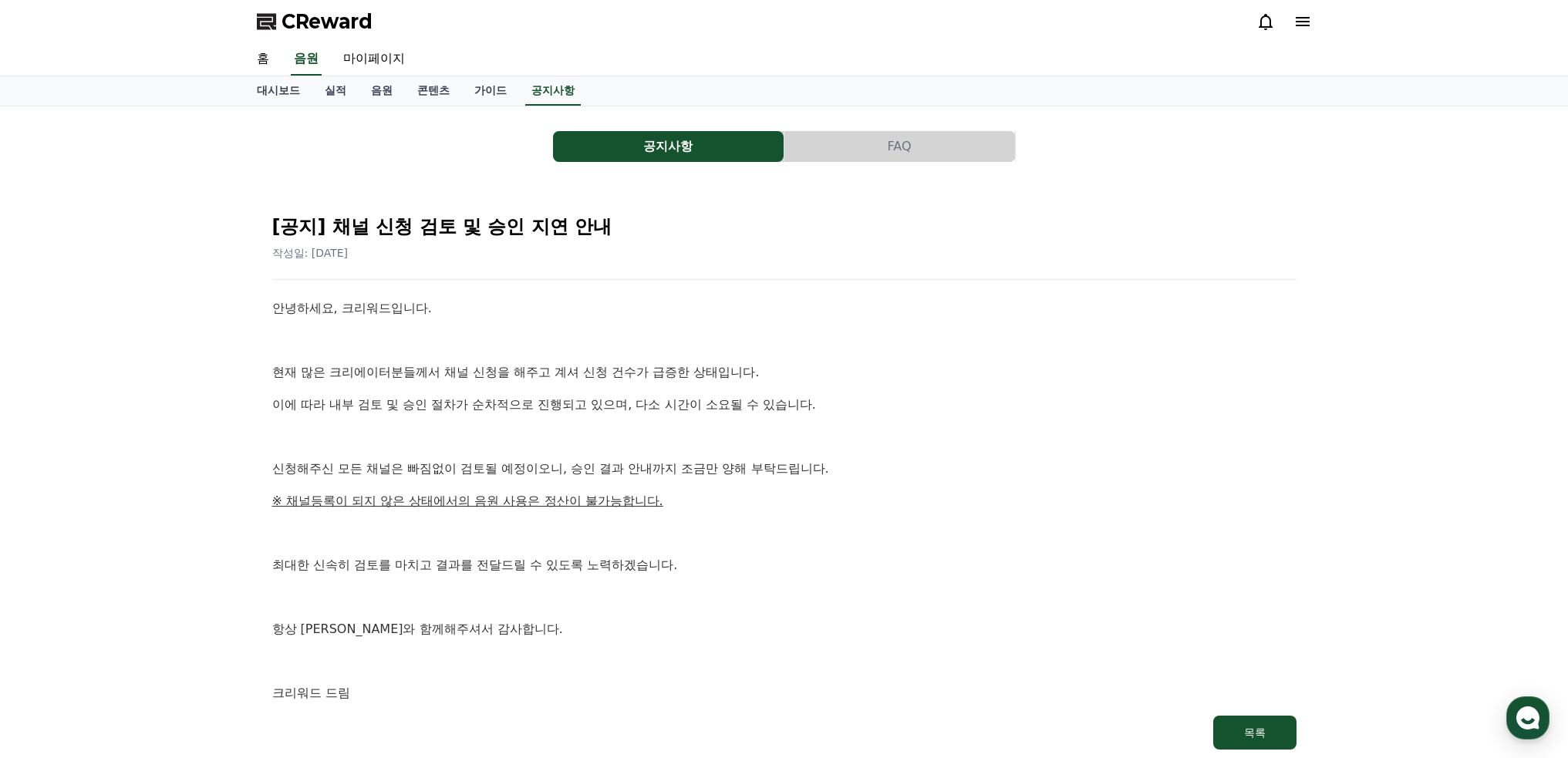
click at [649, 148] on button "공지사항" at bounding box center [668, 146] width 231 height 31
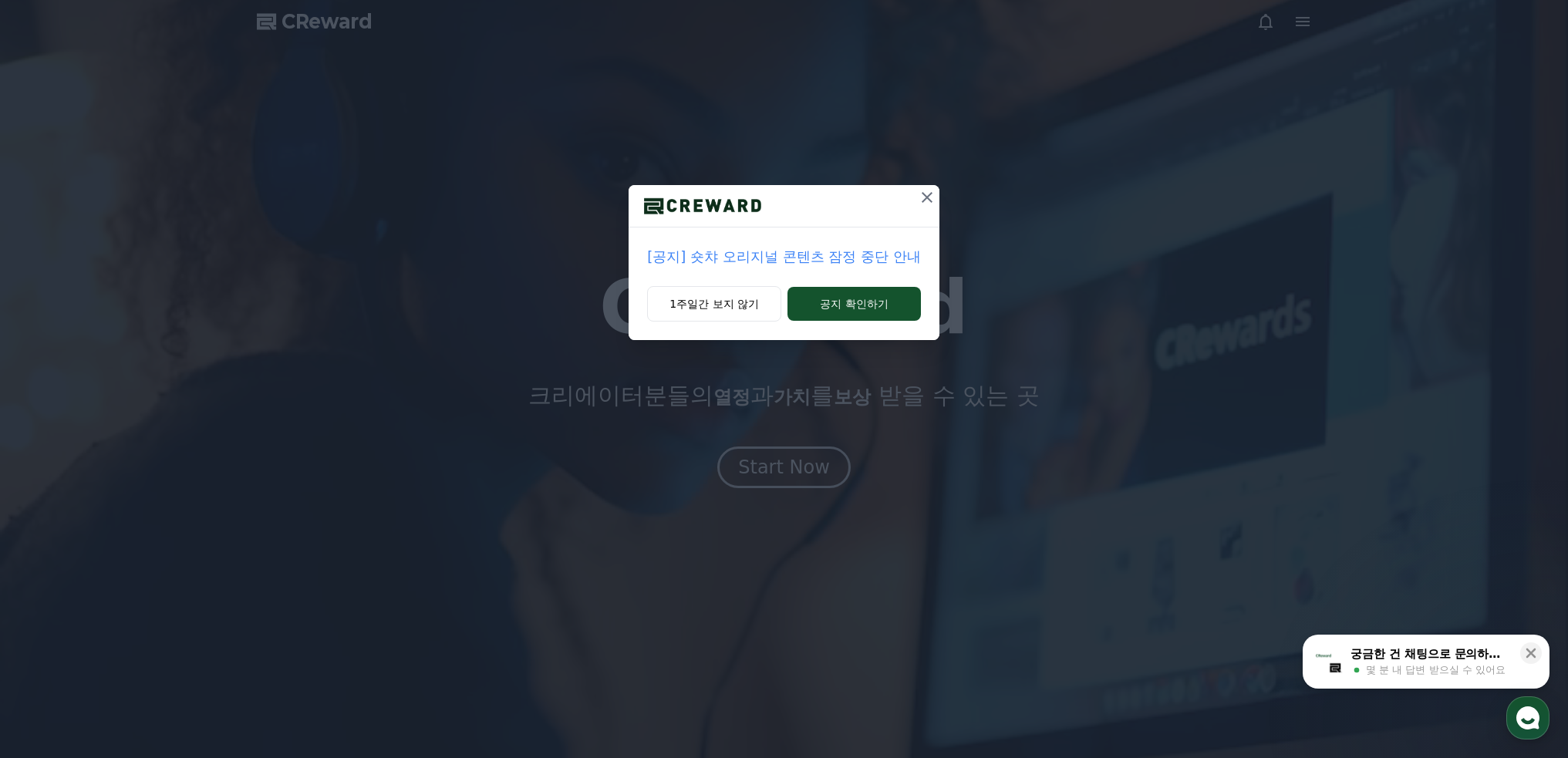
click at [855, 263] on p "[공지] 숏챠 오리지널 콘텐츠 잠정 중단 안내" at bounding box center [784, 256] width 273 height 22
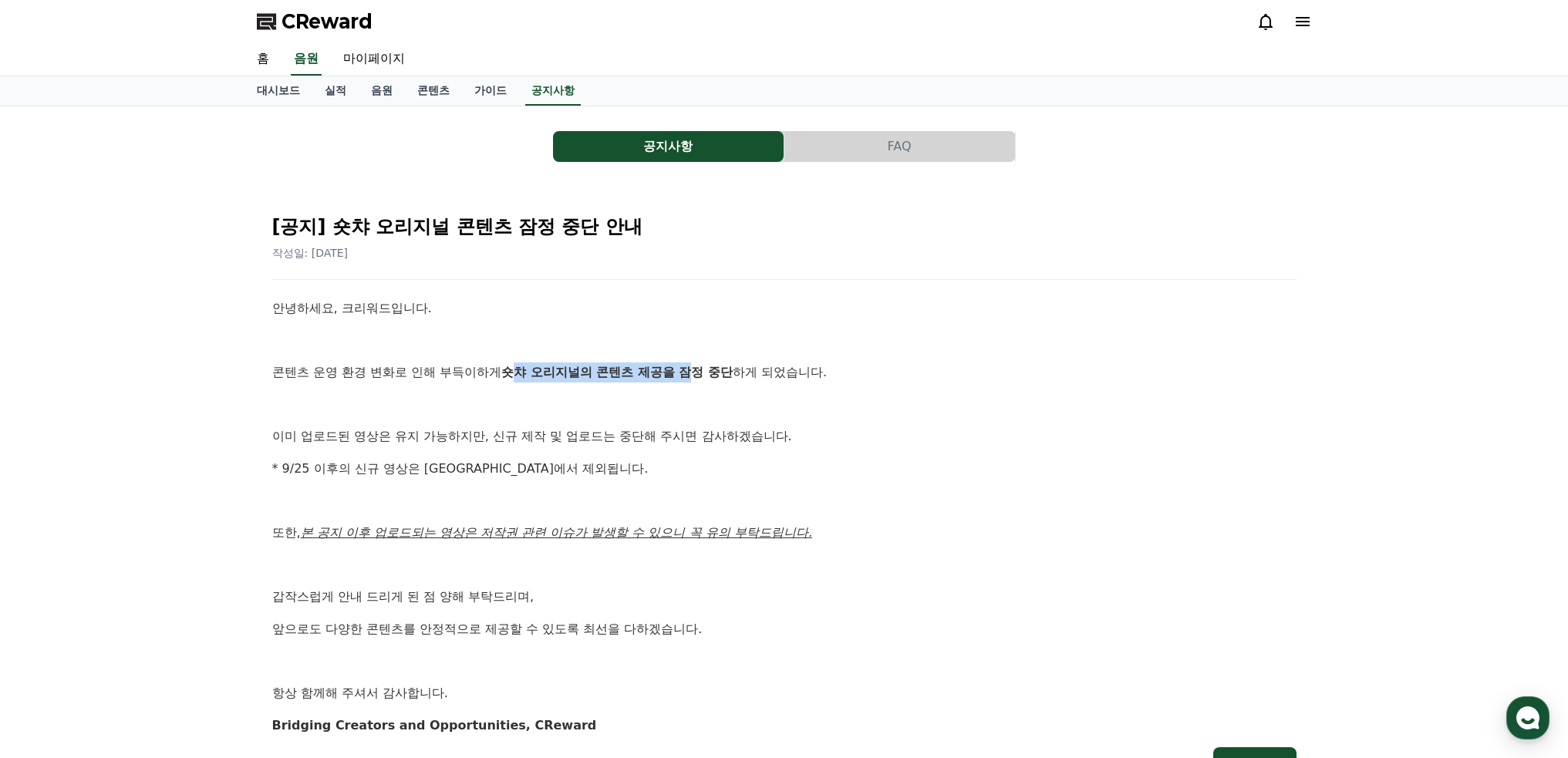
drag, startPoint x: 516, startPoint y: 375, endPoint x: 693, endPoint y: 368, distance: 177.1
click at [693, 368] on strong "숏챠 오리지널의 콘텐츠 제공을 잠정 중단" at bounding box center [617, 372] width 231 height 15
drag, startPoint x: 736, startPoint y: 371, endPoint x: 512, endPoint y: 374, distance: 224.0
click at [512, 374] on strong "숏챠 오리지널의 콘텐츠 제공을 잠정 중단" at bounding box center [617, 372] width 231 height 15
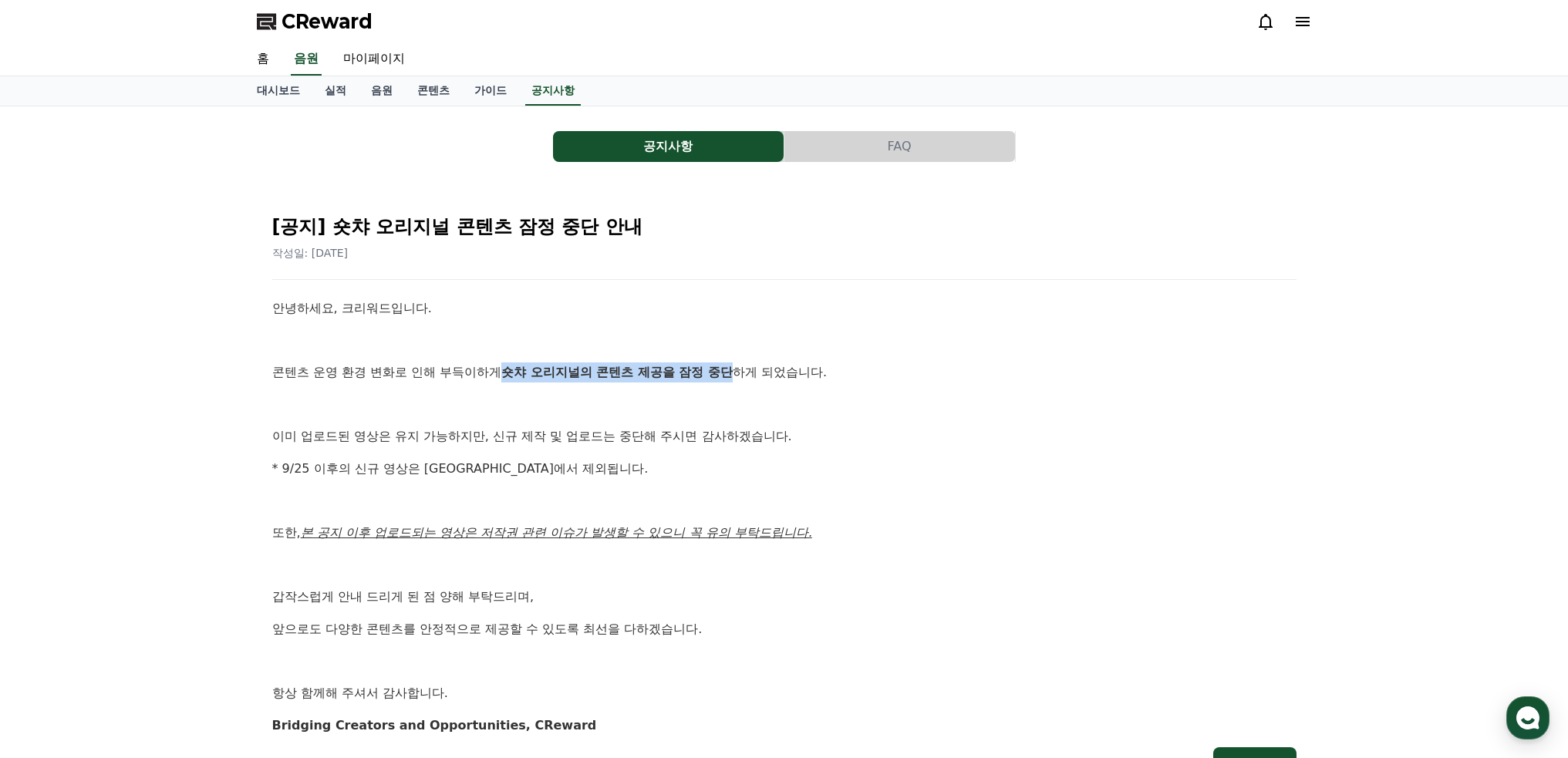
copy strong "숏챠 오리지널의 콘텐츠 제공을 잠정 중단"
click at [341, 95] on link "실적" at bounding box center [336, 90] width 47 height 29
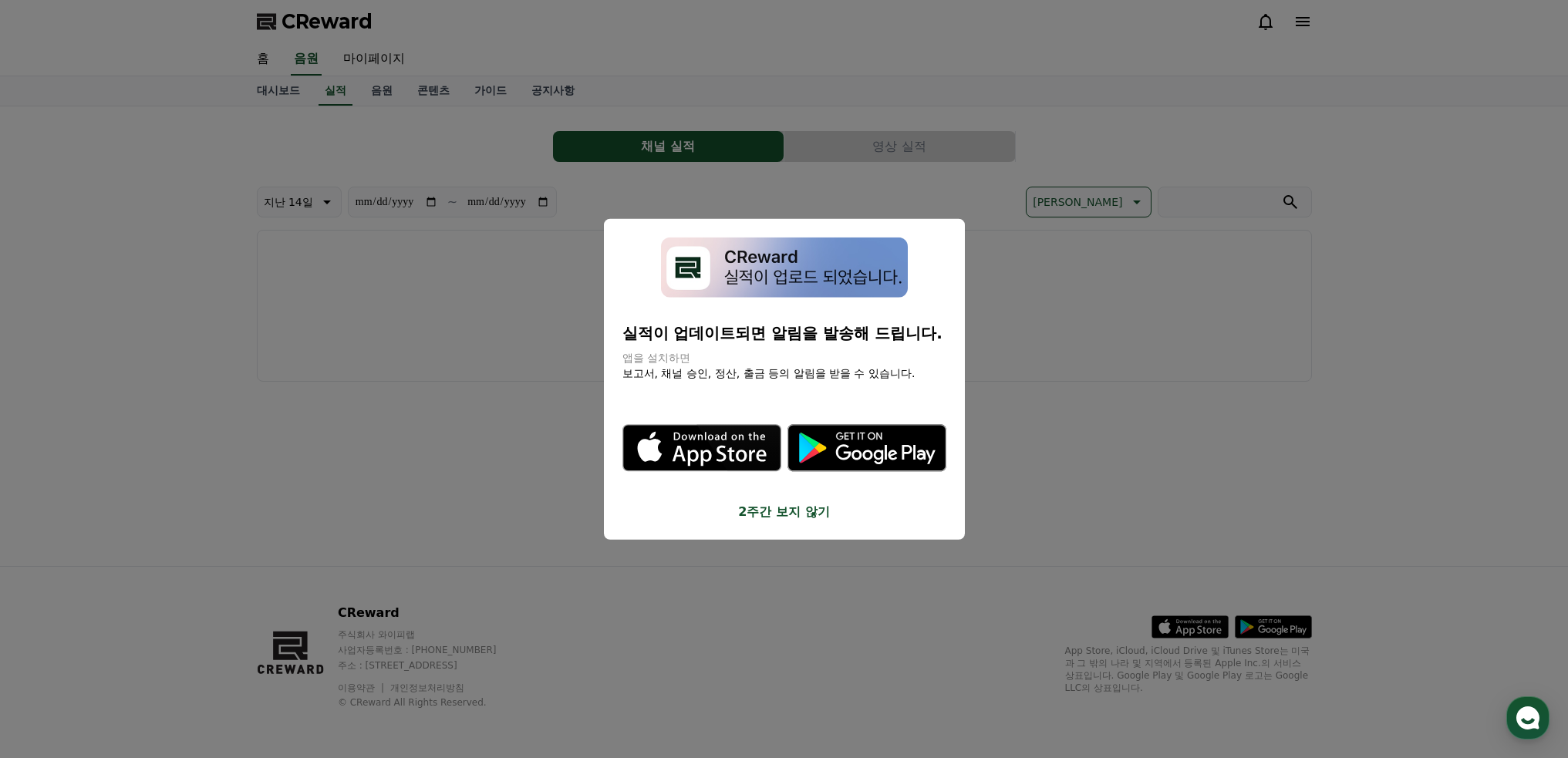
click at [1103, 421] on button "close modal" at bounding box center [784, 379] width 1568 height 758
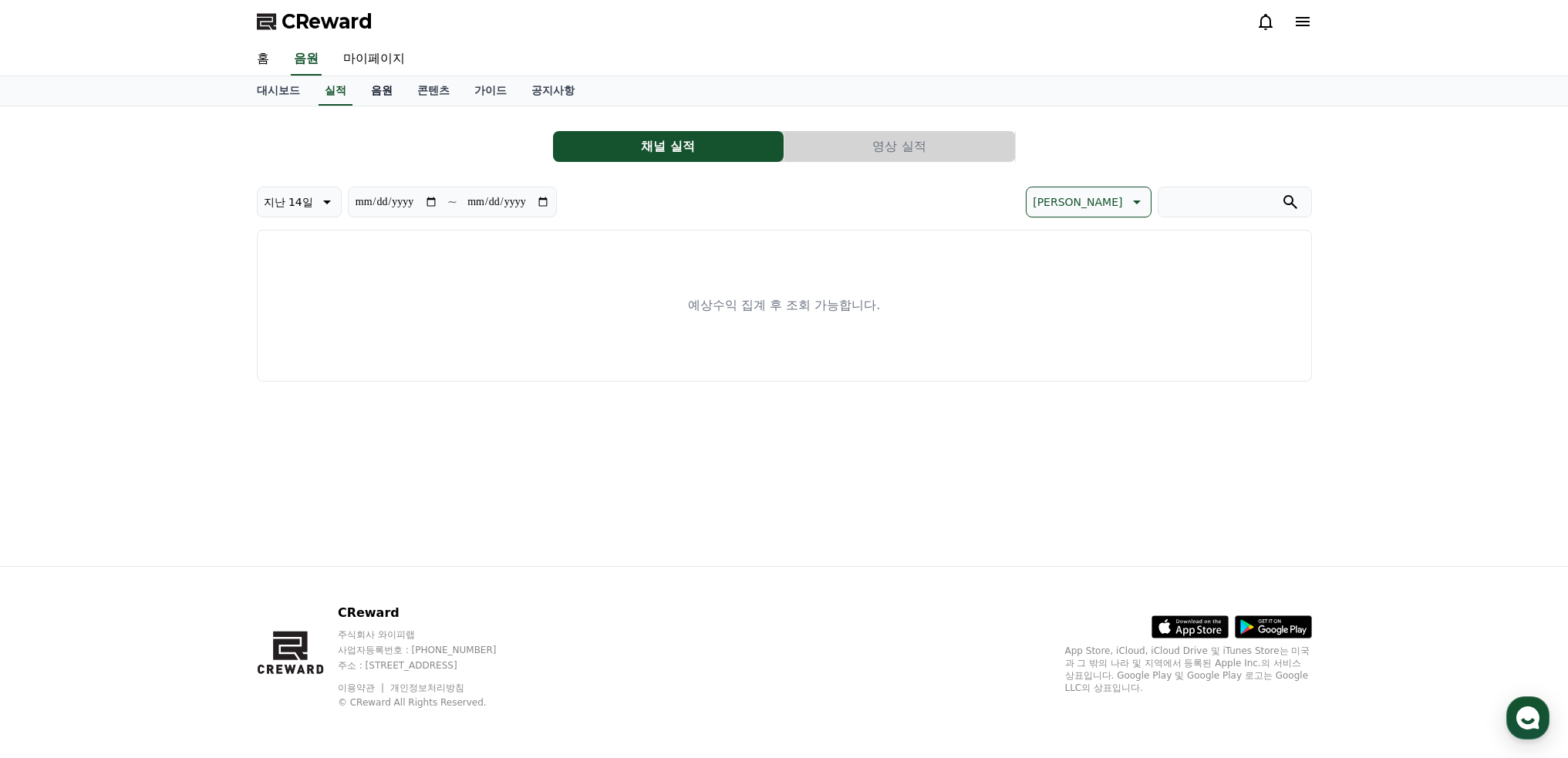
click at [387, 94] on link "음원" at bounding box center [381, 90] width 47 height 29
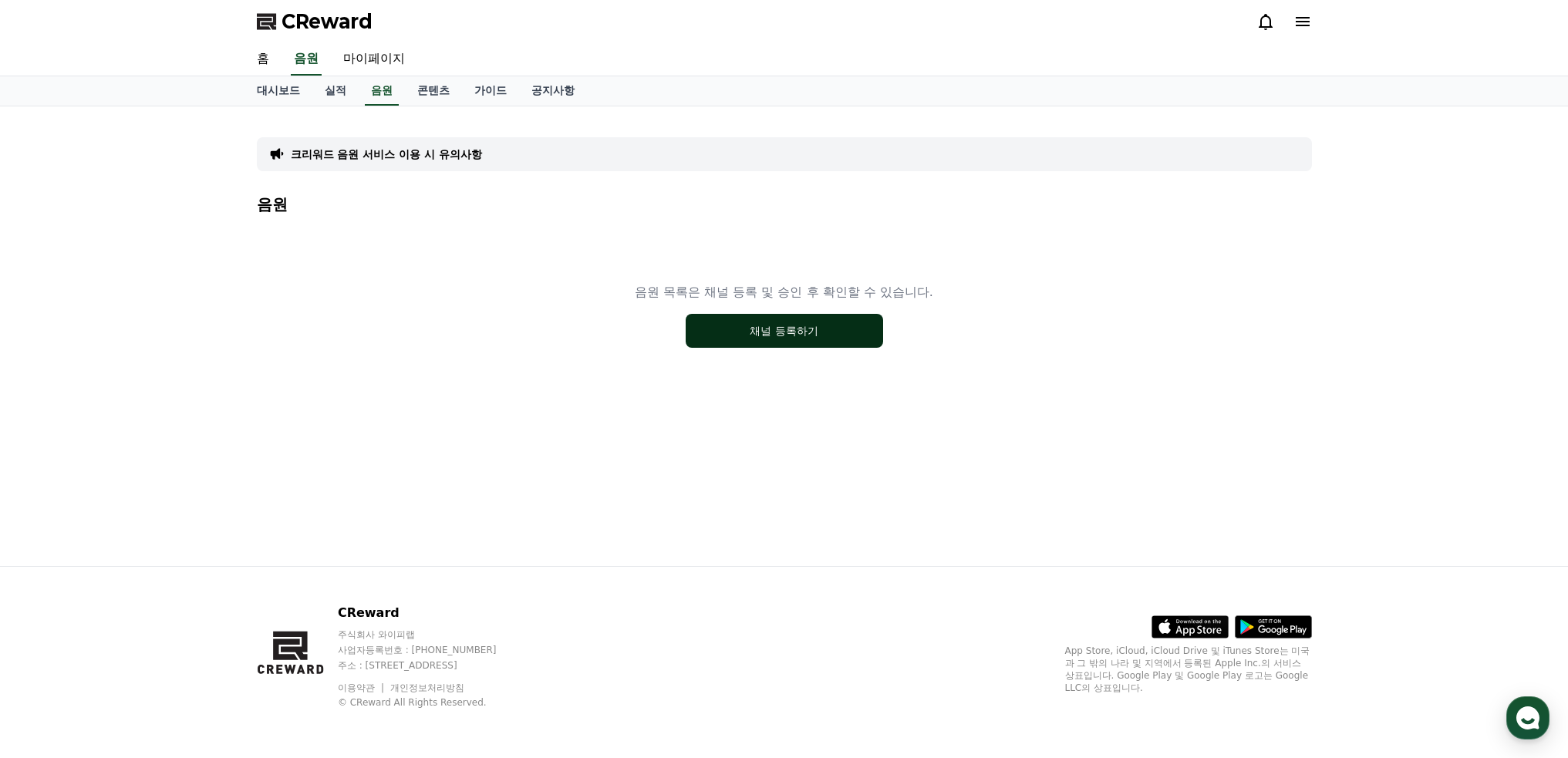
click at [765, 334] on button "채널 등록하기" at bounding box center [784, 330] width 198 height 34
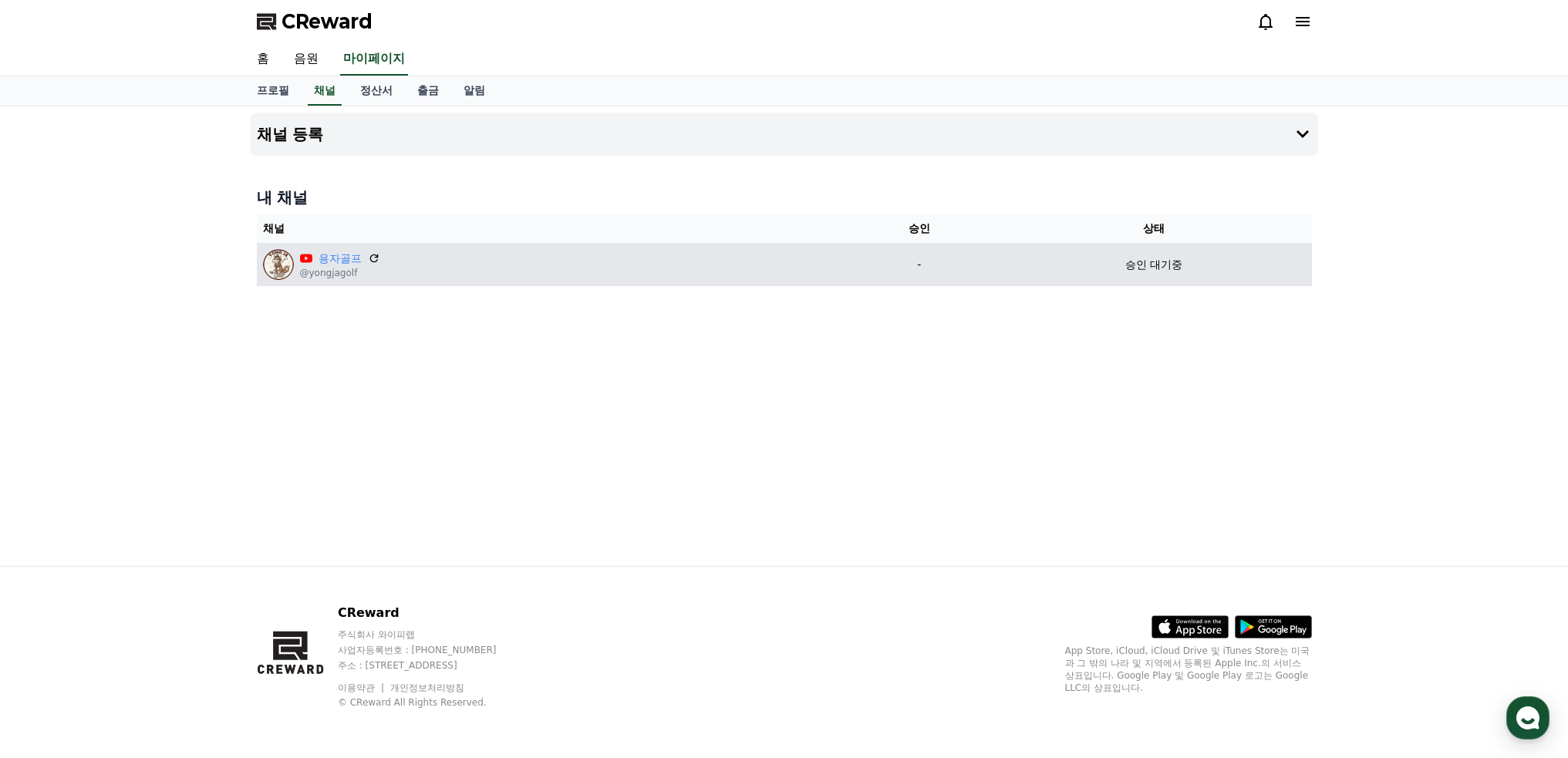
drag, startPoint x: 1163, startPoint y: 270, endPoint x: 828, endPoint y: 274, distance: 335.0
click at [1160, 269] on p "승인 대기중" at bounding box center [1153, 264] width 57 height 16
click at [336, 263] on link "용자골프" at bounding box center [340, 258] width 43 height 16
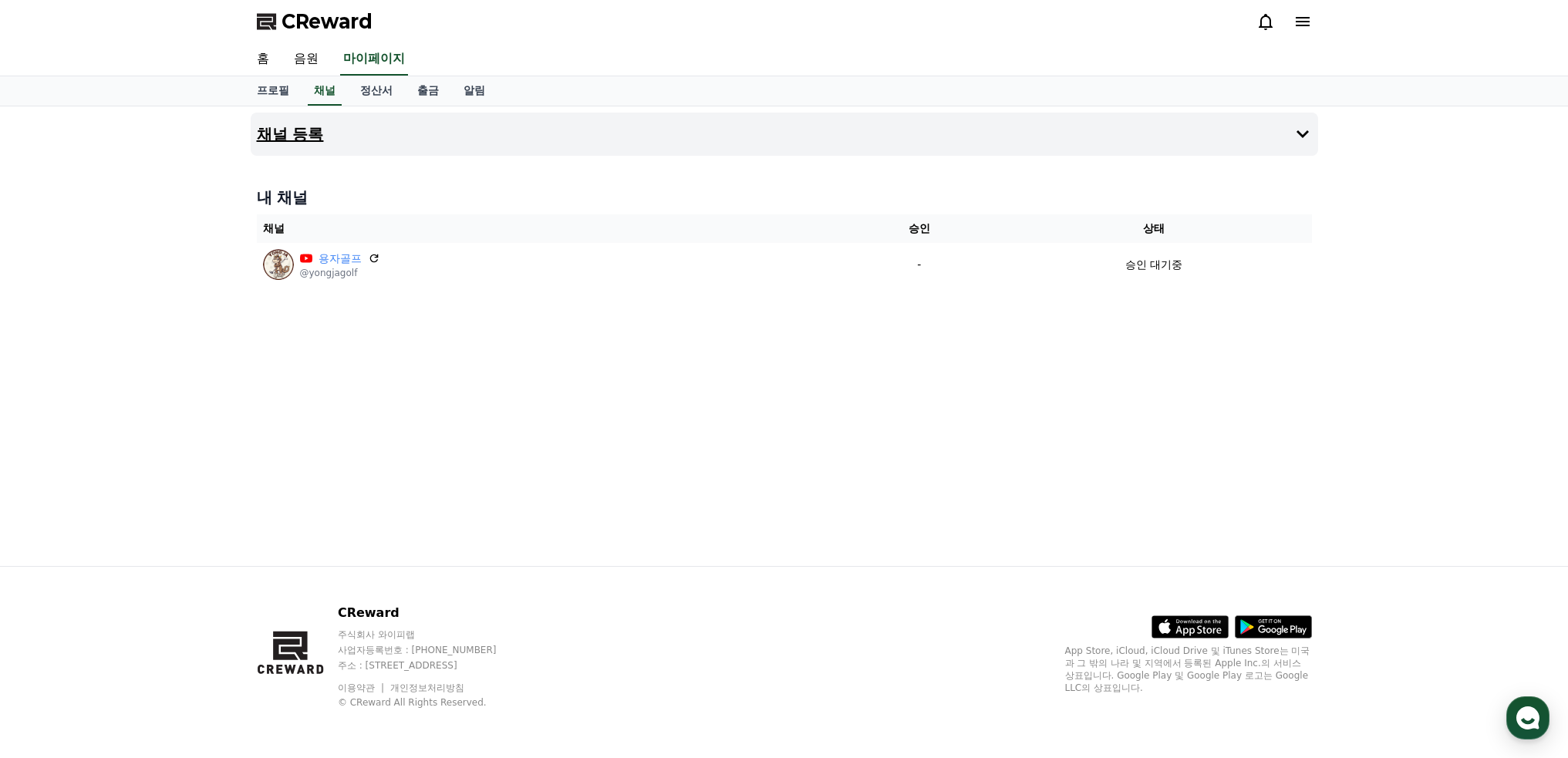
click at [298, 136] on h4 "채널 등록" at bounding box center [290, 134] width 67 height 17
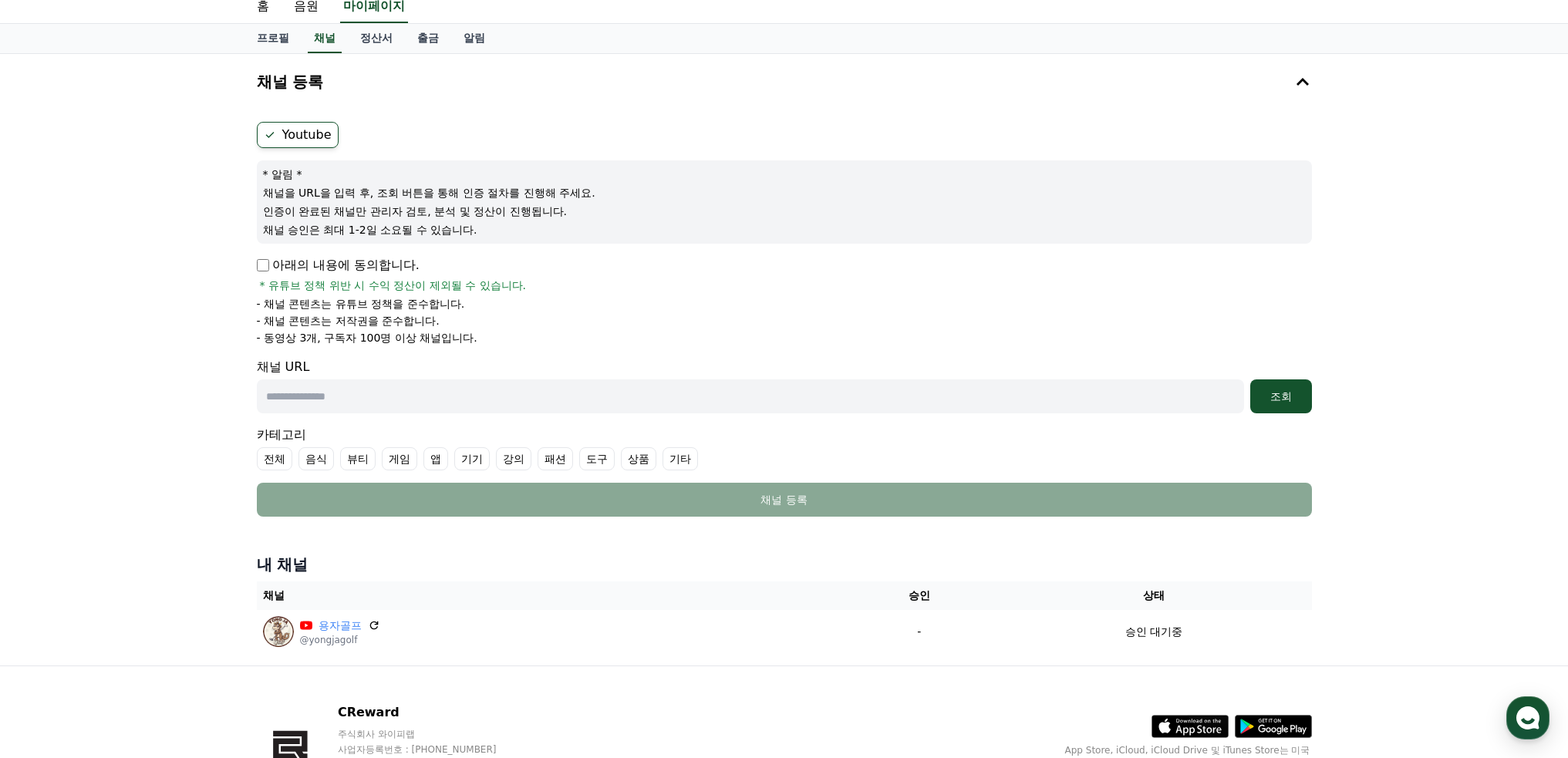
scroll to position [77, 0]
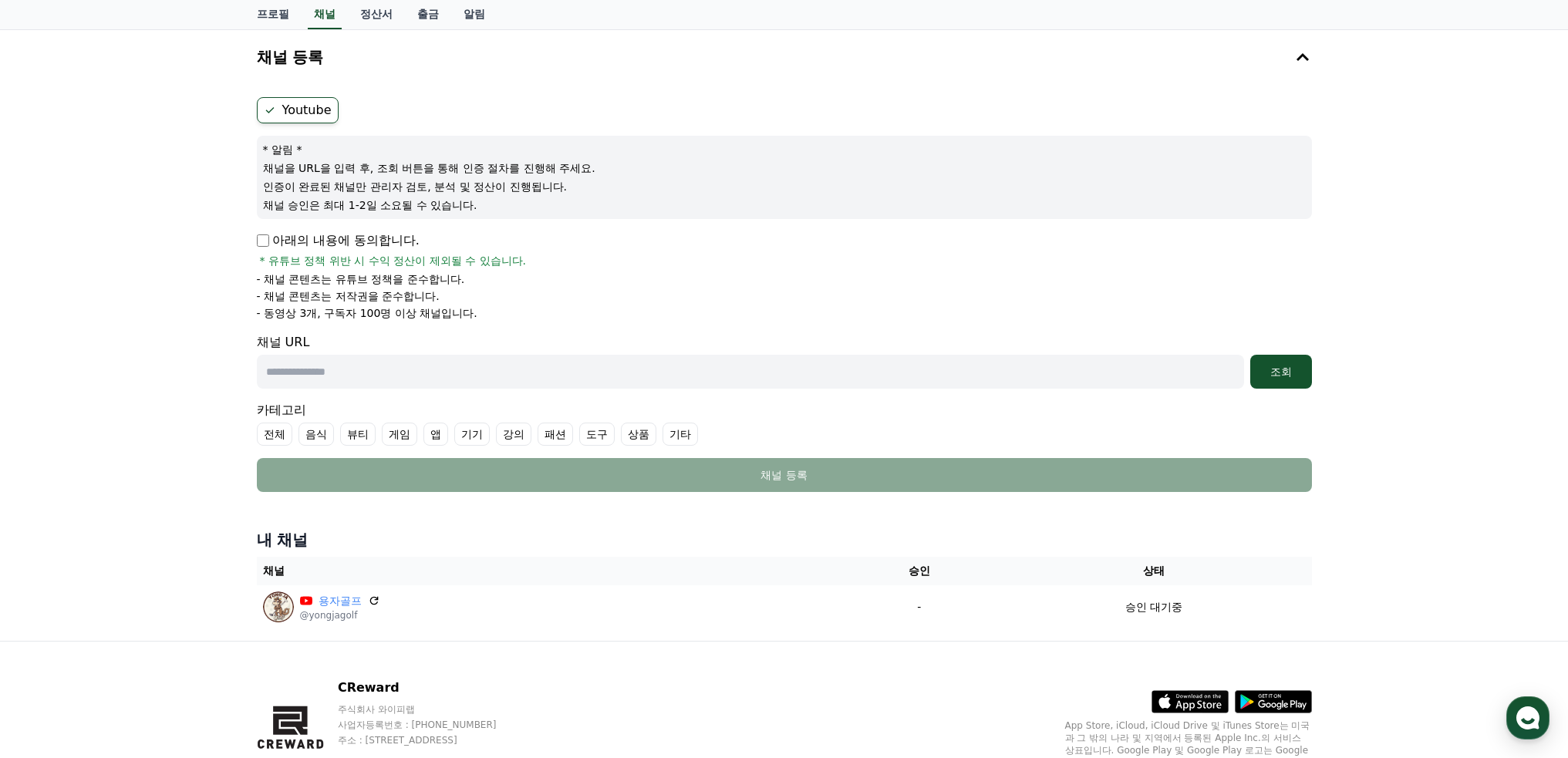
click at [364, 370] on input "text" at bounding box center [750, 372] width 987 height 34
paste input "**********"
type input "**********"
click at [478, 383] on input "text" at bounding box center [750, 372] width 987 height 34
type input "**********"
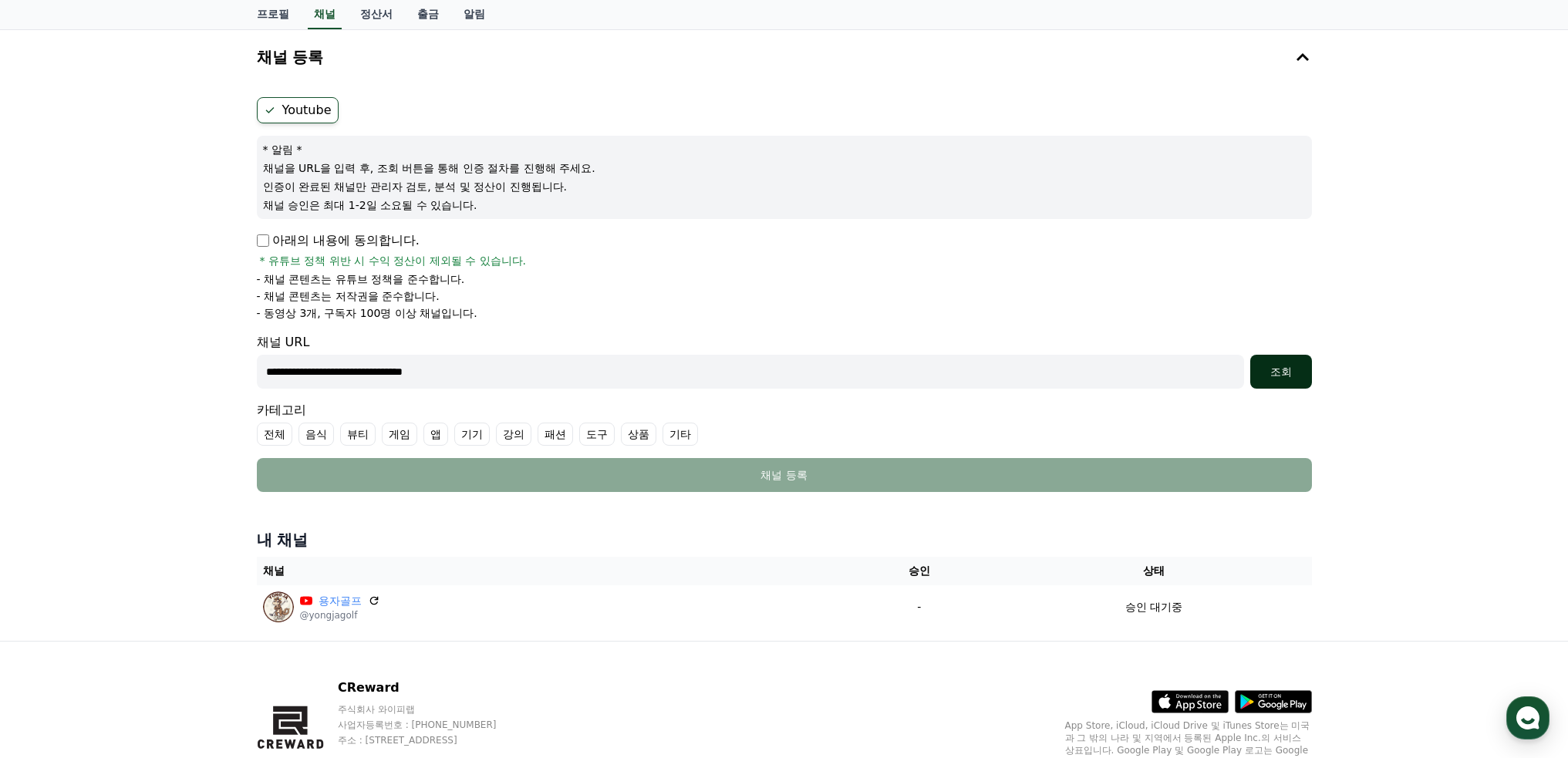
click at [1266, 375] on div "조회" at bounding box center [1281, 372] width 49 height 16
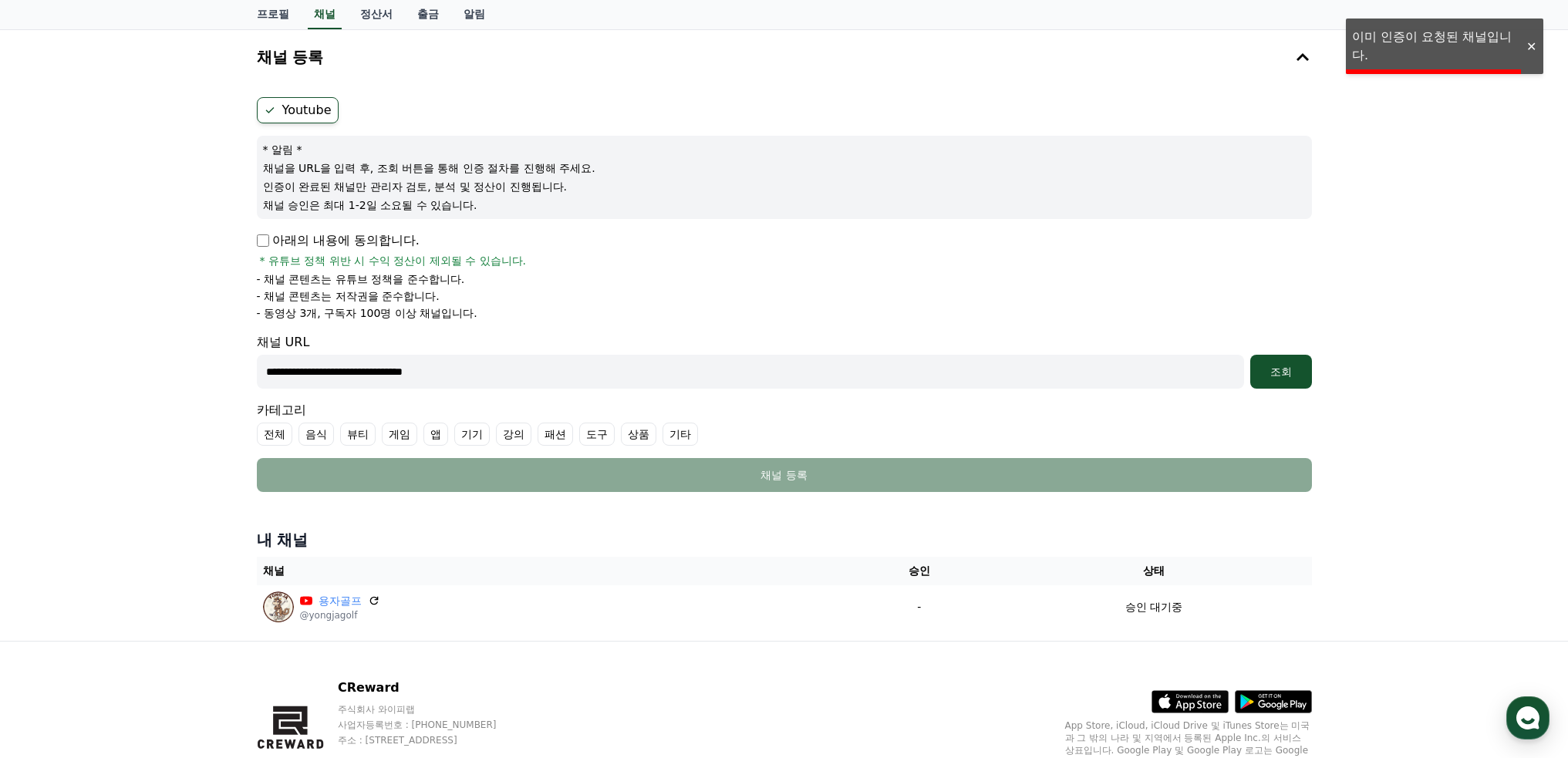
click at [354, 256] on span "* 유튜브 정책 위반 시 수익 정산이 제외될 수 있습니다." at bounding box center [394, 261] width 267 height 16
click at [239, 242] on div "**********" at bounding box center [784, 335] width 1568 height 611
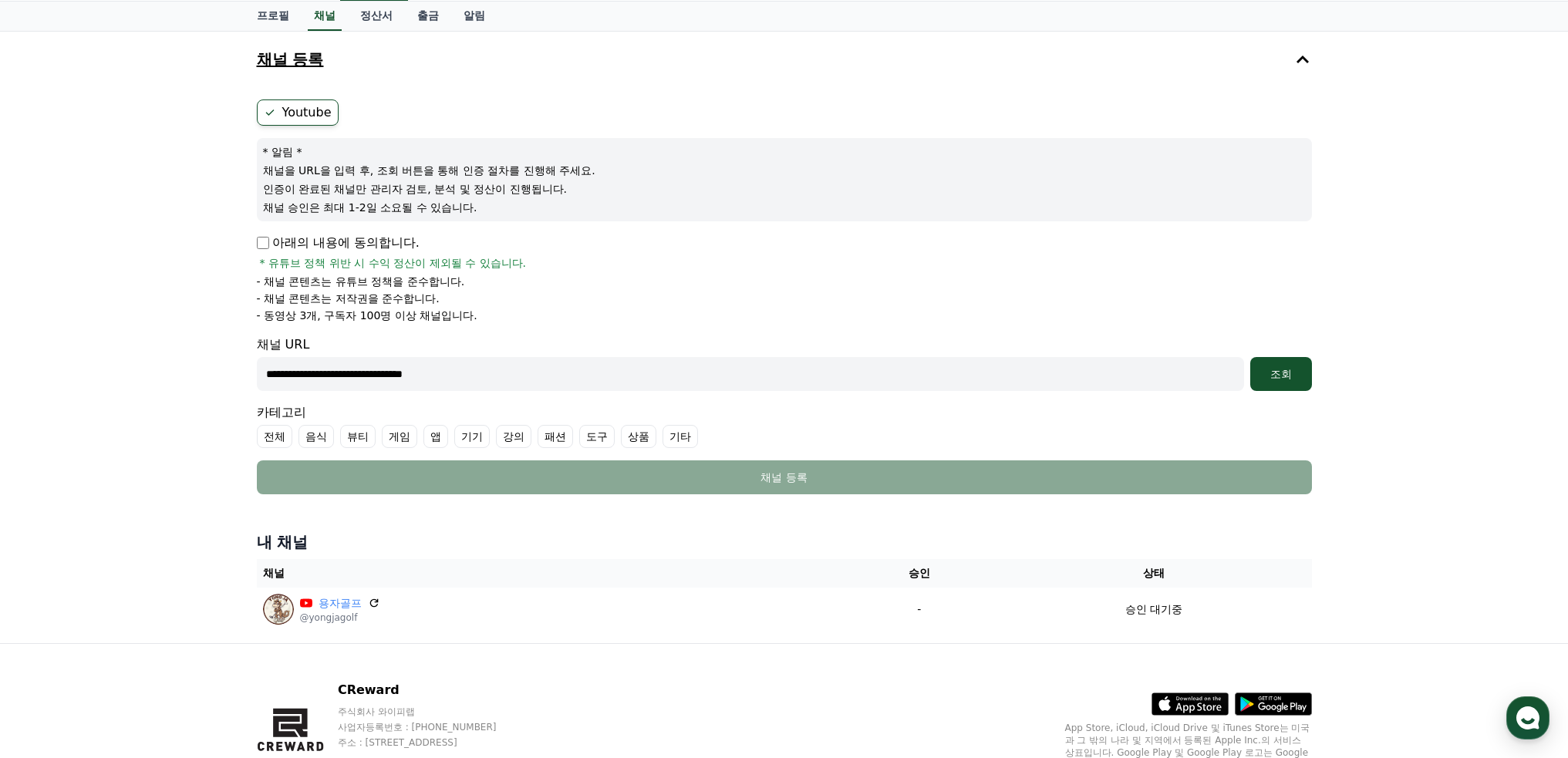
scroll to position [0, 0]
